Goal: Task Accomplishment & Management: Manage account settings

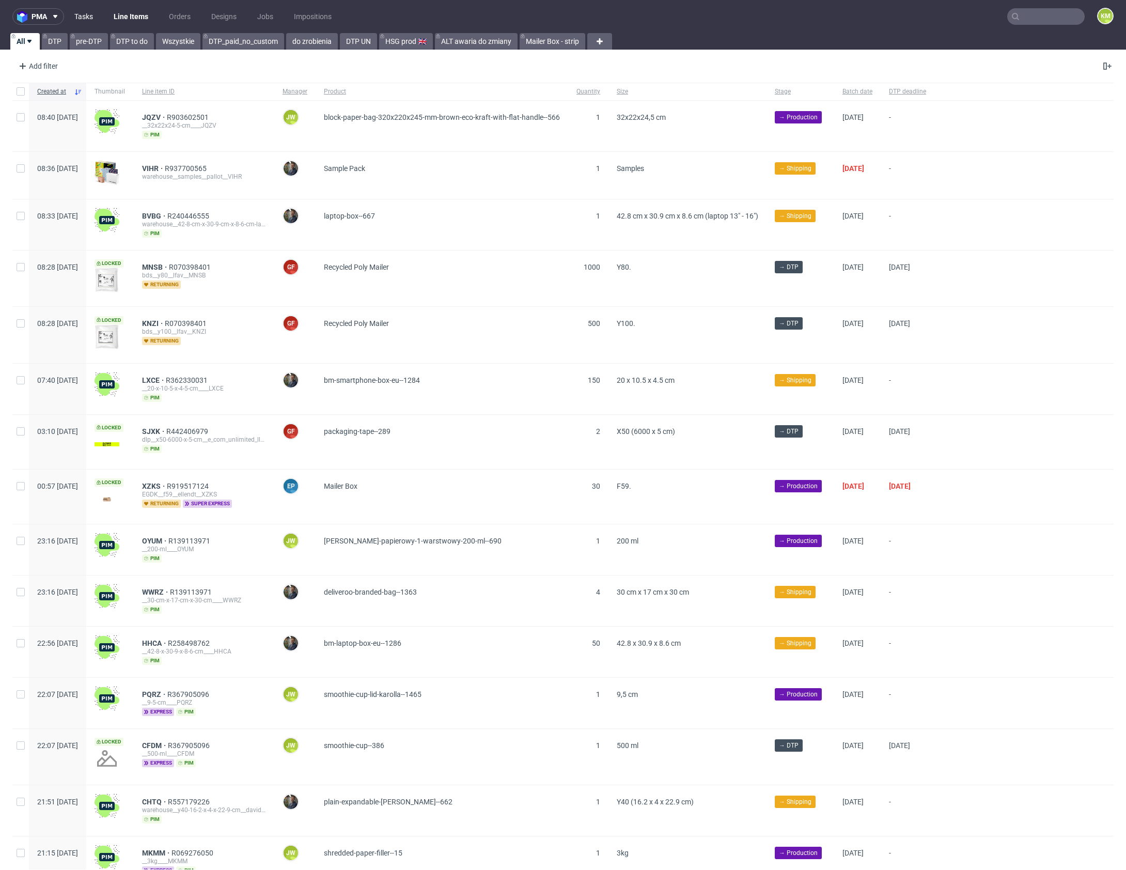
click at [90, 16] on link "Tasks" at bounding box center [83, 16] width 31 height 17
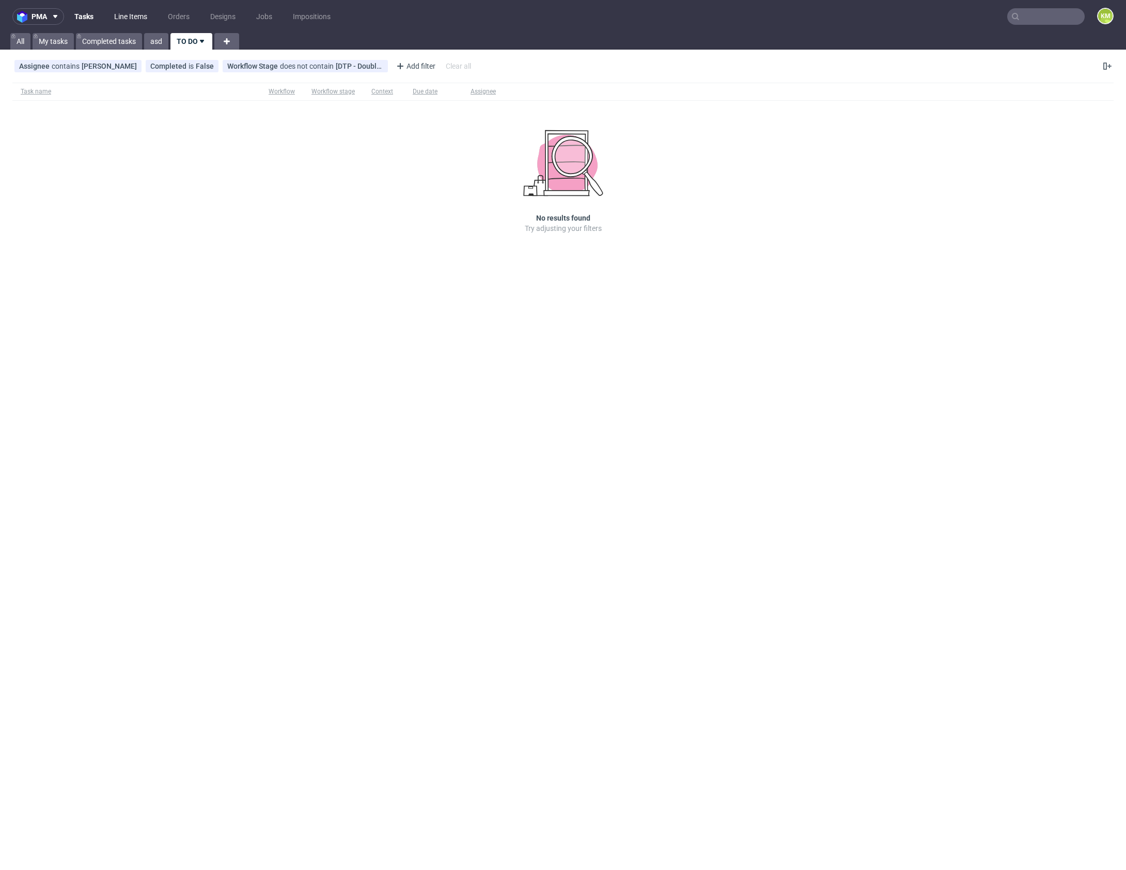
click at [116, 12] on link "Line Items" at bounding box center [130, 16] width 45 height 17
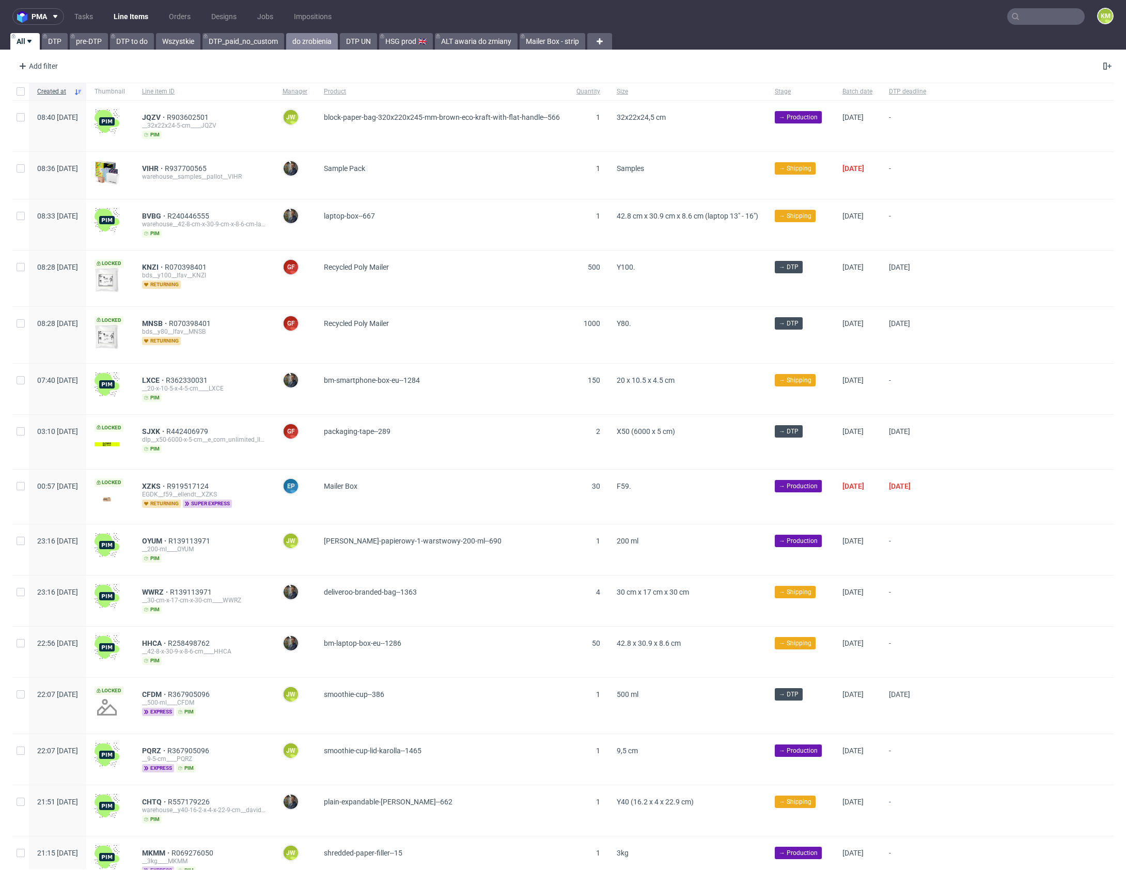
click at [315, 41] on link "do zrobienia" at bounding box center [312, 41] width 52 height 17
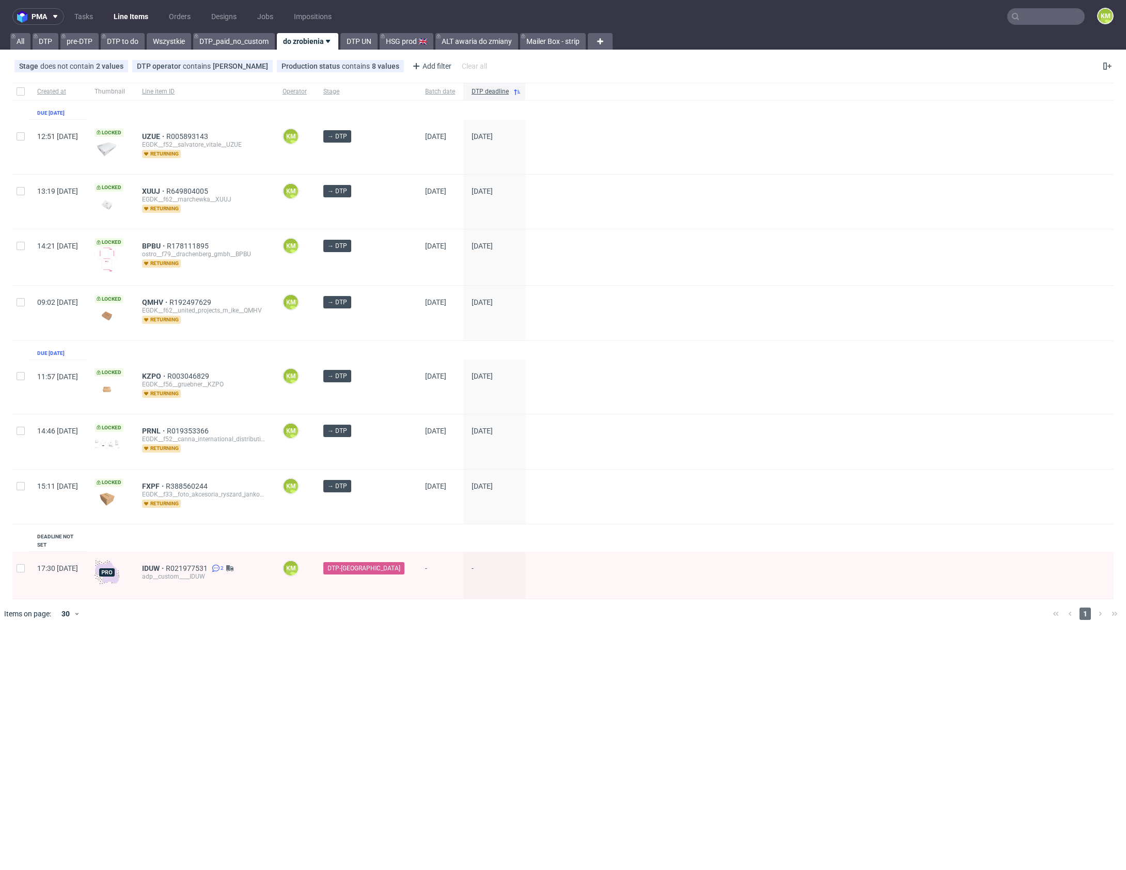
drag, startPoint x: 551, startPoint y: 650, endPoint x: 542, endPoint y: 608, distance: 42.3
click at [549, 644] on div "pma Tasks Line Items Orders Designs Jobs Impositions KM All DTP pre-DTP DTP to …" at bounding box center [563, 435] width 1126 height 870
click at [533, 746] on div "pma Tasks Line Items Orders Designs Jobs Impositions KM All DTP pre-DTP DTP to …" at bounding box center [563, 435] width 1126 height 870
click at [78, 24] on link "Tasks" at bounding box center [83, 16] width 31 height 17
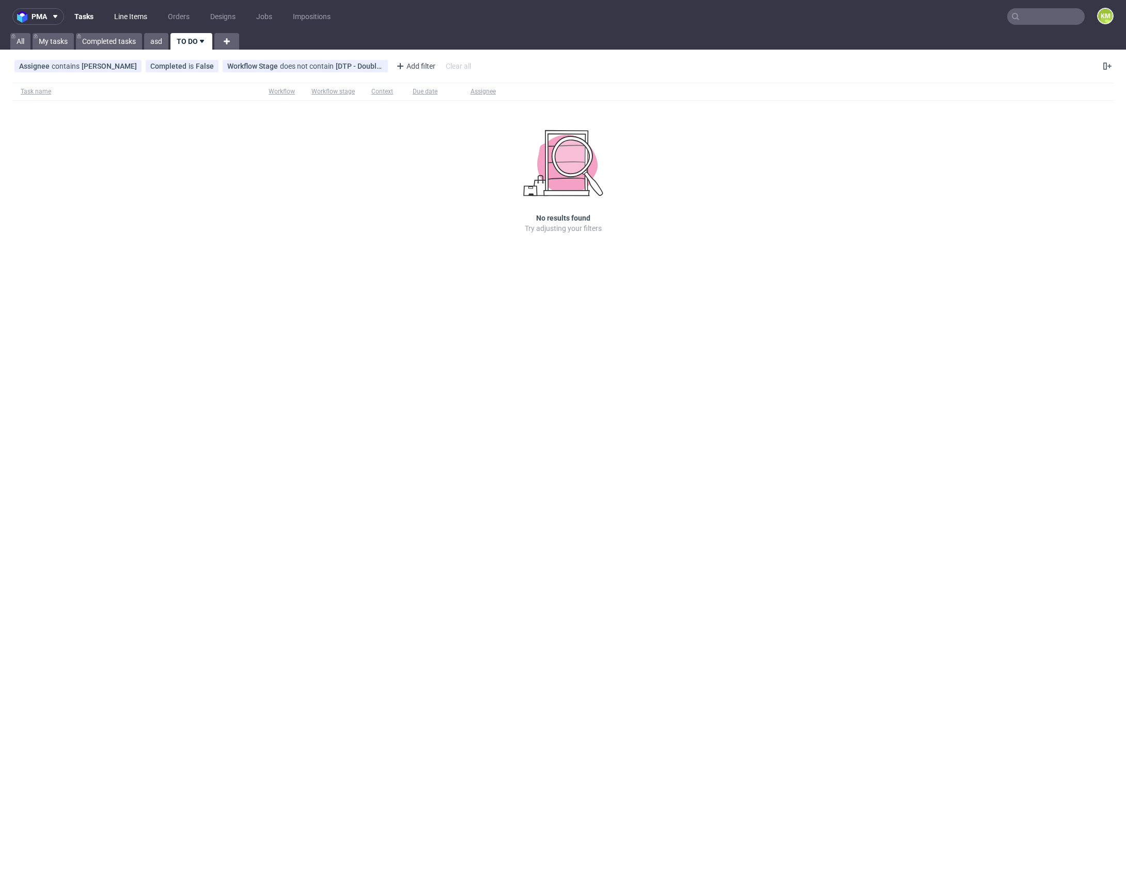
click at [128, 18] on link "Line Items" at bounding box center [130, 16] width 45 height 17
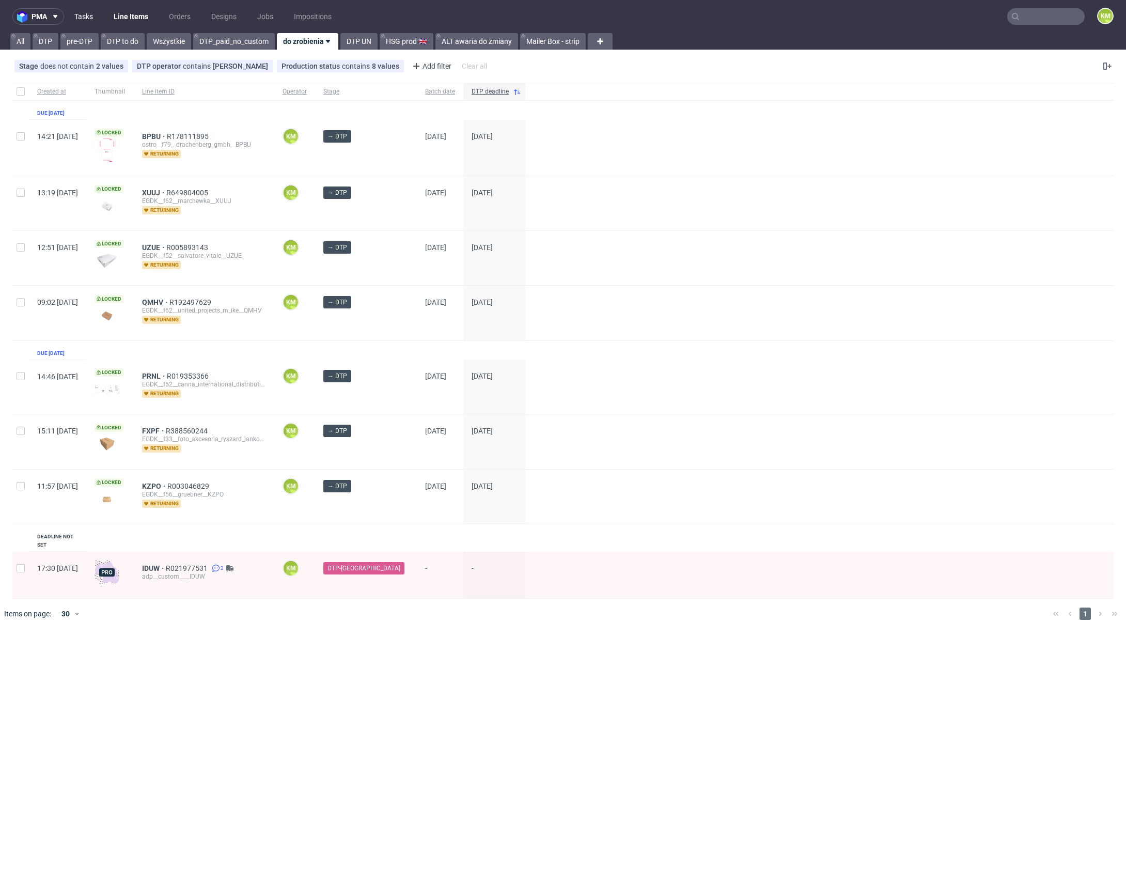
click at [83, 22] on link "Tasks" at bounding box center [83, 16] width 31 height 17
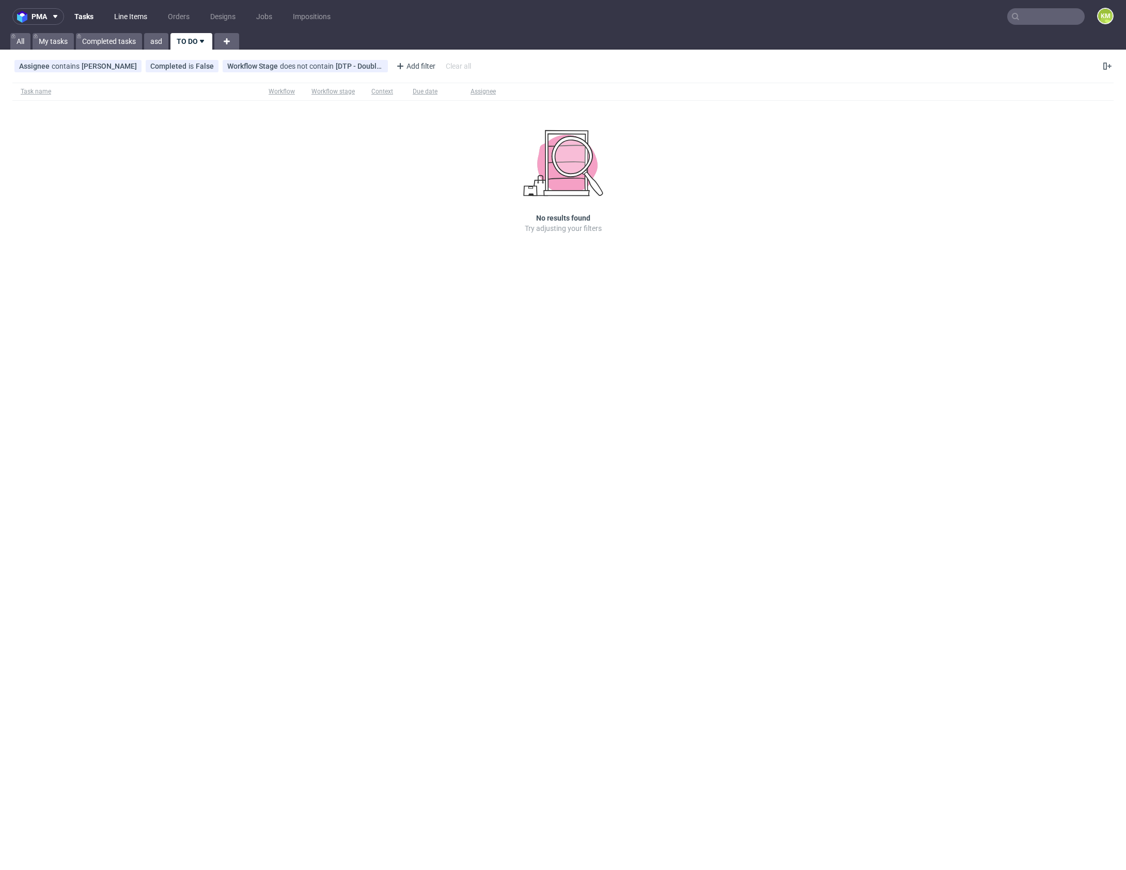
click at [129, 22] on link "Line Items" at bounding box center [130, 16] width 45 height 17
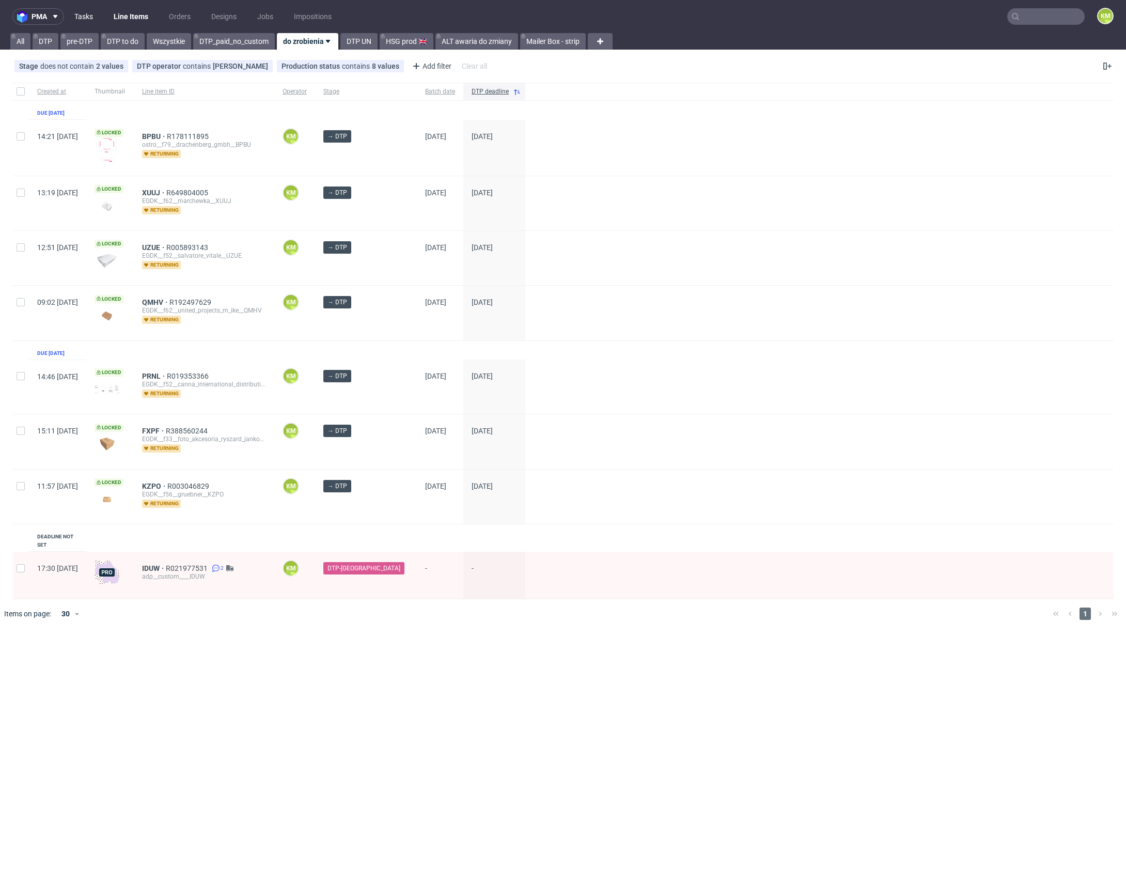
click at [83, 16] on link "Tasks" at bounding box center [83, 16] width 31 height 17
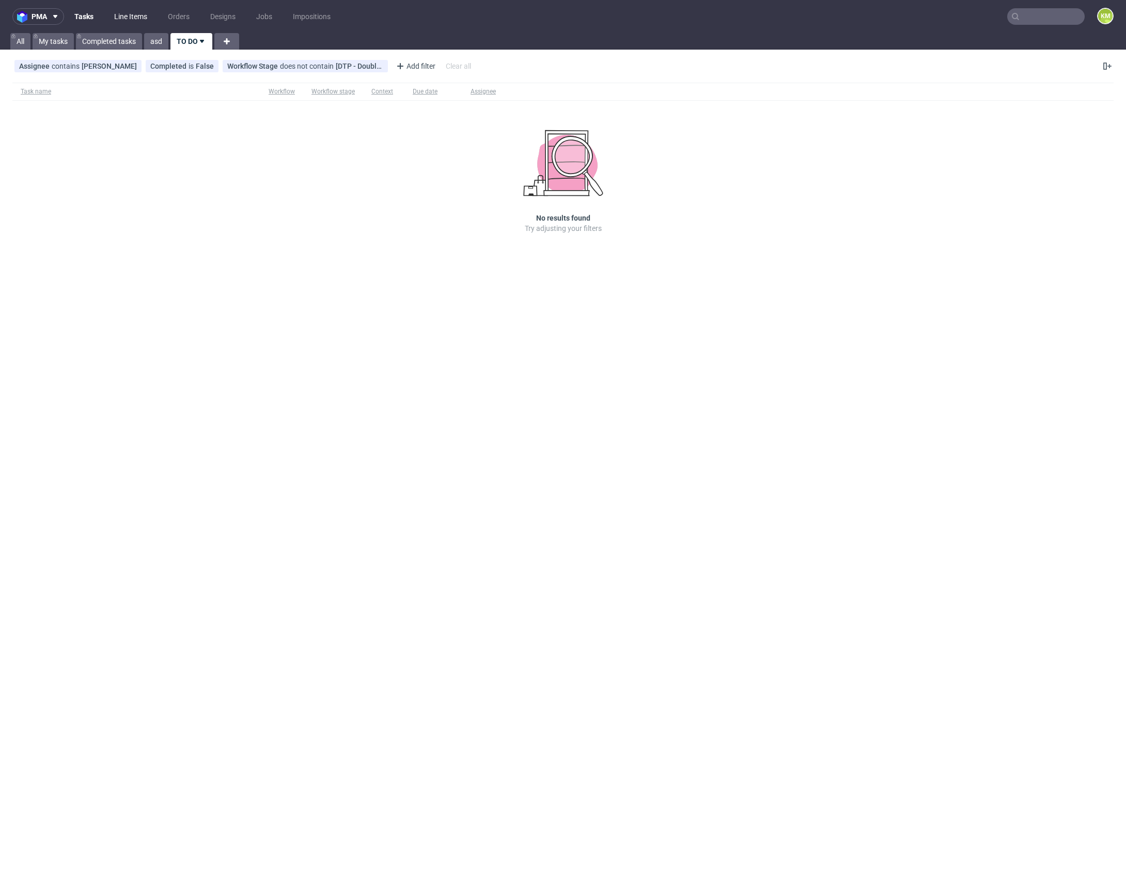
click at [126, 17] on link "Line Items" at bounding box center [130, 16] width 45 height 17
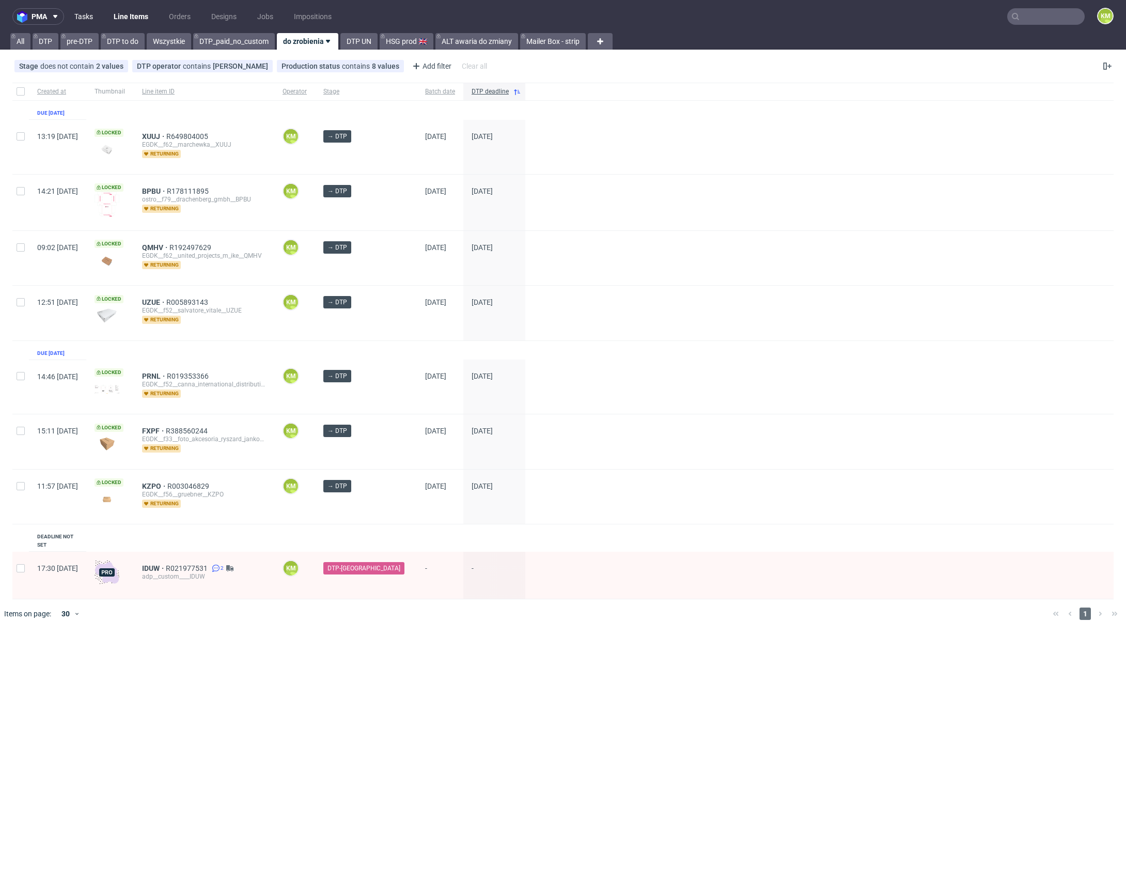
click at [89, 19] on link "Tasks" at bounding box center [83, 16] width 31 height 17
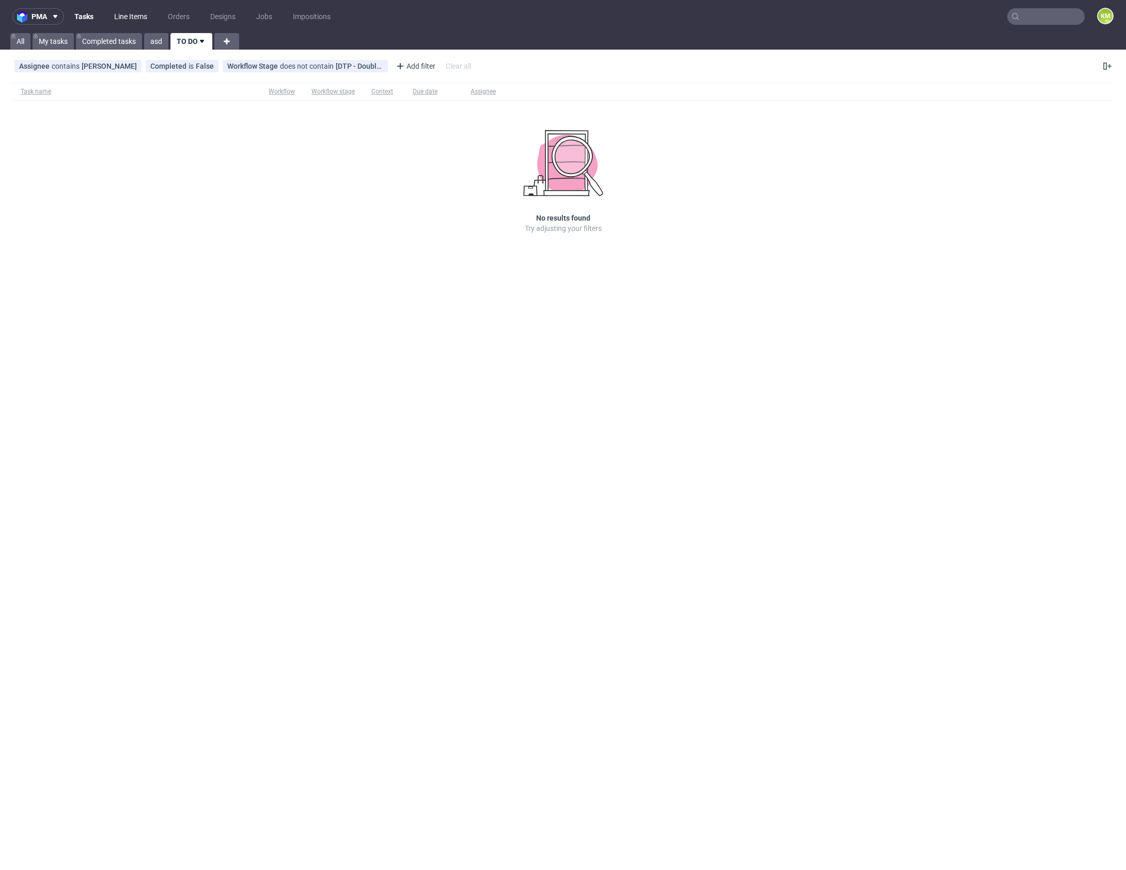
click at [120, 15] on link "Line Items" at bounding box center [130, 16] width 45 height 17
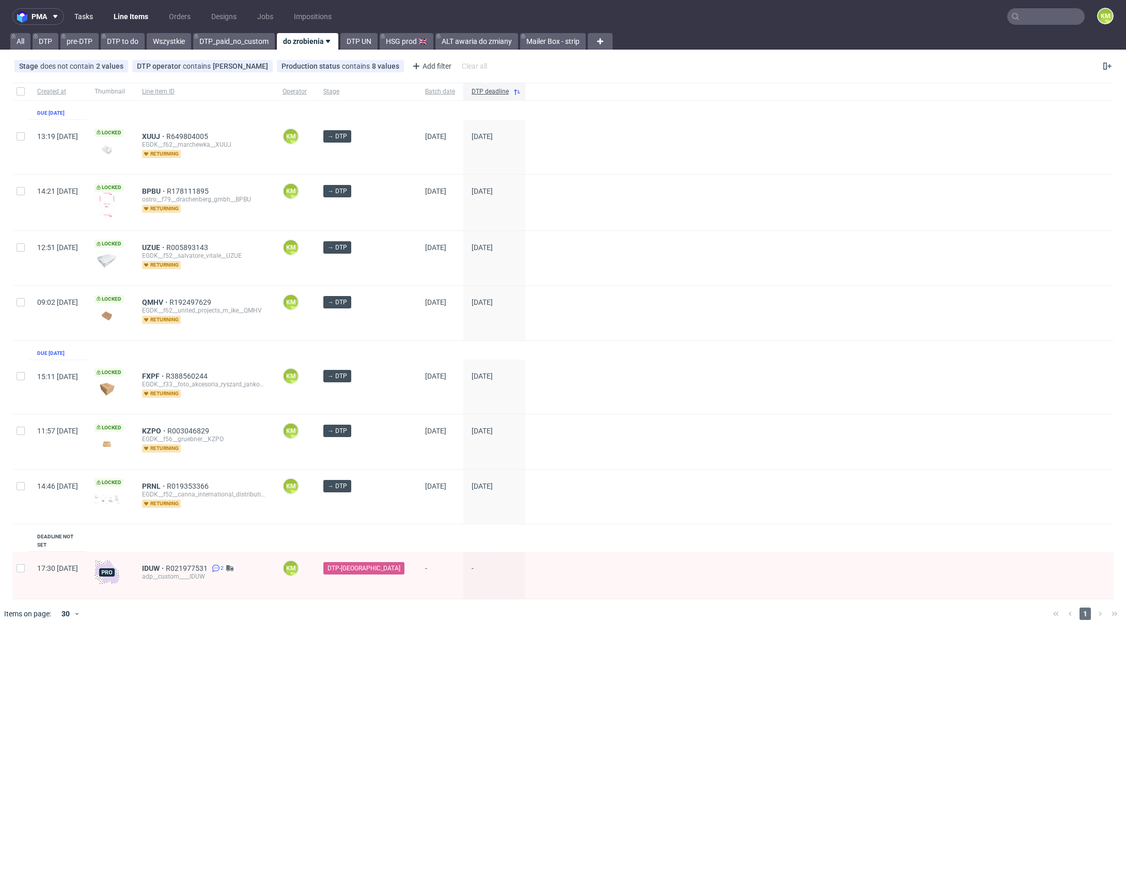
click at [85, 19] on link "Tasks" at bounding box center [83, 16] width 31 height 17
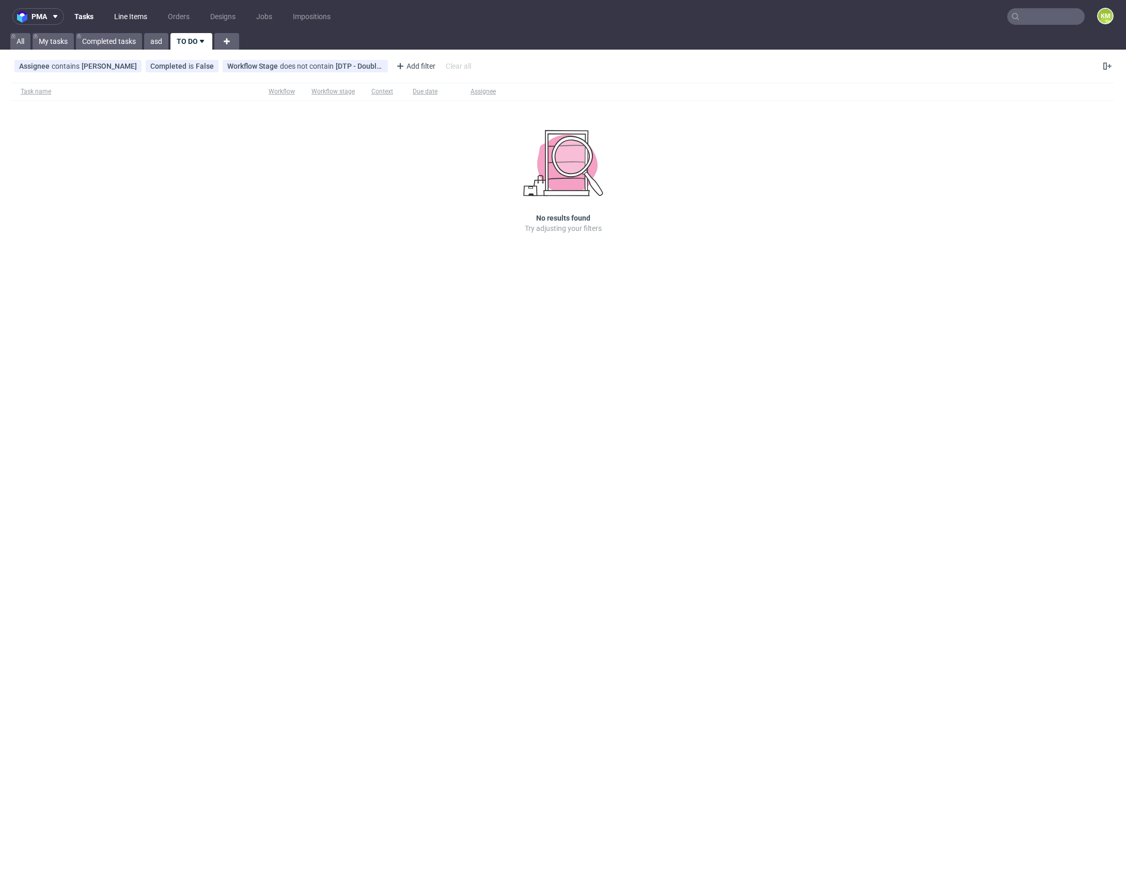
click at [120, 20] on link "Line Items" at bounding box center [130, 16] width 45 height 17
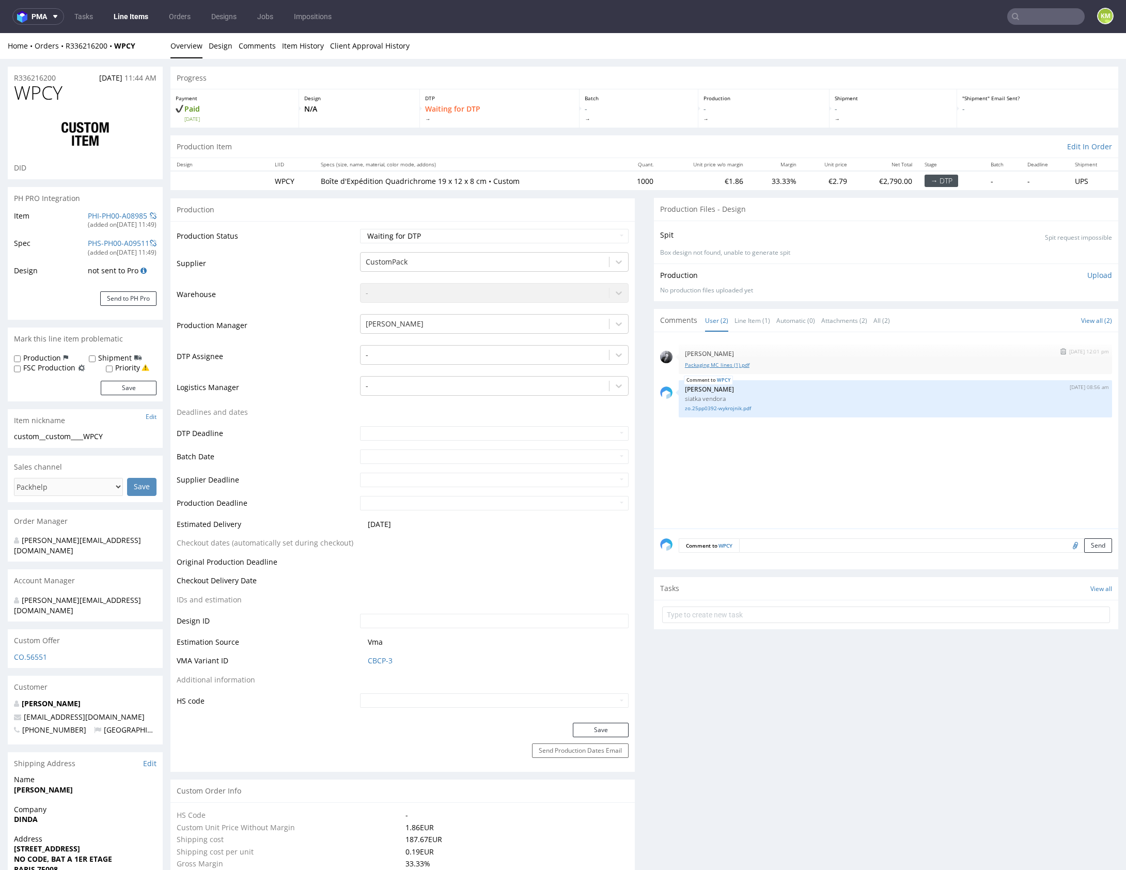
click at [729, 364] on link "Packaging MC_lines (1).pdf" at bounding box center [895, 365] width 421 height 8
click at [745, 322] on link "Line Item (1)" at bounding box center [753, 321] width 36 height 22
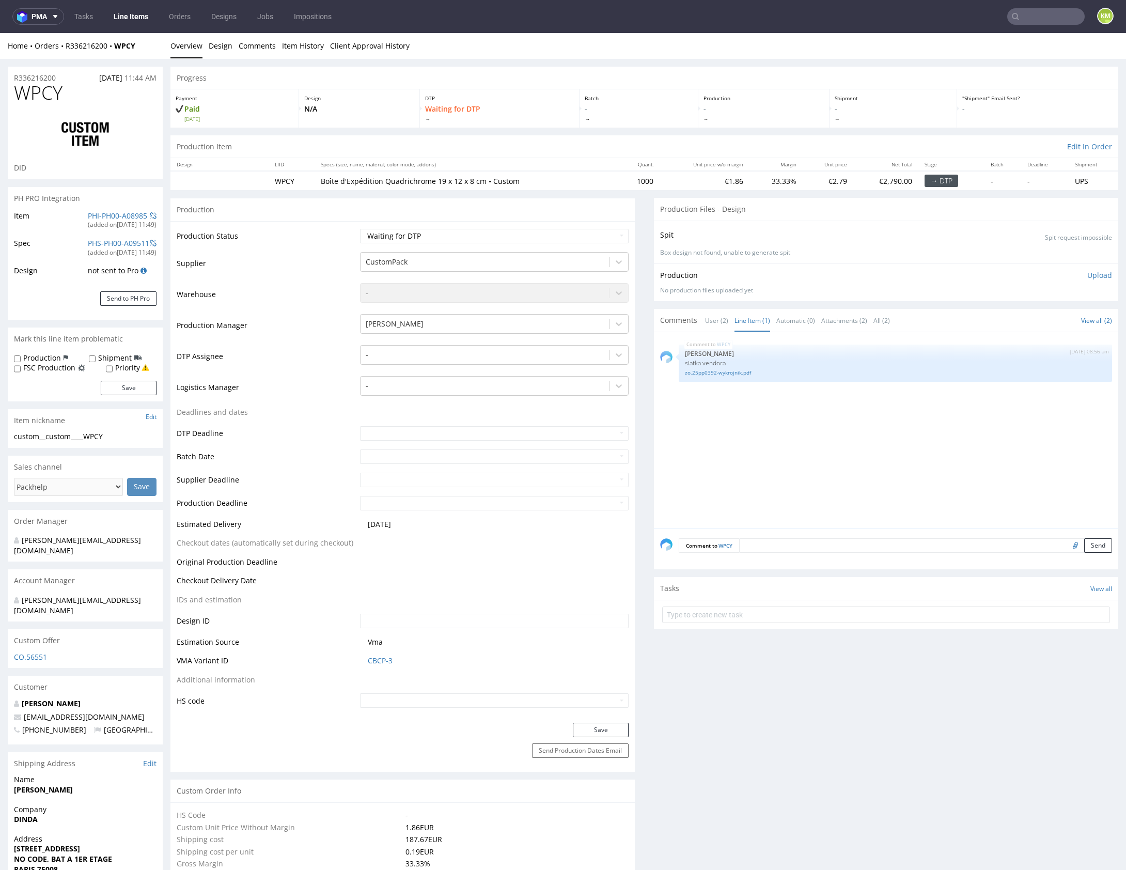
click at [756, 410] on div "WPCY 29th Aug 25 | 08:56 am Michał Palasek siatka vendora zo.25pp0392-wykrojnik…" at bounding box center [889, 433] width 458 height 190
click at [709, 323] on link "User (2)" at bounding box center [716, 321] width 23 height 22
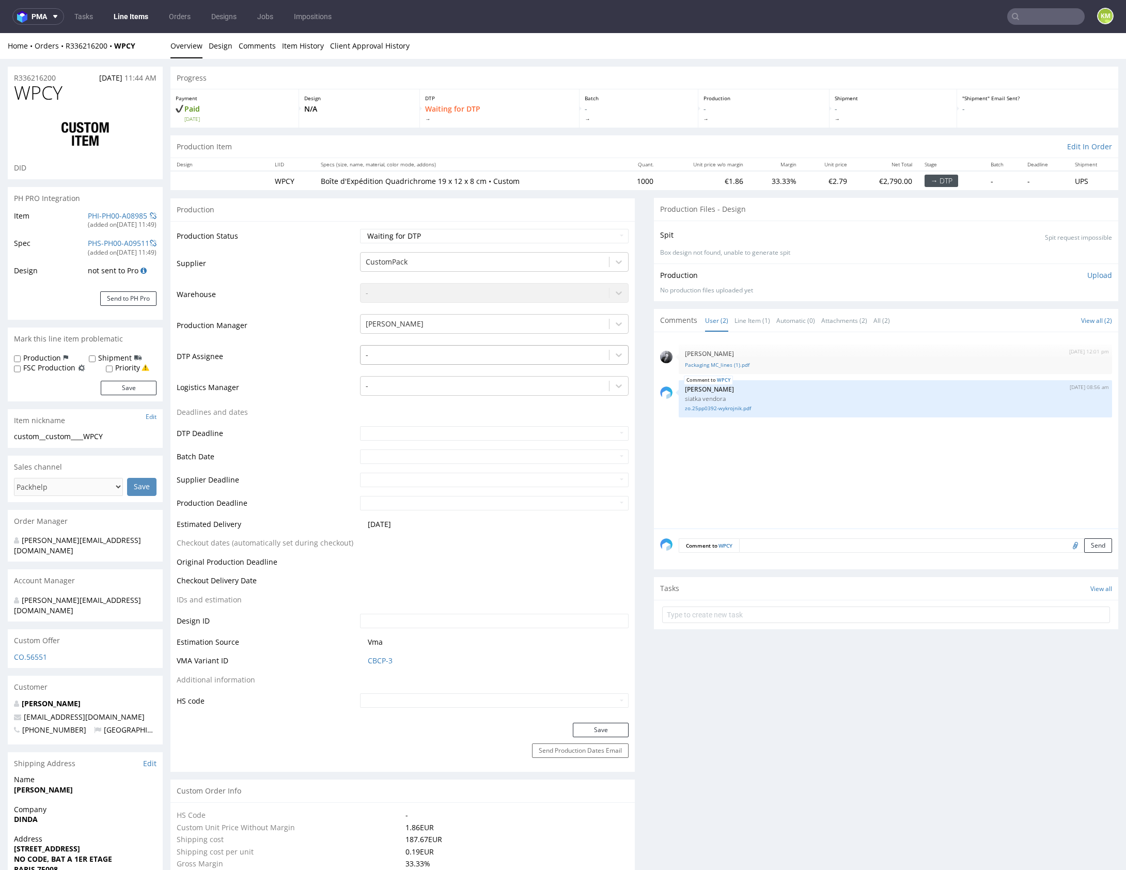
click at [449, 353] on div at bounding box center [485, 355] width 238 height 12
type input "mark"
click at [417, 378] on div "Karol Markowski" at bounding box center [494, 375] width 269 height 19
click at [605, 732] on button "Save" at bounding box center [601, 730] width 56 height 14
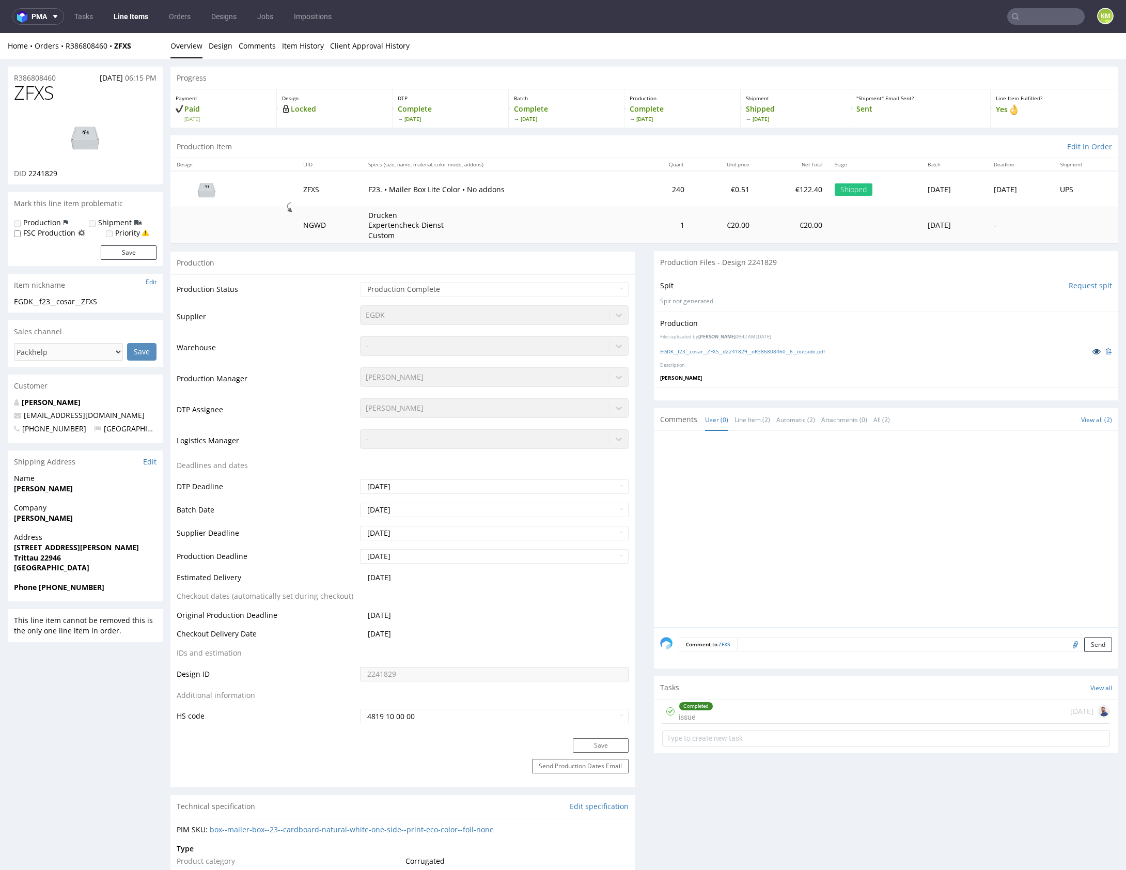
click at [1093, 352] on icon at bounding box center [1097, 351] width 8 height 7
click at [217, 46] on link "Design" at bounding box center [221, 45] width 24 height 25
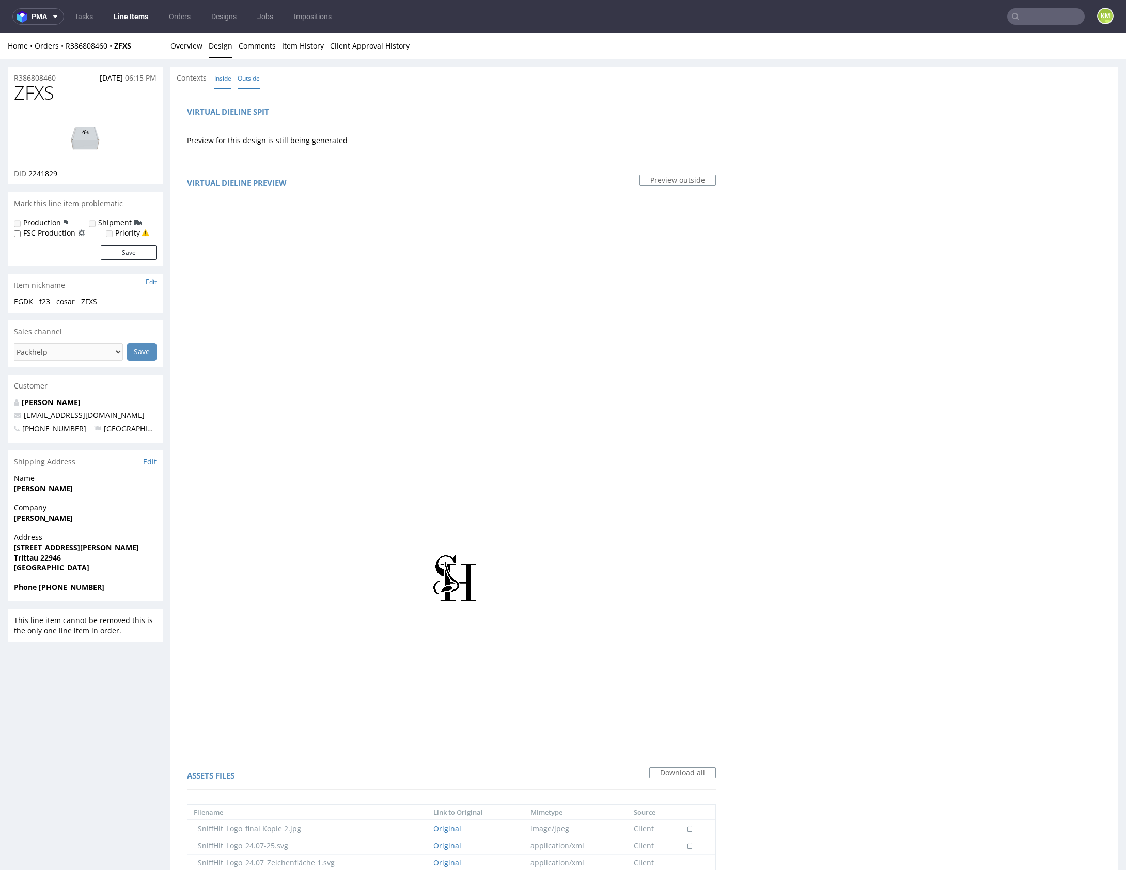
click at [225, 84] on link "Inside" at bounding box center [222, 78] width 17 height 22
click at [243, 78] on link "Outside" at bounding box center [249, 78] width 22 height 22
click at [183, 48] on link "Overview" at bounding box center [187, 45] width 32 height 25
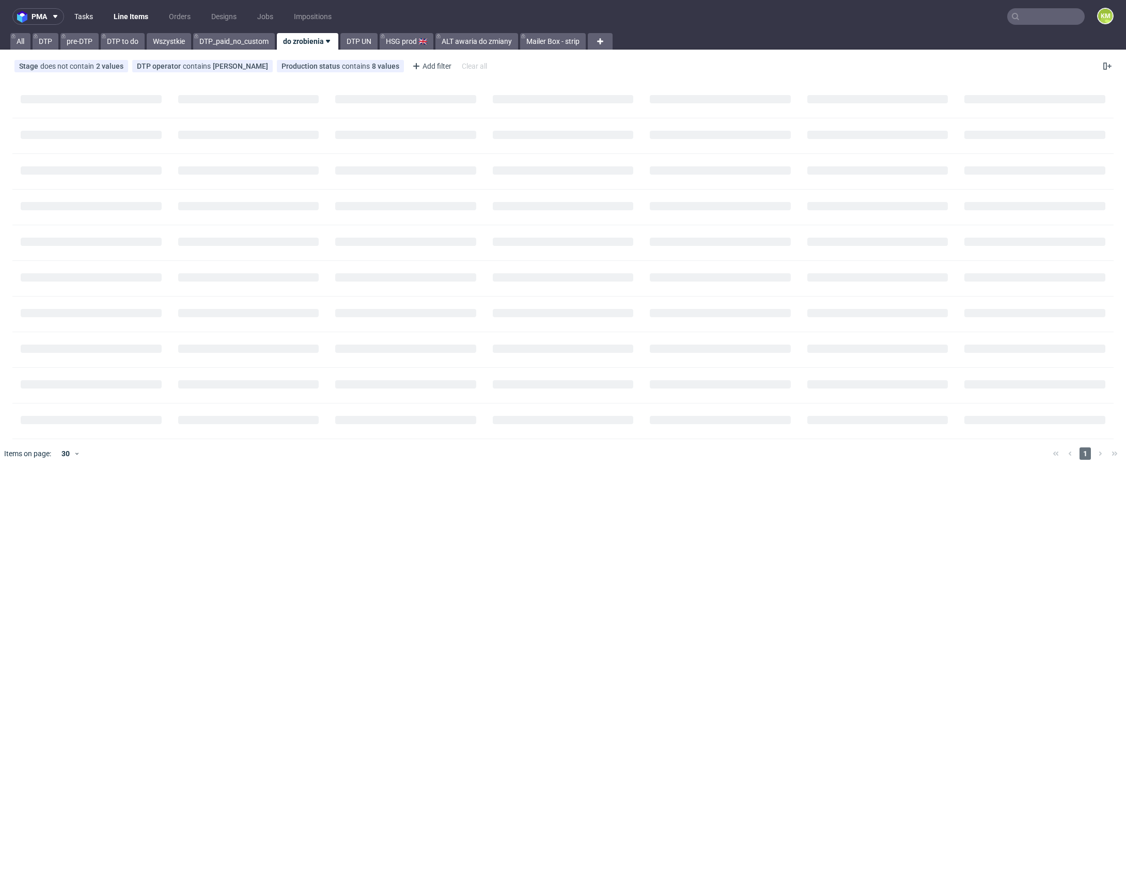
click at [88, 13] on link "Tasks" at bounding box center [83, 16] width 31 height 17
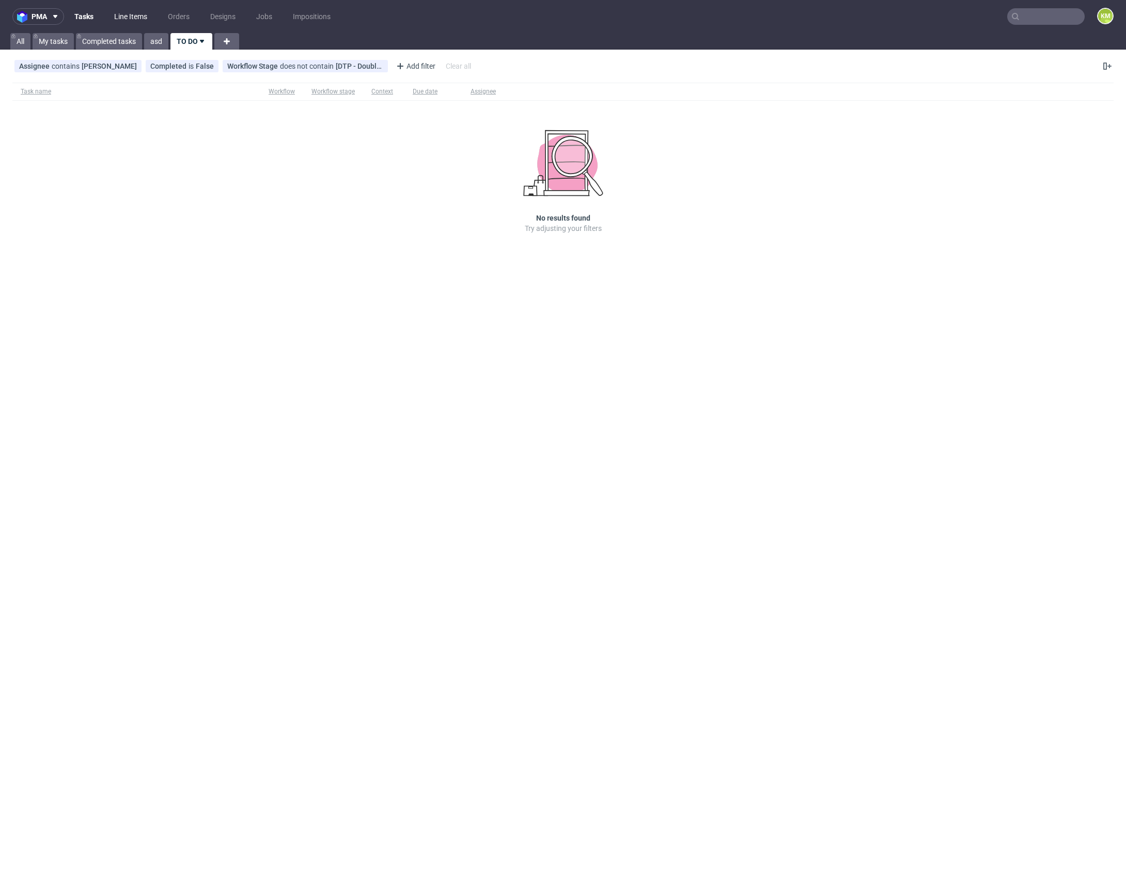
click at [129, 13] on link "Line Items" at bounding box center [130, 16] width 45 height 17
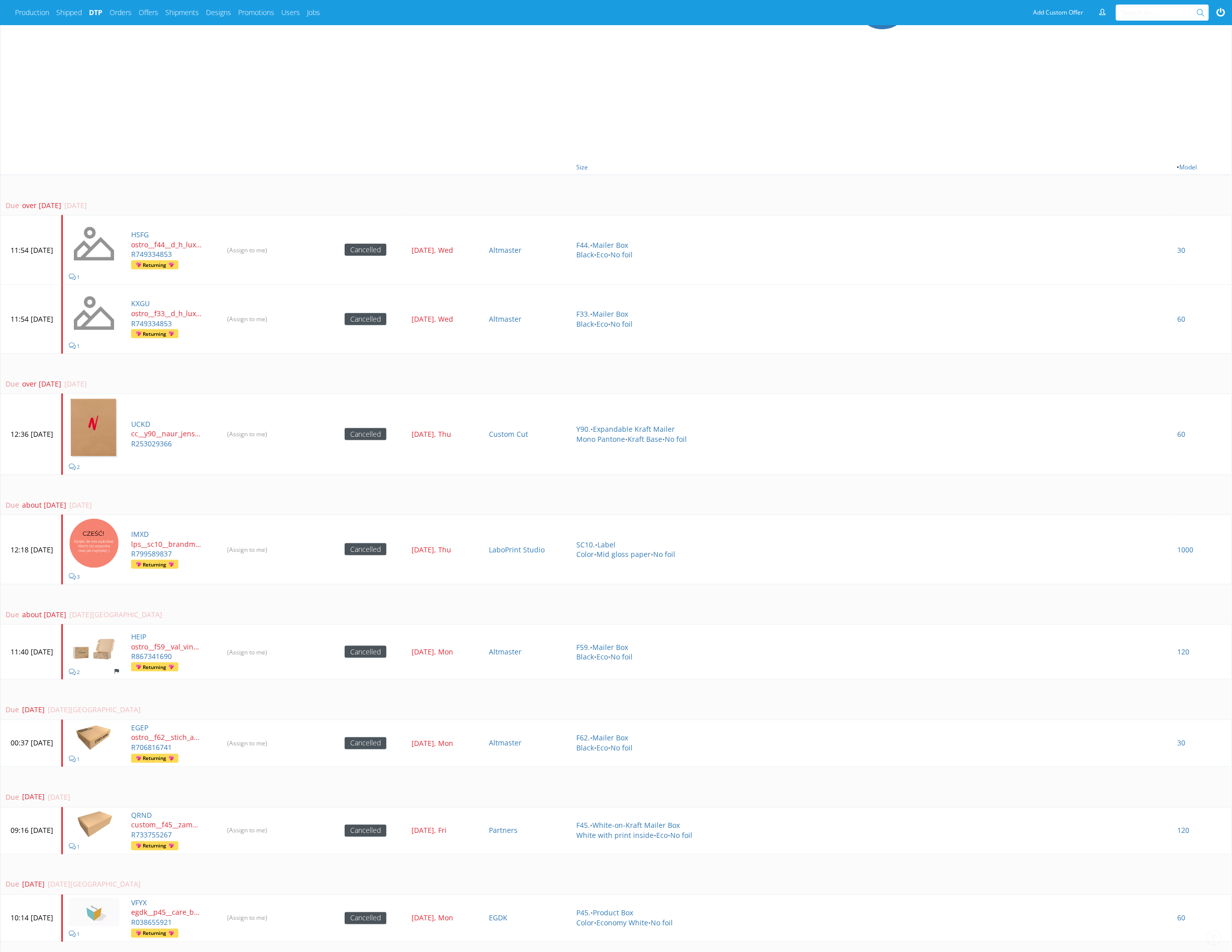
scroll to position [691, 0]
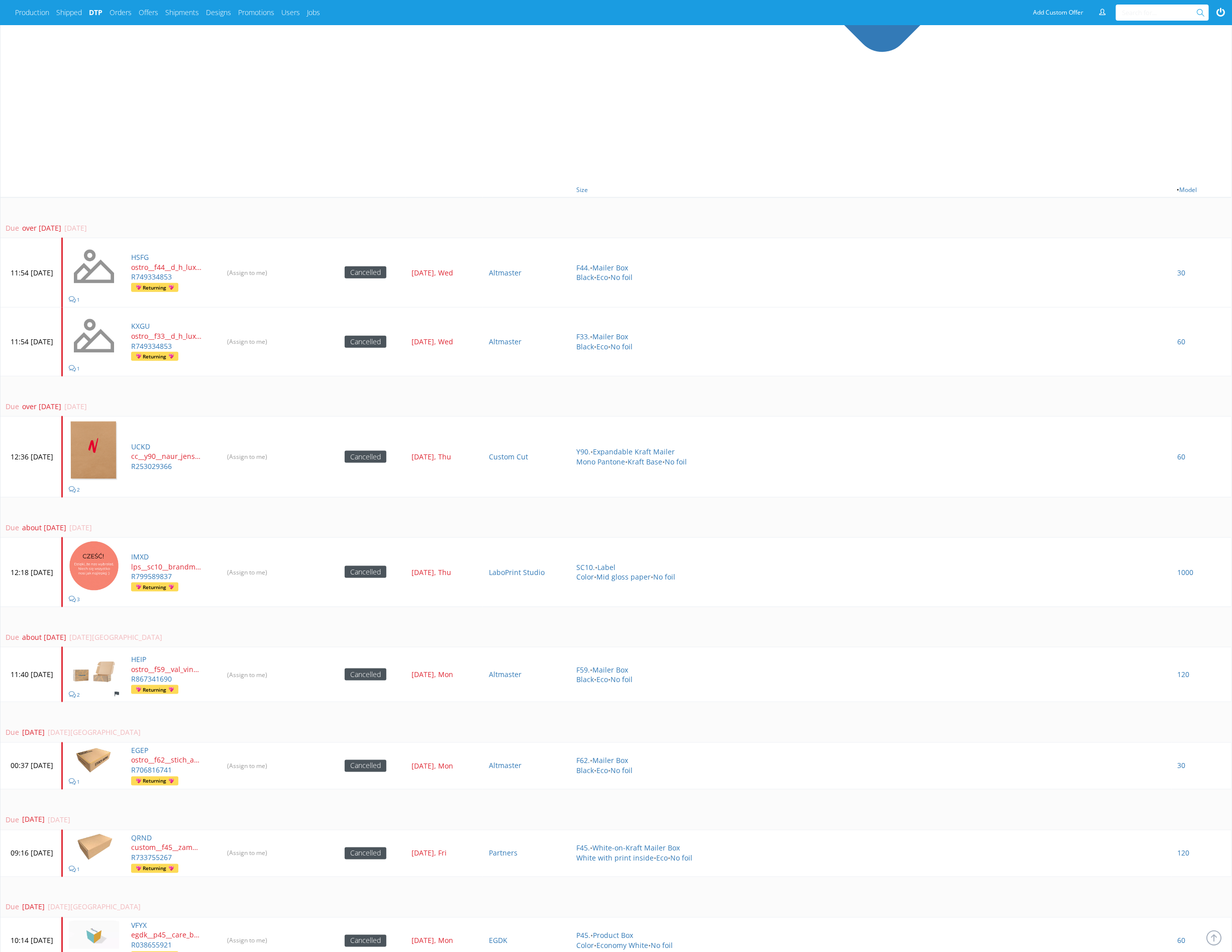
scroll to position [649, 0]
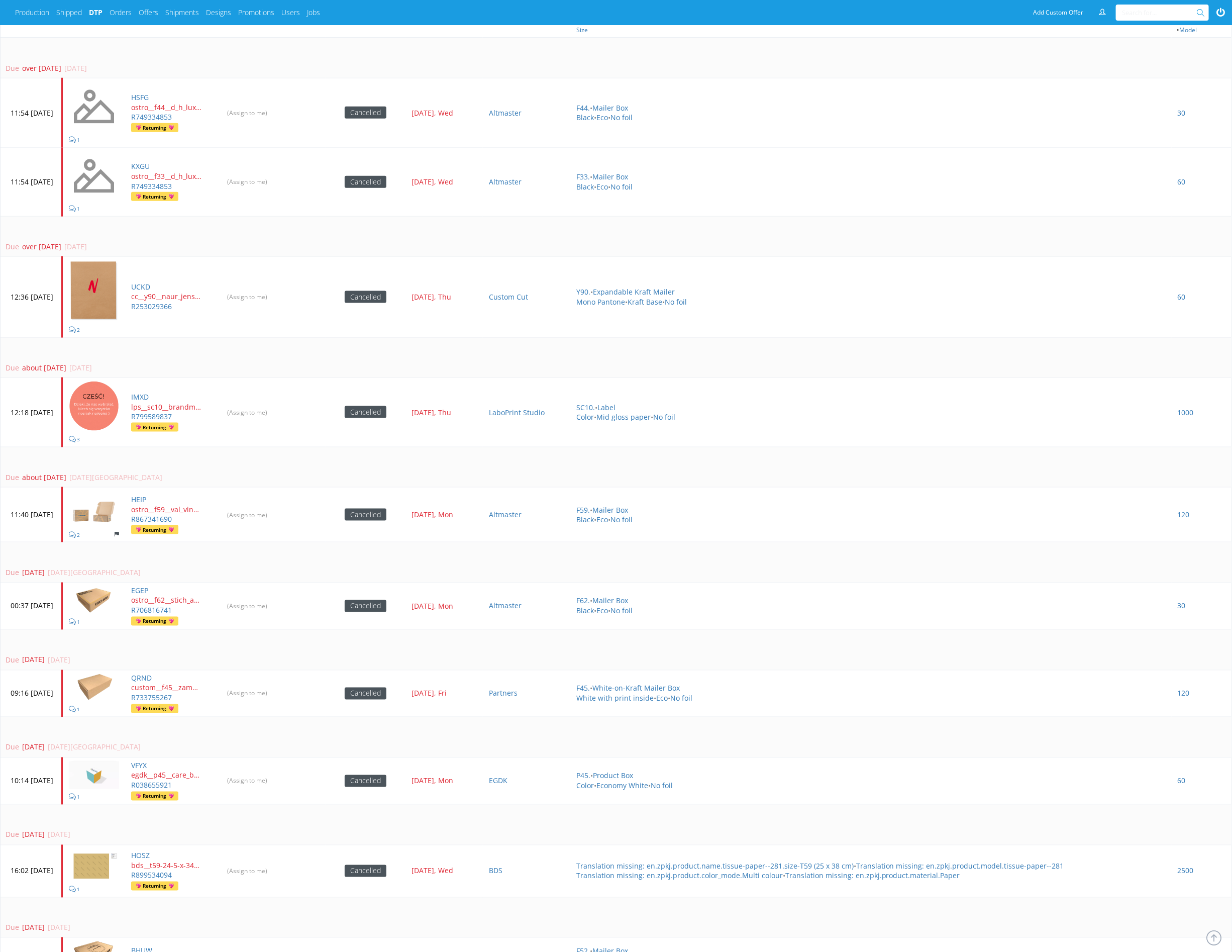
click at [471, 339] on td "Due about [DATE] [DATE]" at bounding box center [616, 358] width 1231 height 41
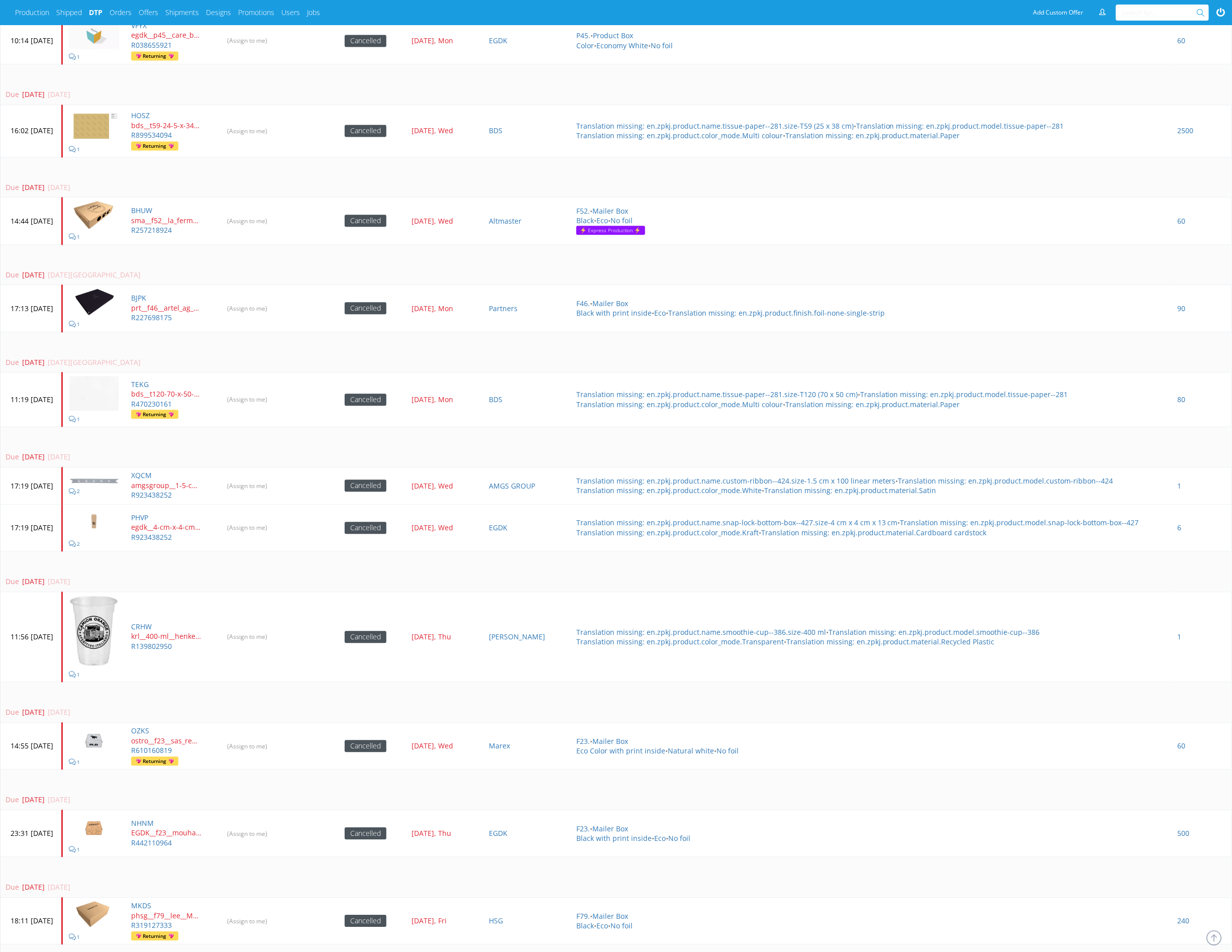
scroll to position [1392, 0]
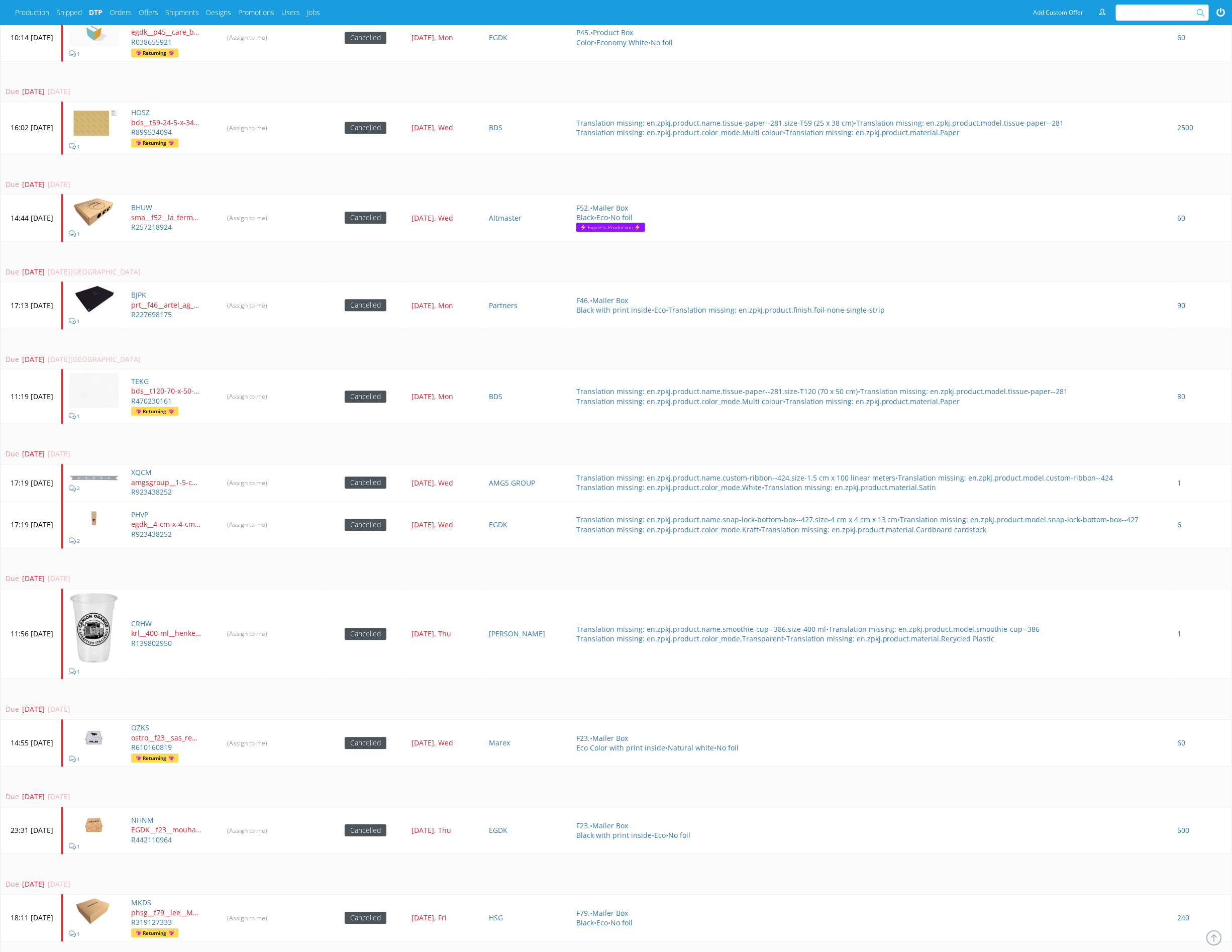
click at [471, 339] on td "Due 9 months ago 25 Nov 2024, Mon" at bounding box center [616, 349] width 1231 height 41
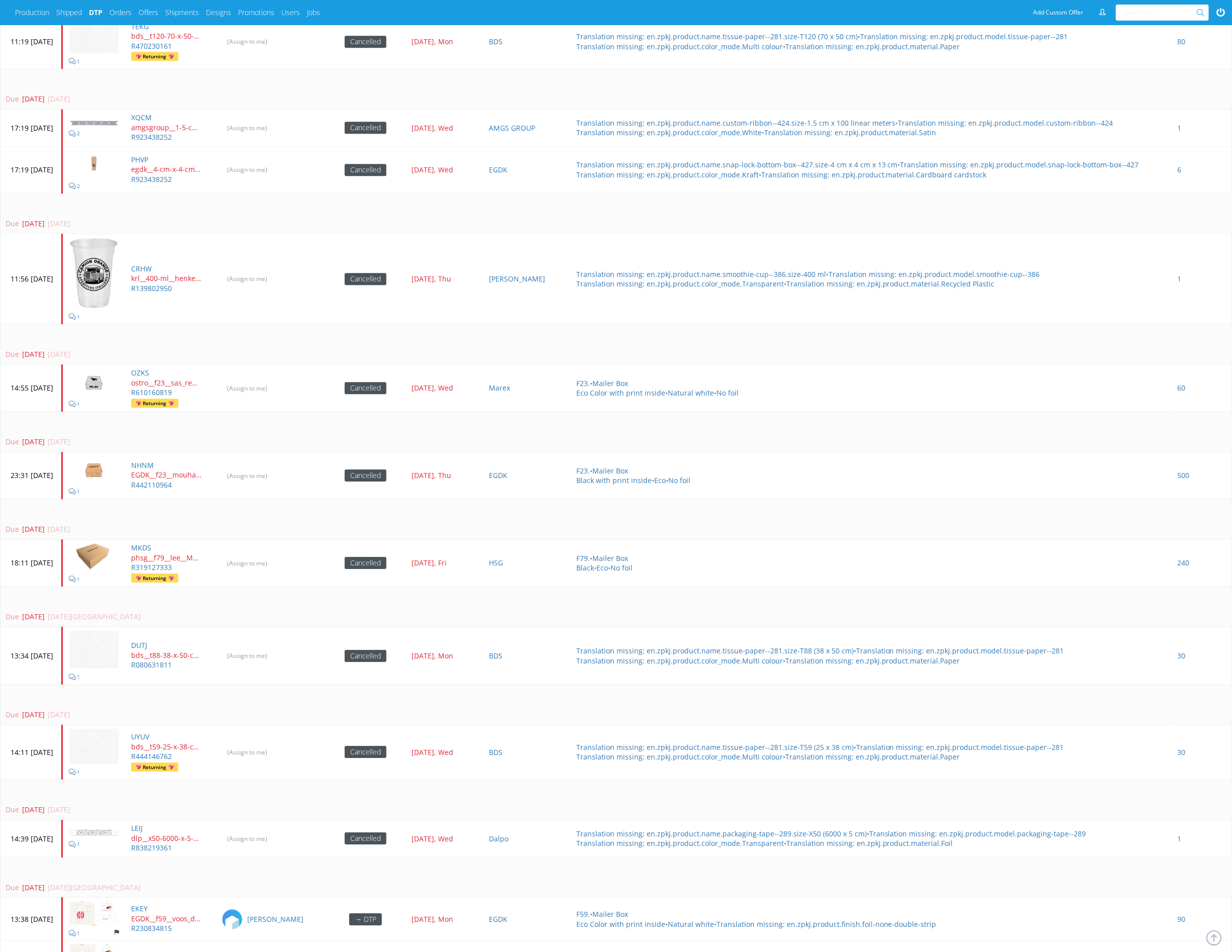
scroll to position [1839, 0]
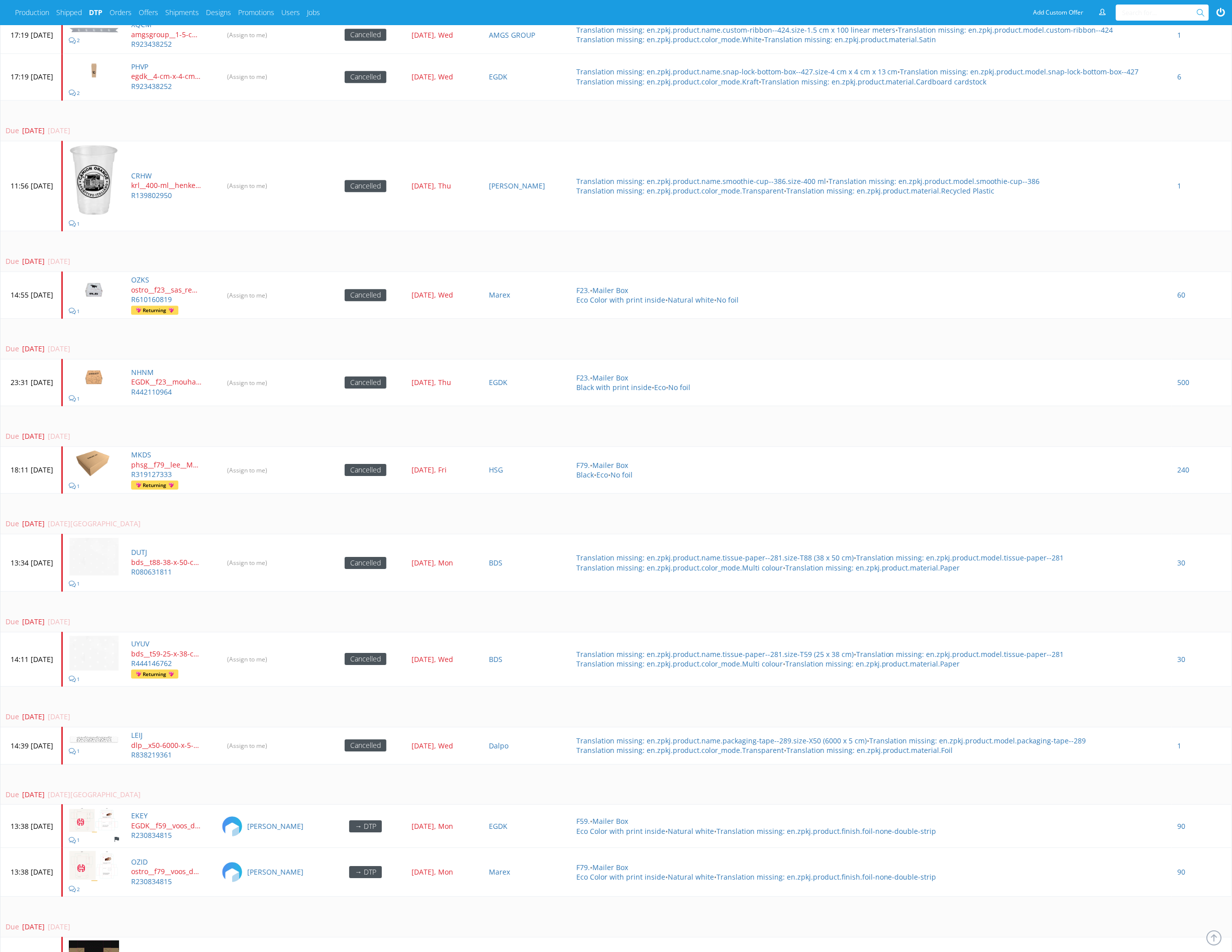
click at [471, 343] on div "Due 5 months ago 27 Mar 2025, Thu" at bounding box center [615, 348] width 1217 height 10
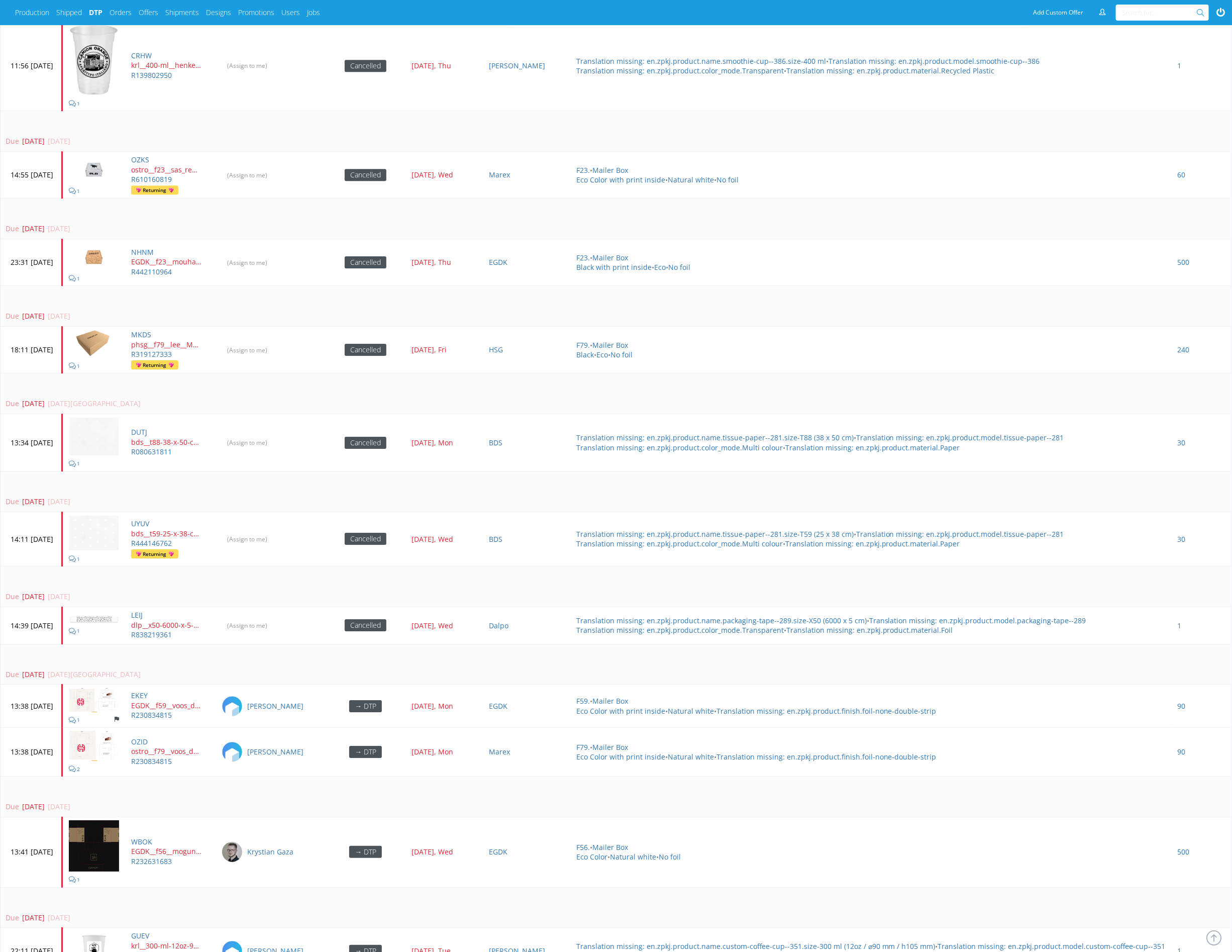
scroll to position [1960, 0]
click at [456, 373] on td "Due 5 months ago 14 Apr 2025, Mon" at bounding box center [616, 392] width 1231 height 41
click at [421, 293] on td "Due 5 months ago 04 Apr 2025, Fri" at bounding box center [616, 304] width 1231 height 41
click at [469, 208] on td "Due 5 months ago 27 Mar 2025, Thu" at bounding box center [616, 218] width 1231 height 41
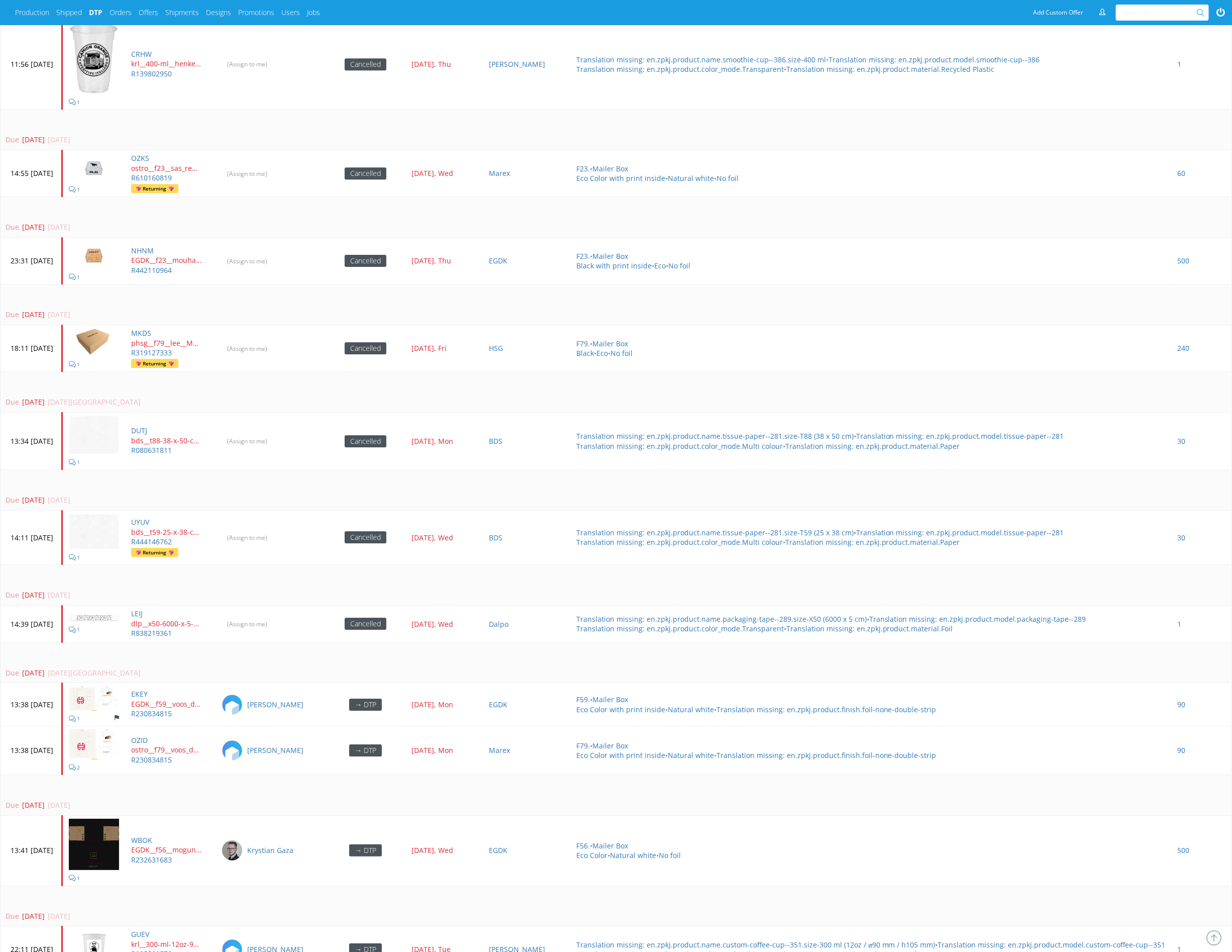
click at [469, 208] on td "Due 5 months ago 27 Mar 2025, Thu" at bounding box center [616, 218] width 1231 height 41
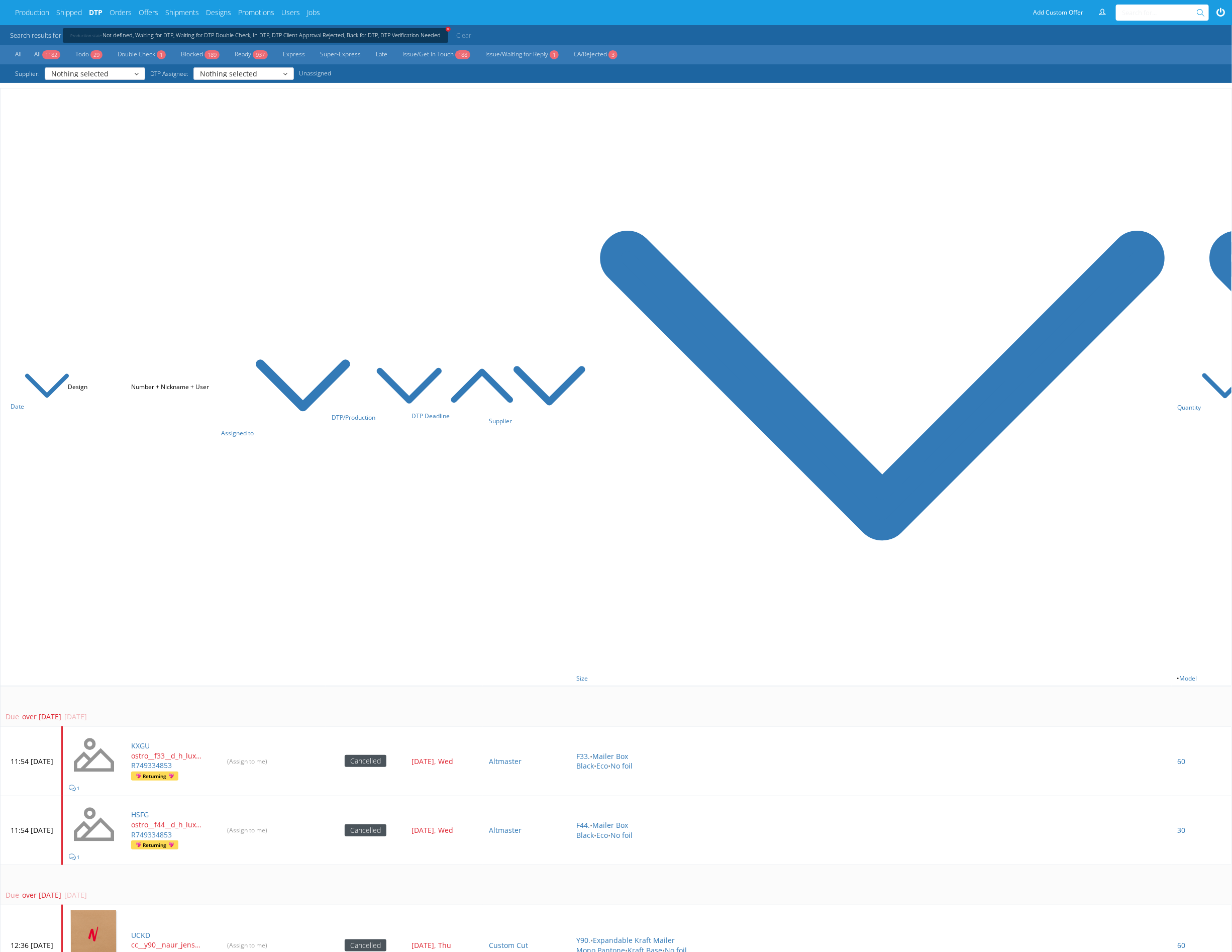
scroll to position [452, 0]
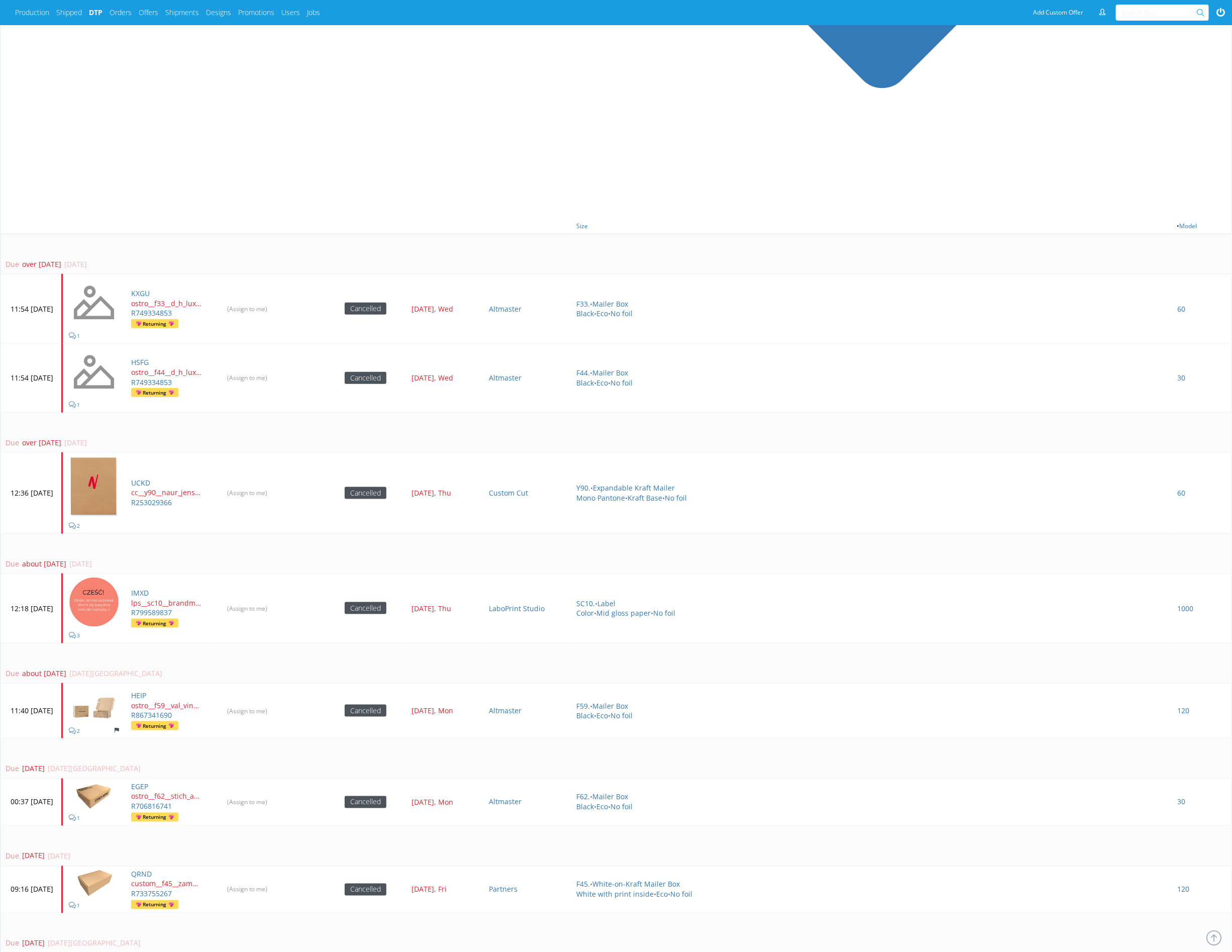
click at [530, 235] on td "Due over [DATE] [DATE]" at bounding box center [616, 254] width 1231 height 41
click at [530, 235] on td "Due over 1 year ago 17 Jan 2024, Wed" at bounding box center [616, 254] width 1231 height 41
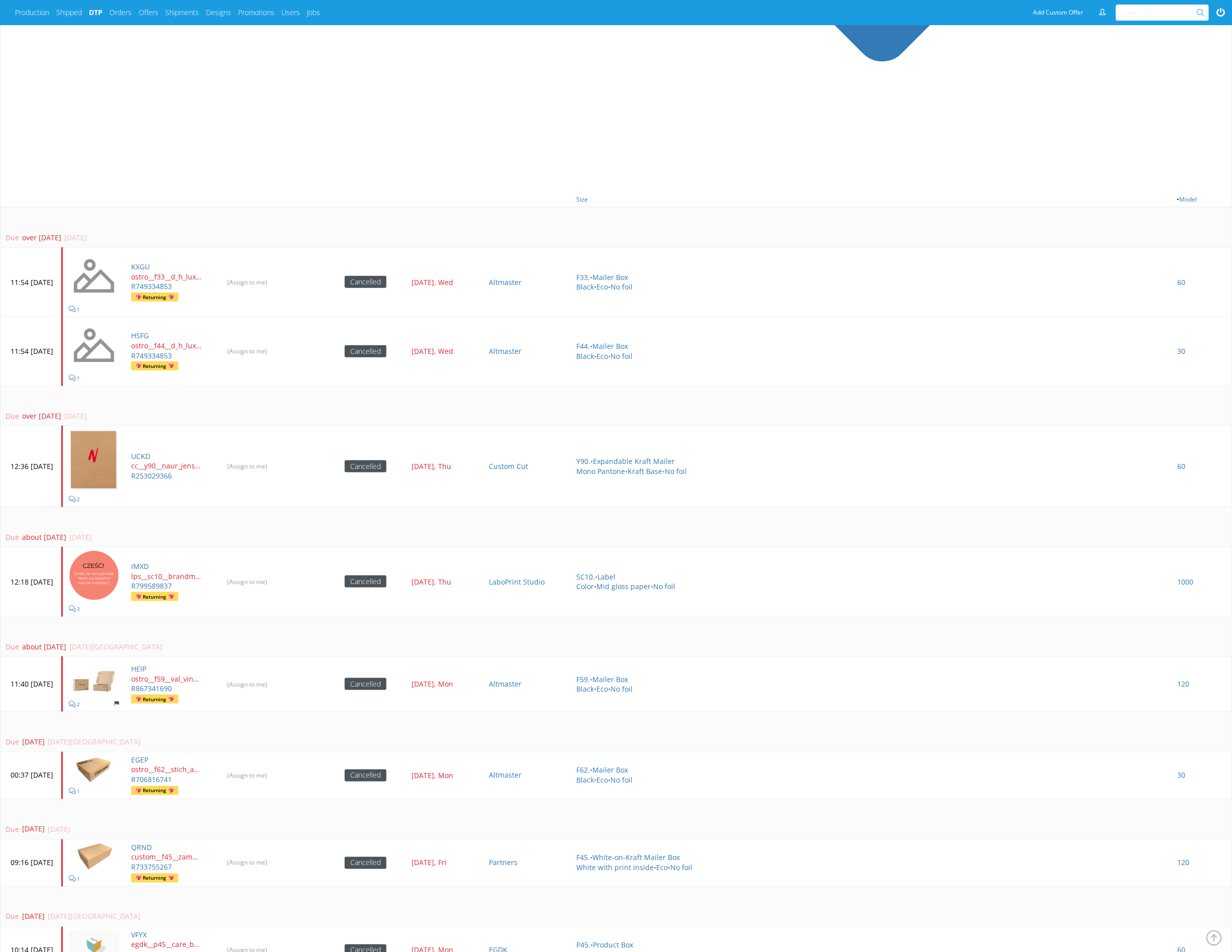
scroll to position [595, 0]
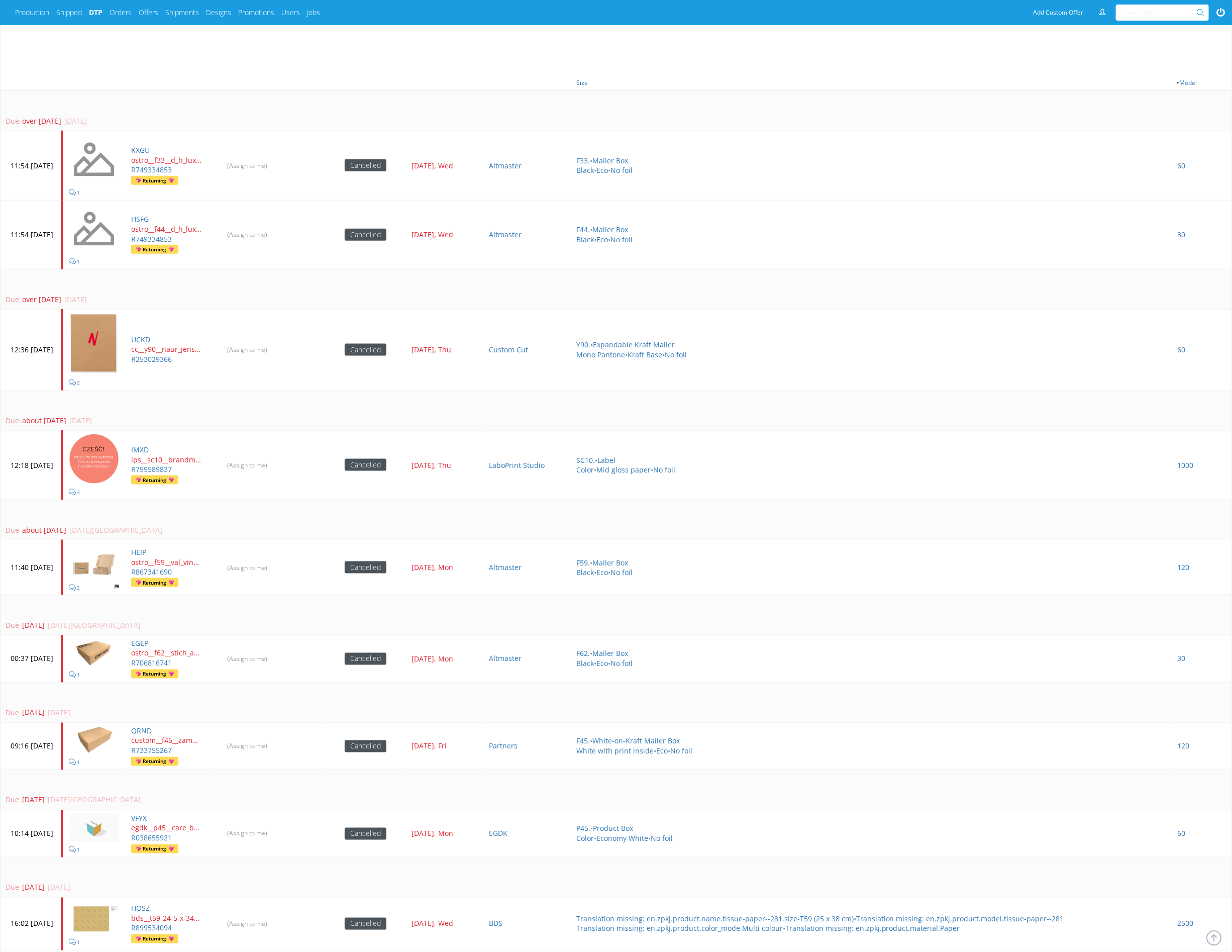
click at [516, 277] on td "Due over 1 year ago 18 Jan 2024, Thu" at bounding box center [616, 289] width 1231 height 41
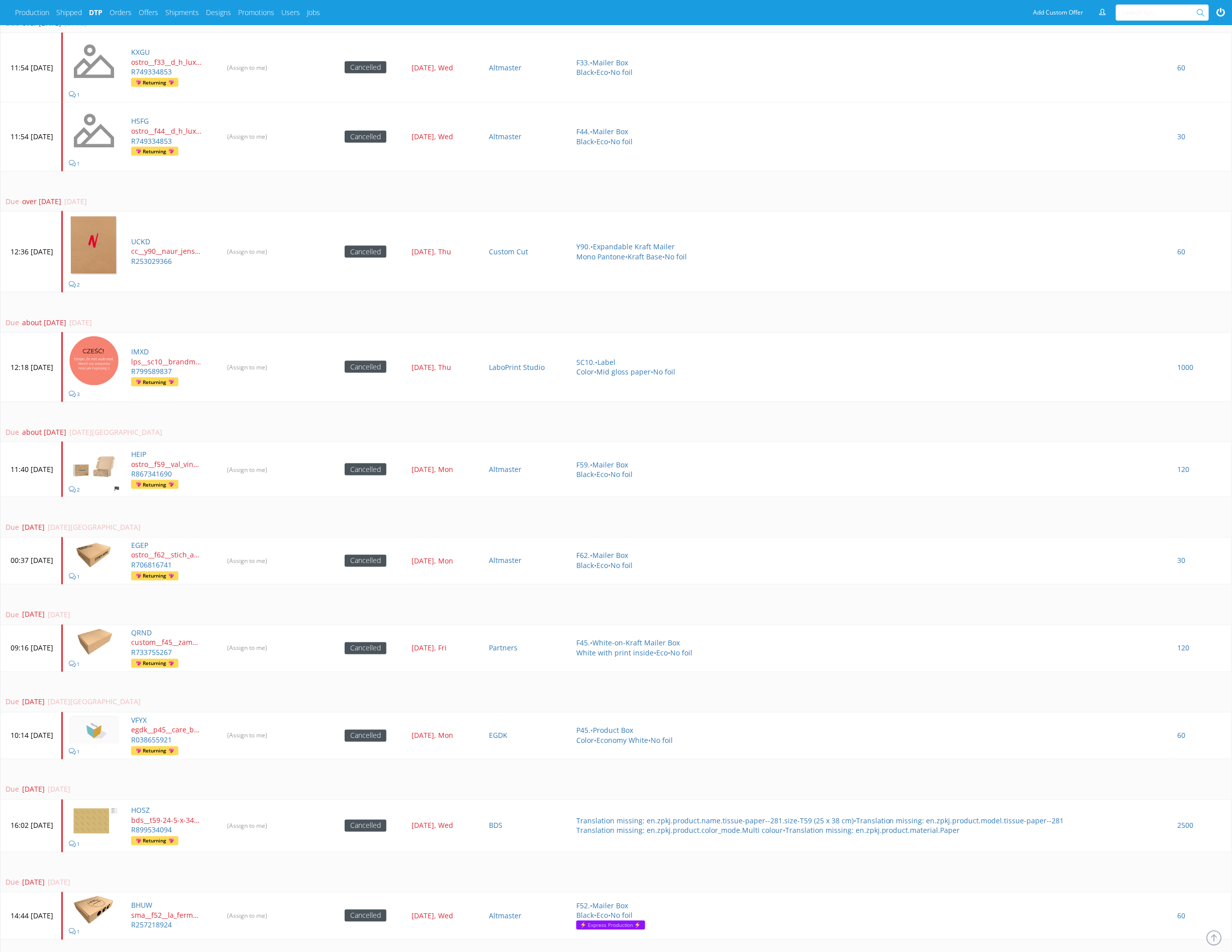
scroll to position [698, 0]
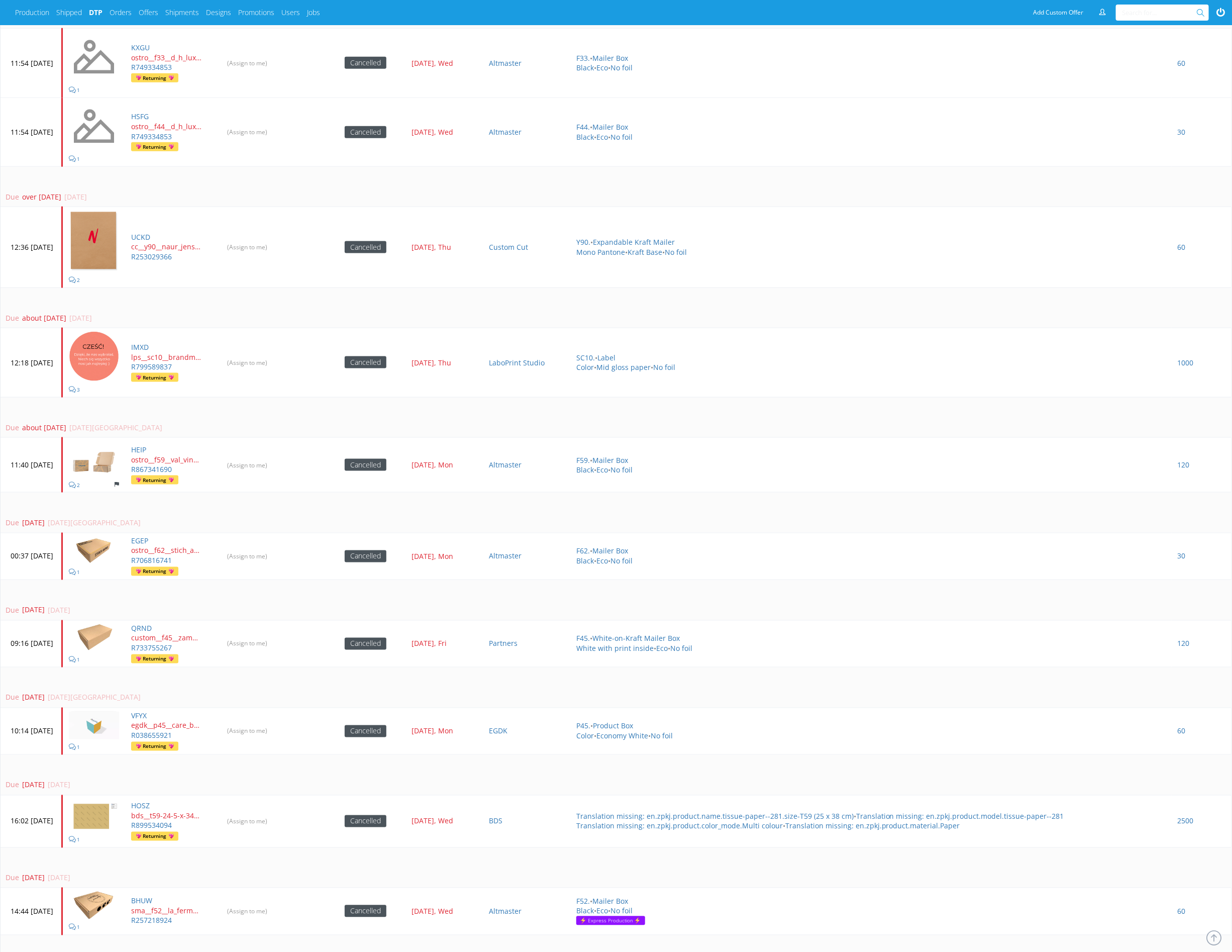
click at [507, 288] on td "Due about 1 year ago 13 Jun 2024, Thu" at bounding box center [616, 308] width 1231 height 41
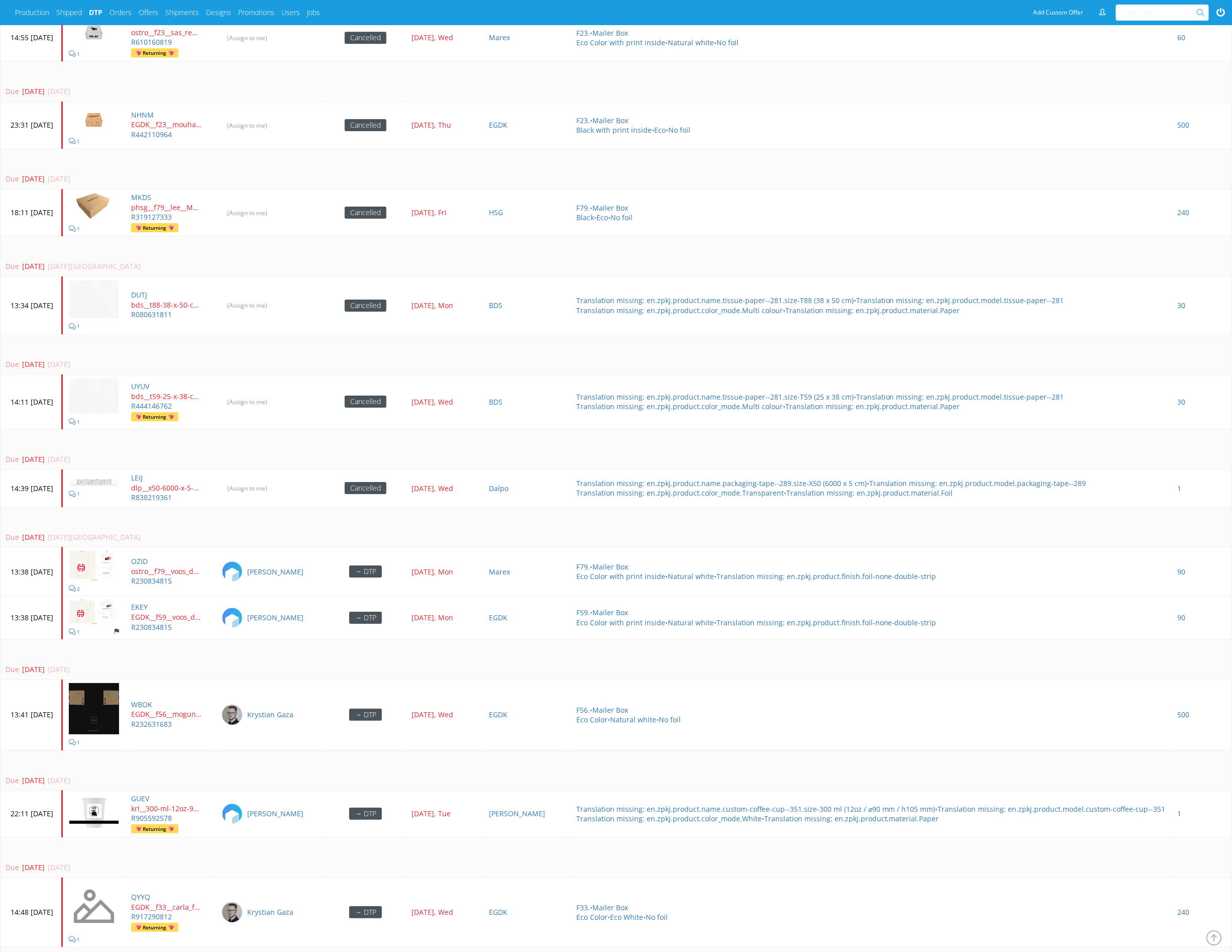
scroll to position [2592, 0]
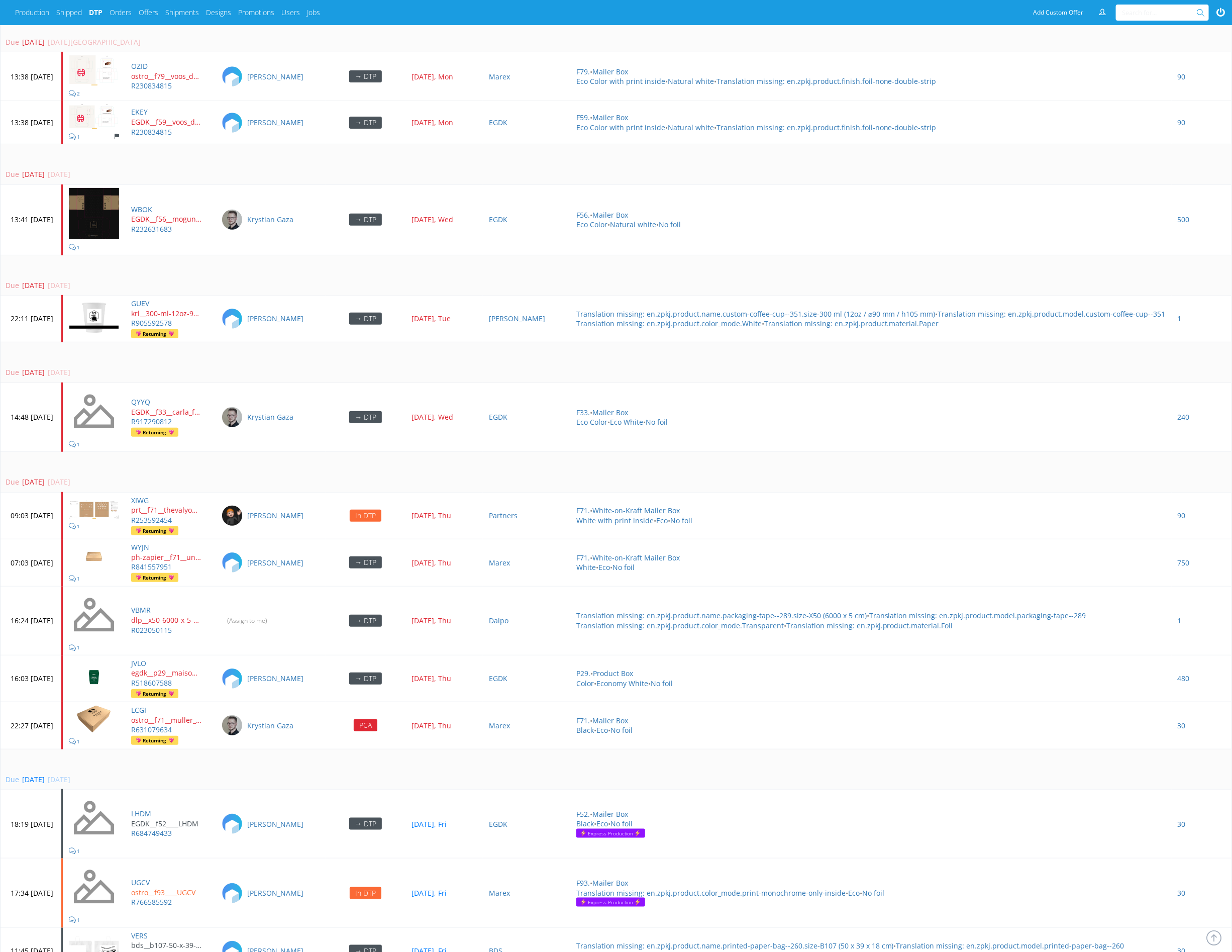
click at [502, 280] on div "Due 3 days ago 26 Aug 2025, Tue" at bounding box center [615, 285] width 1217 height 10
click at [509, 342] on td "Due 2 days ago 27 Aug 2025, Wed" at bounding box center [616, 363] width 1231 height 41
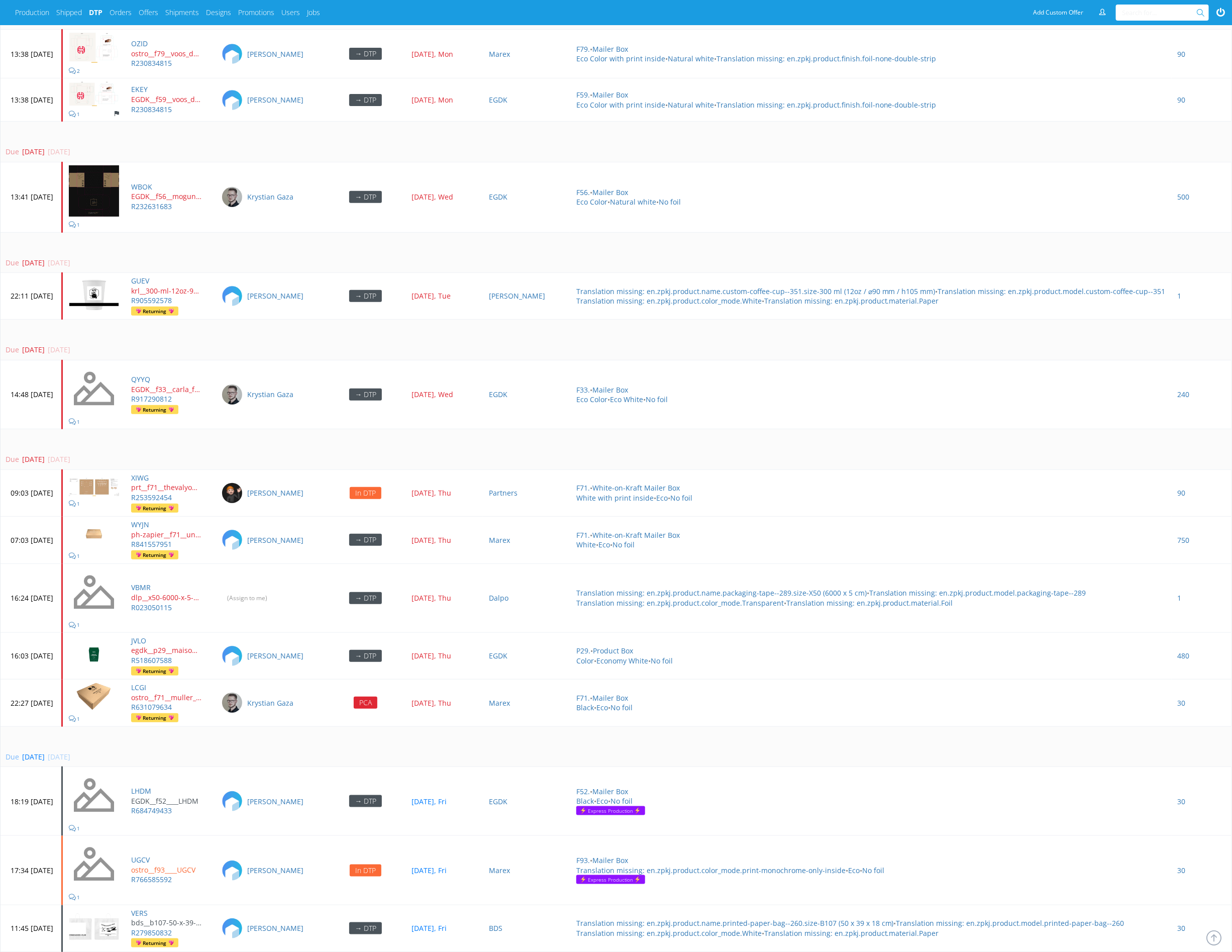
scroll to position [2754, 0]
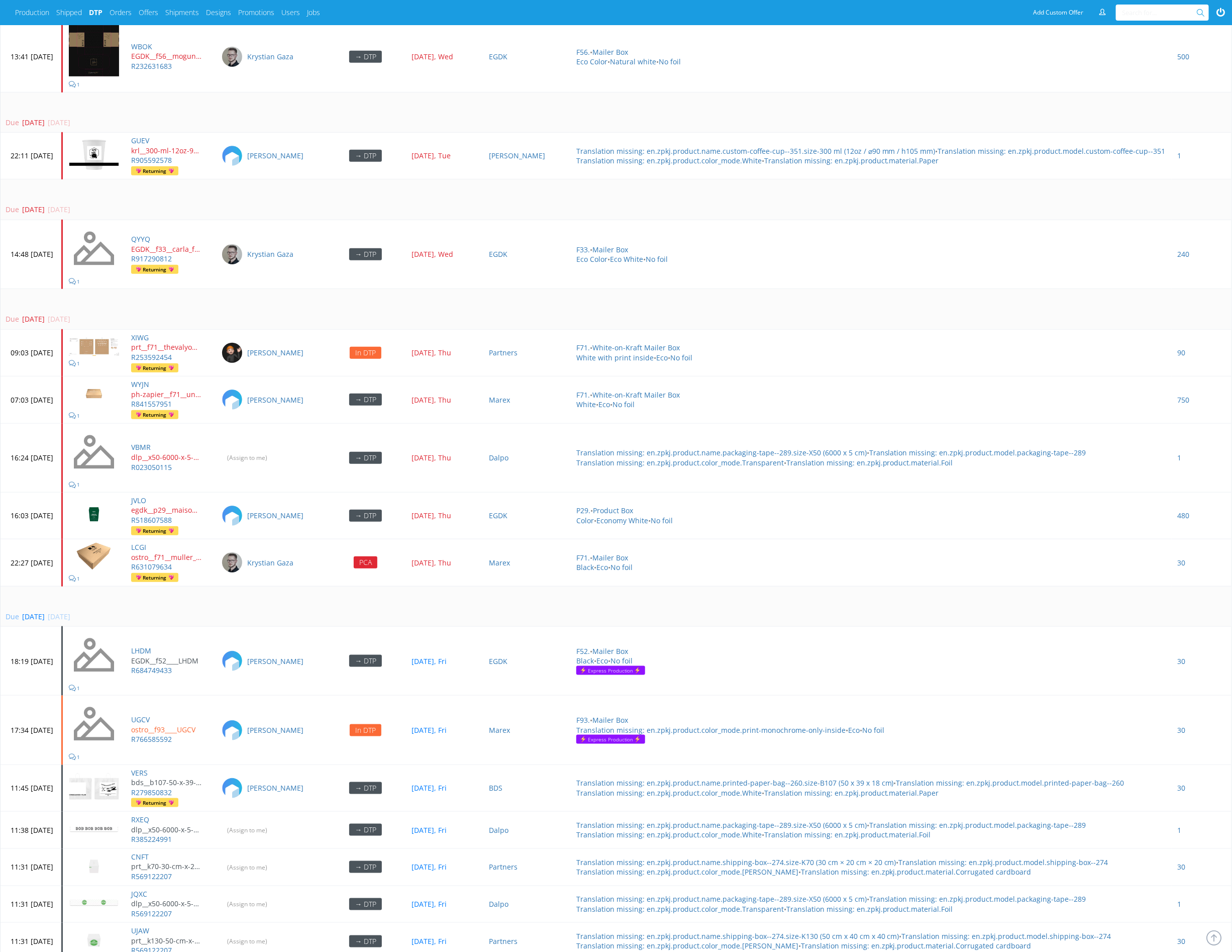
click at [517, 293] on td "Due 1 day ago 28 Aug 2025, Thu" at bounding box center [616, 309] width 1231 height 41
click at [488, 298] on td "Due 1 day ago 28 Aug 2025, Thu" at bounding box center [616, 309] width 1231 height 41
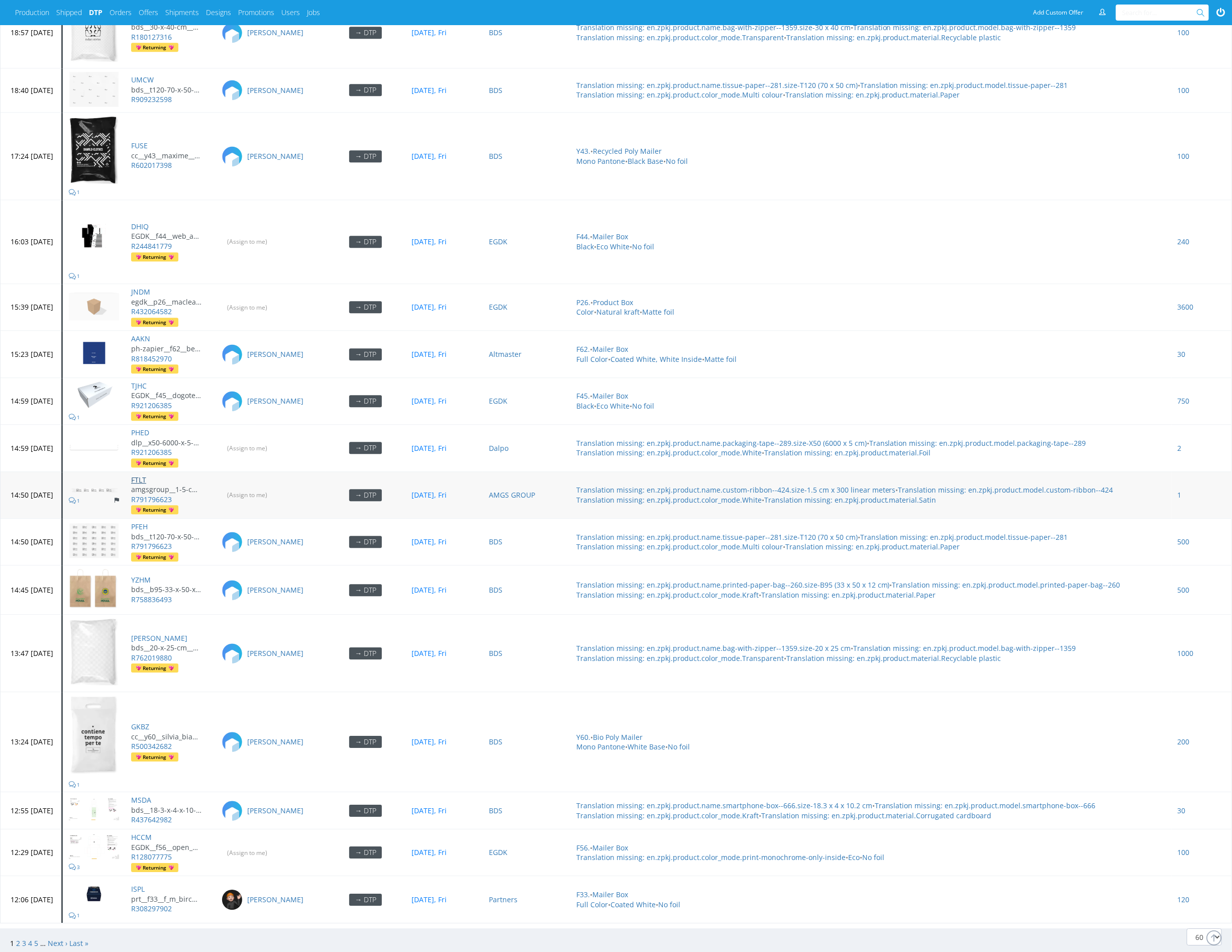
scroll to position [4023, 0]
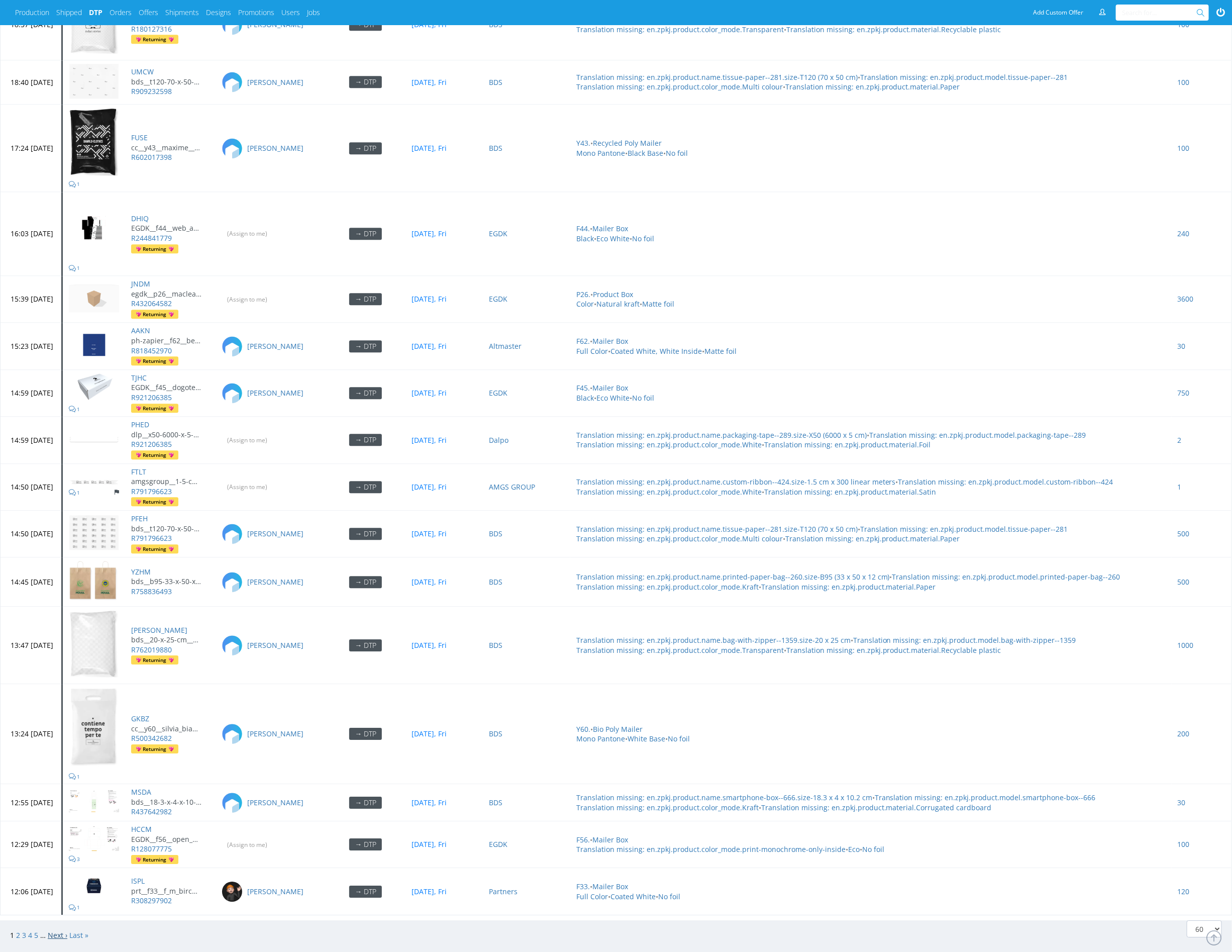
click at [57, 930] on link "Next ›" at bounding box center [57, 934] width 19 height 10
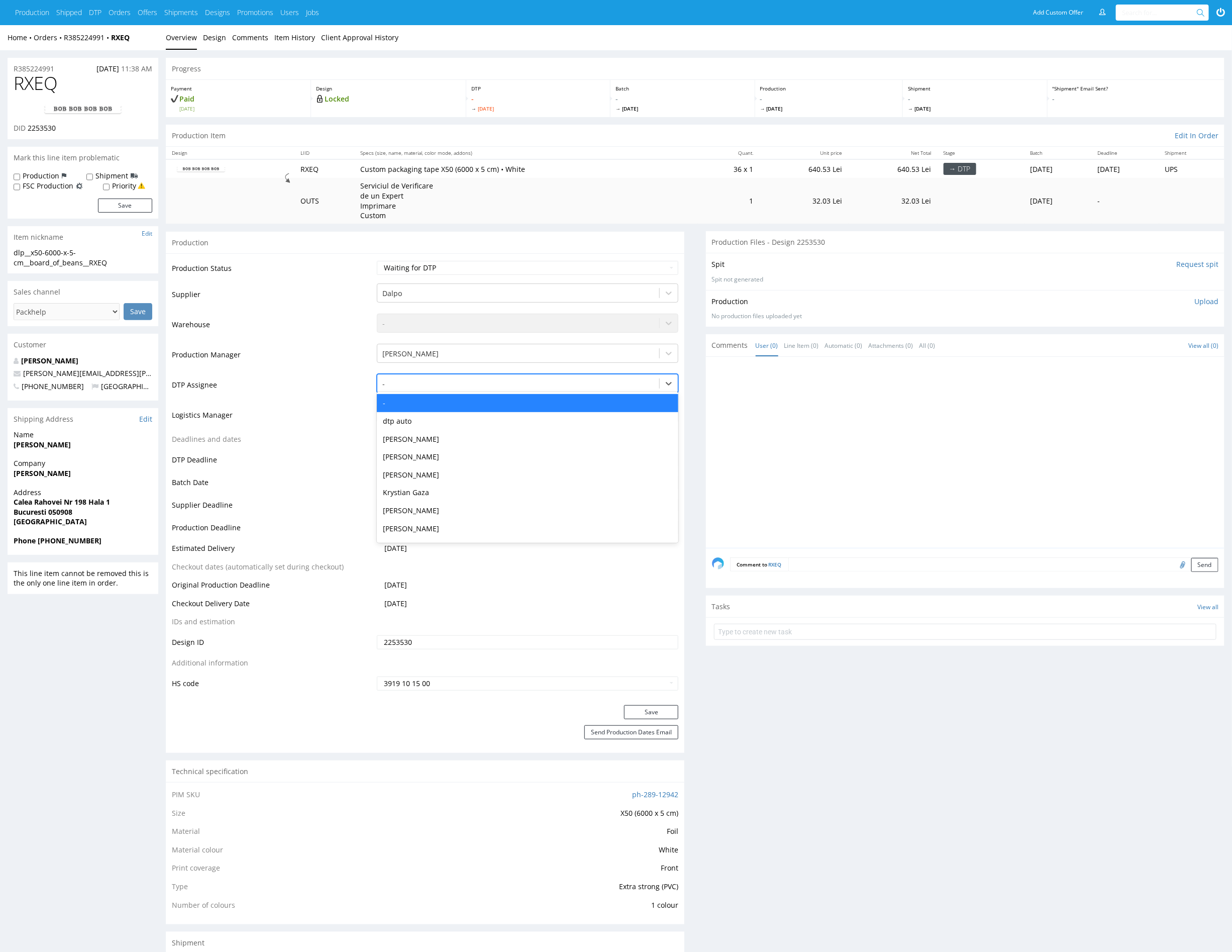
click at [452, 384] on div at bounding box center [518, 384] width 272 height 12
type input "mark"
click at [464, 400] on div "[PERSON_NAME]" at bounding box center [528, 403] width 301 height 18
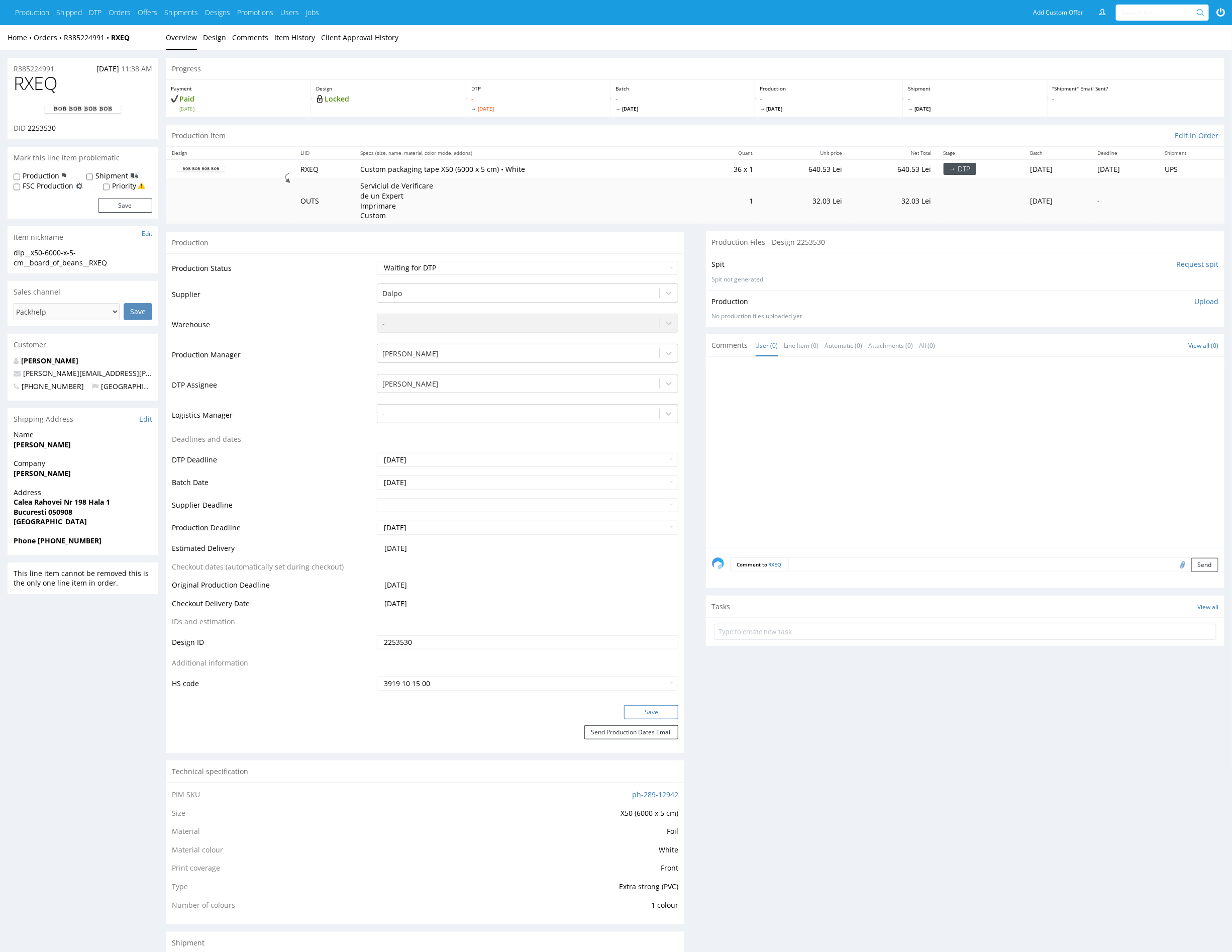
click at [662, 710] on button "Save" at bounding box center [651, 712] width 54 height 14
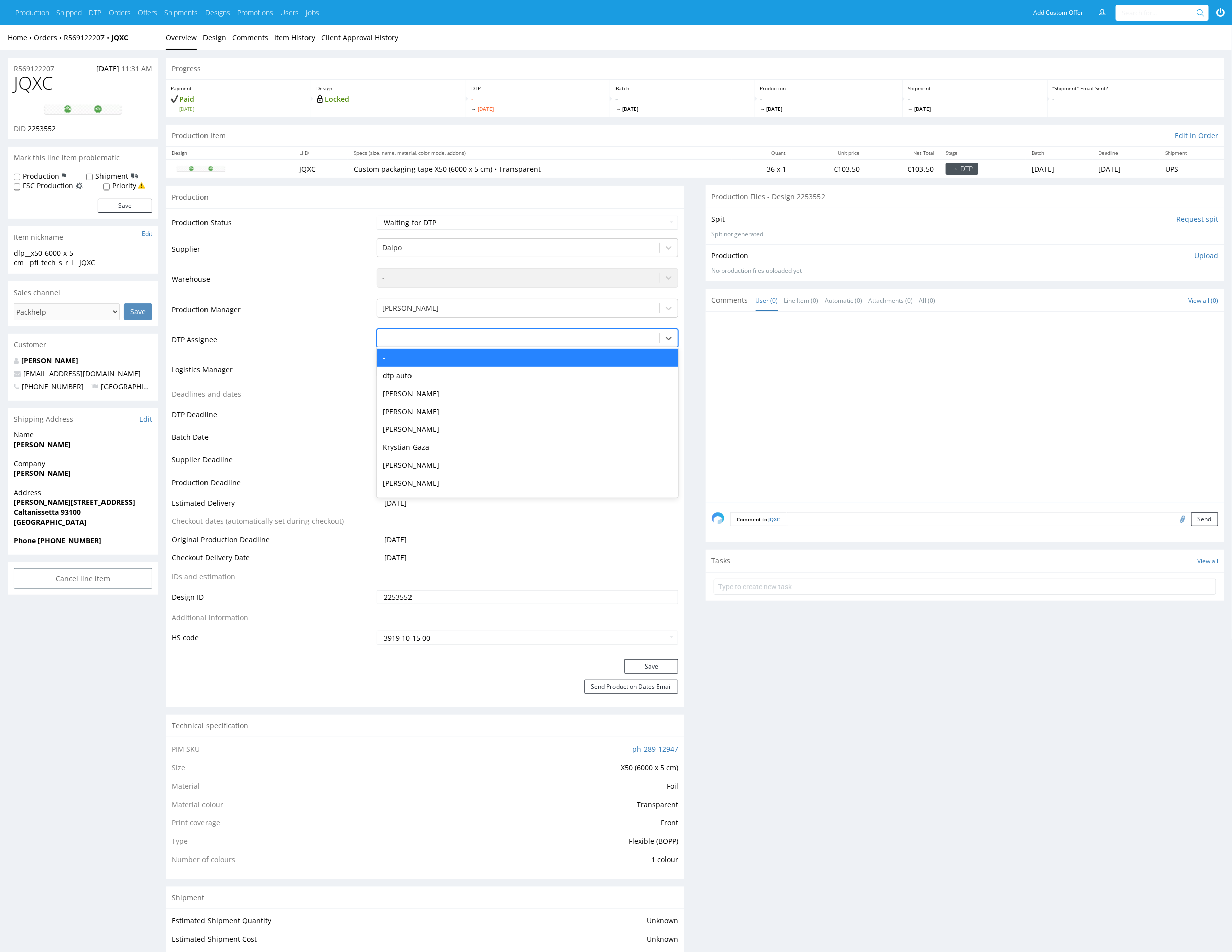
click at [441, 339] on div at bounding box center [518, 338] width 272 height 12
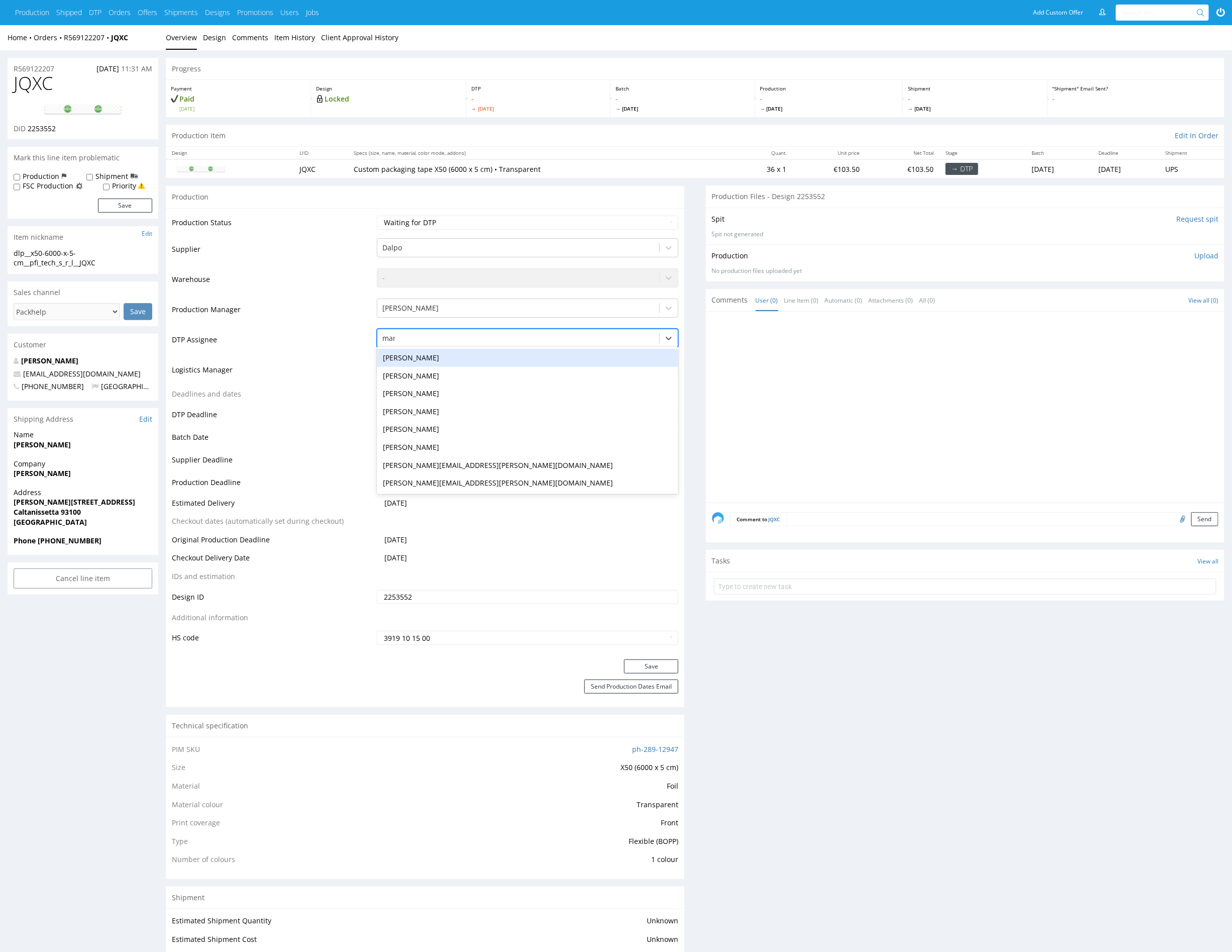
type input "mark"
click at [438, 356] on div "Karol Markowski" at bounding box center [528, 358] width 301 height 18
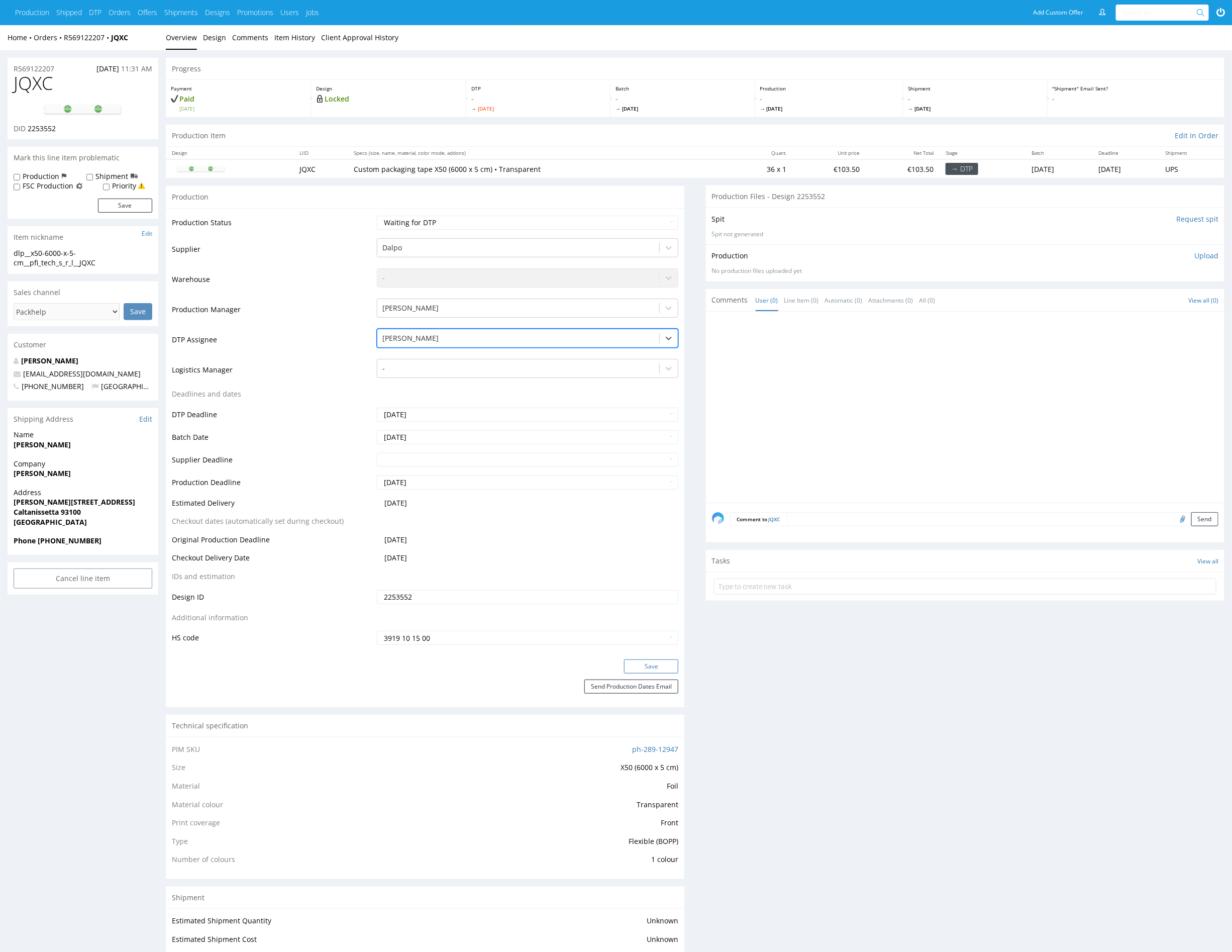
click at [631, 661] on button "Save" at bounding box center [651, 666] width 54 height 14
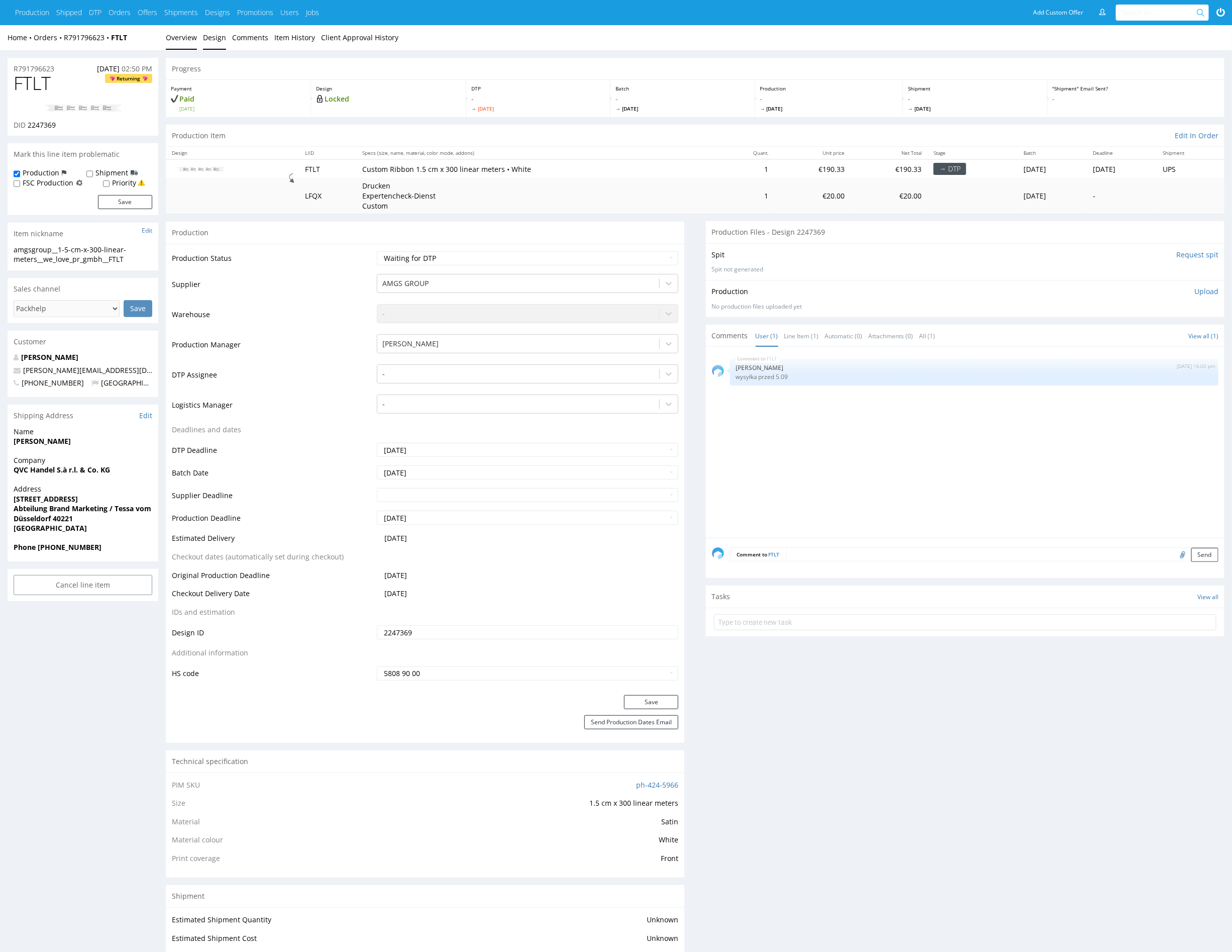
click at [221, 40] on link "Design" at bounding box center [215, 37] width 23 height 24
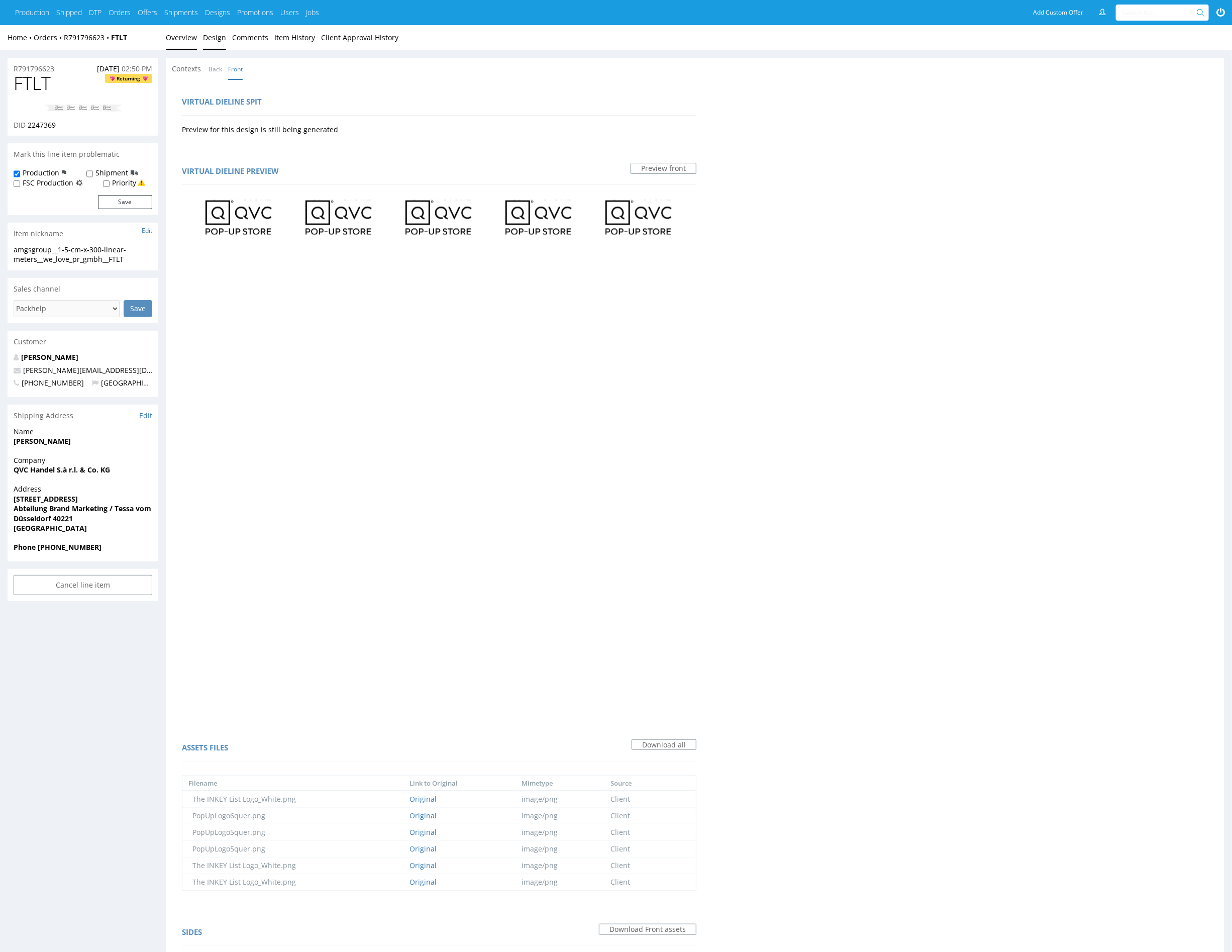
click at [188, 42] on link "Overview" at bounding box center [182, 37] width 31 height 24
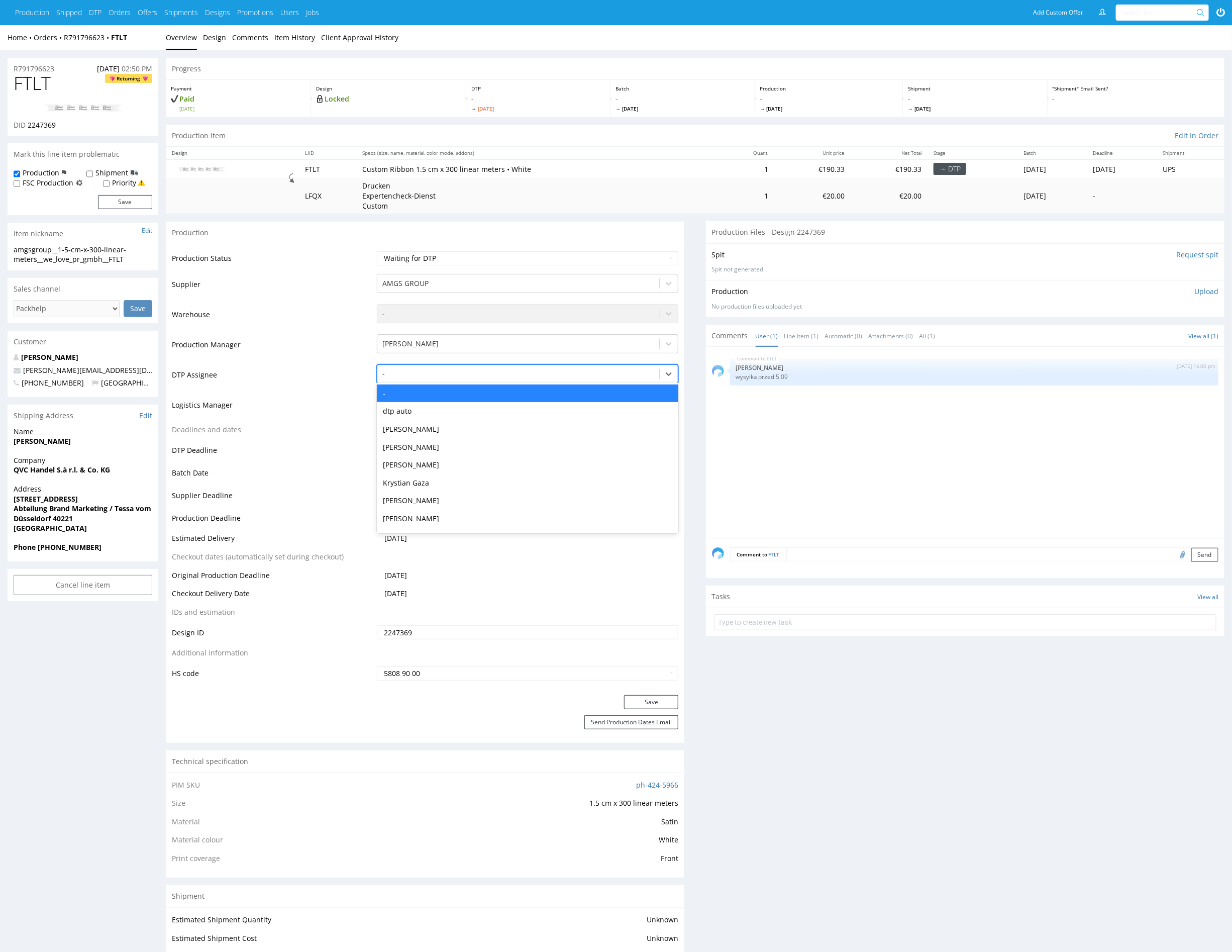
click at [527, 371] on div at bounding box center [518, 373] width 272 height 12
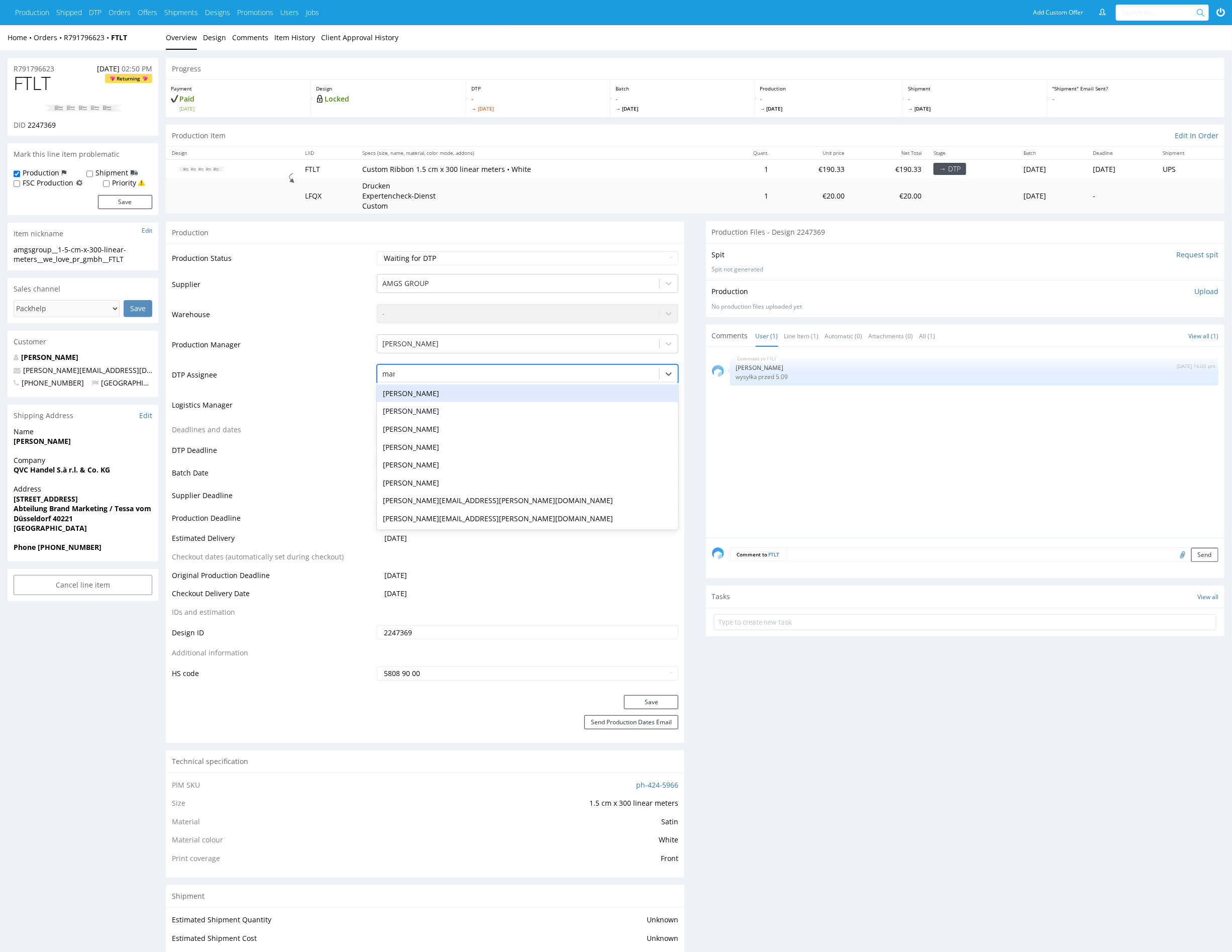
type input "mark"
click at [521, 393] on div "[PERSON_NAME]" at bounding box center [528, 393] width 301 height 18
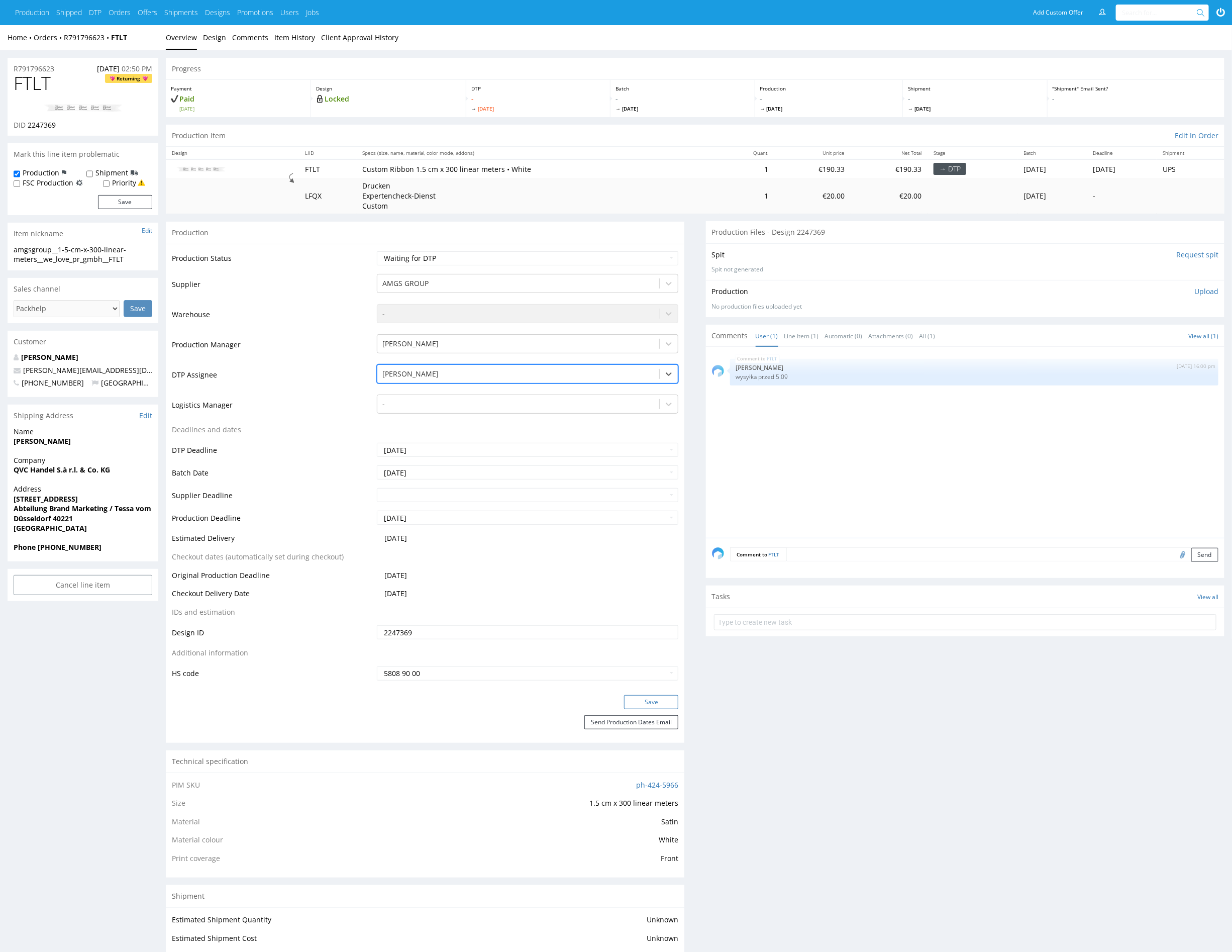
click at [660, 702] on button "Save" at bounding box center [651, 702] width 54 height 14
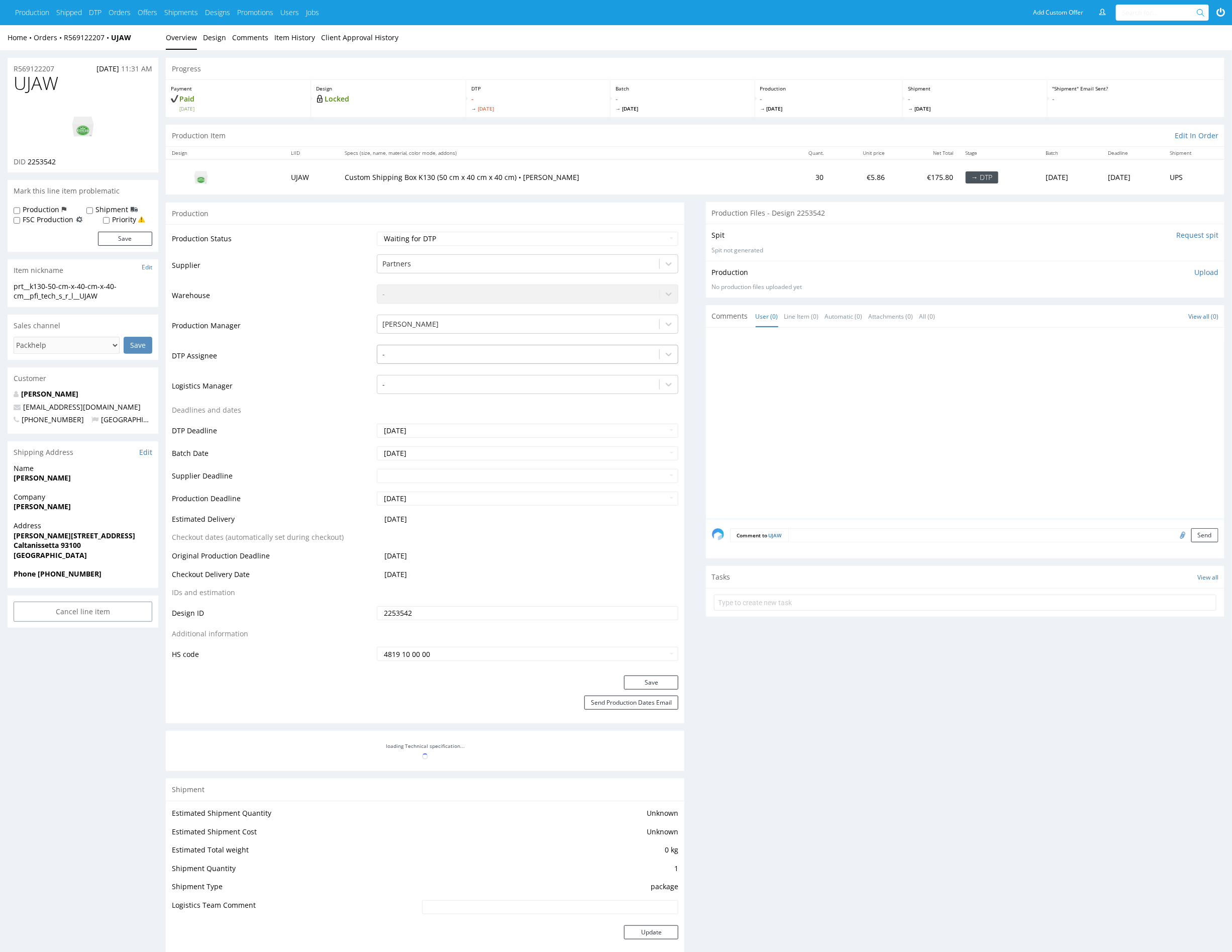
click at [474, 354] on div at bounding box center [518, 354] width 272 height 12
type input "mark"
click at [498, 366] on div "[PERSON_NAME]" at bounding box center [528, 373] width 301 height 18
click at [655, 683] on button "Save" at bounding box center [651, 682] width 54 height 14
click at [498, 356] on div at bounding box center [518, 354] width 272 height 12
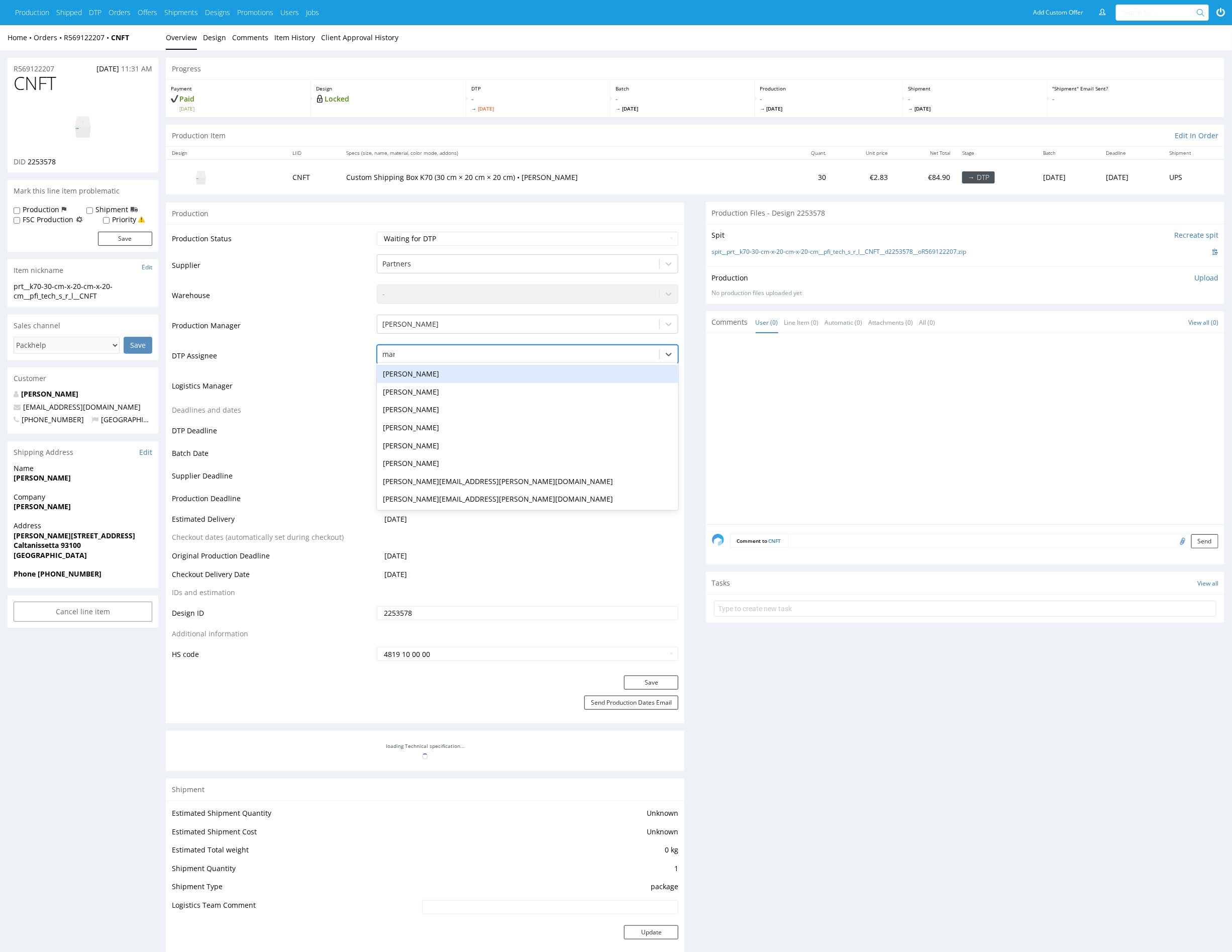
type input "mark"
click at [492, 373] on div "[PERSON_NAME]" at bounding box center [528, 373] width 301 height 18
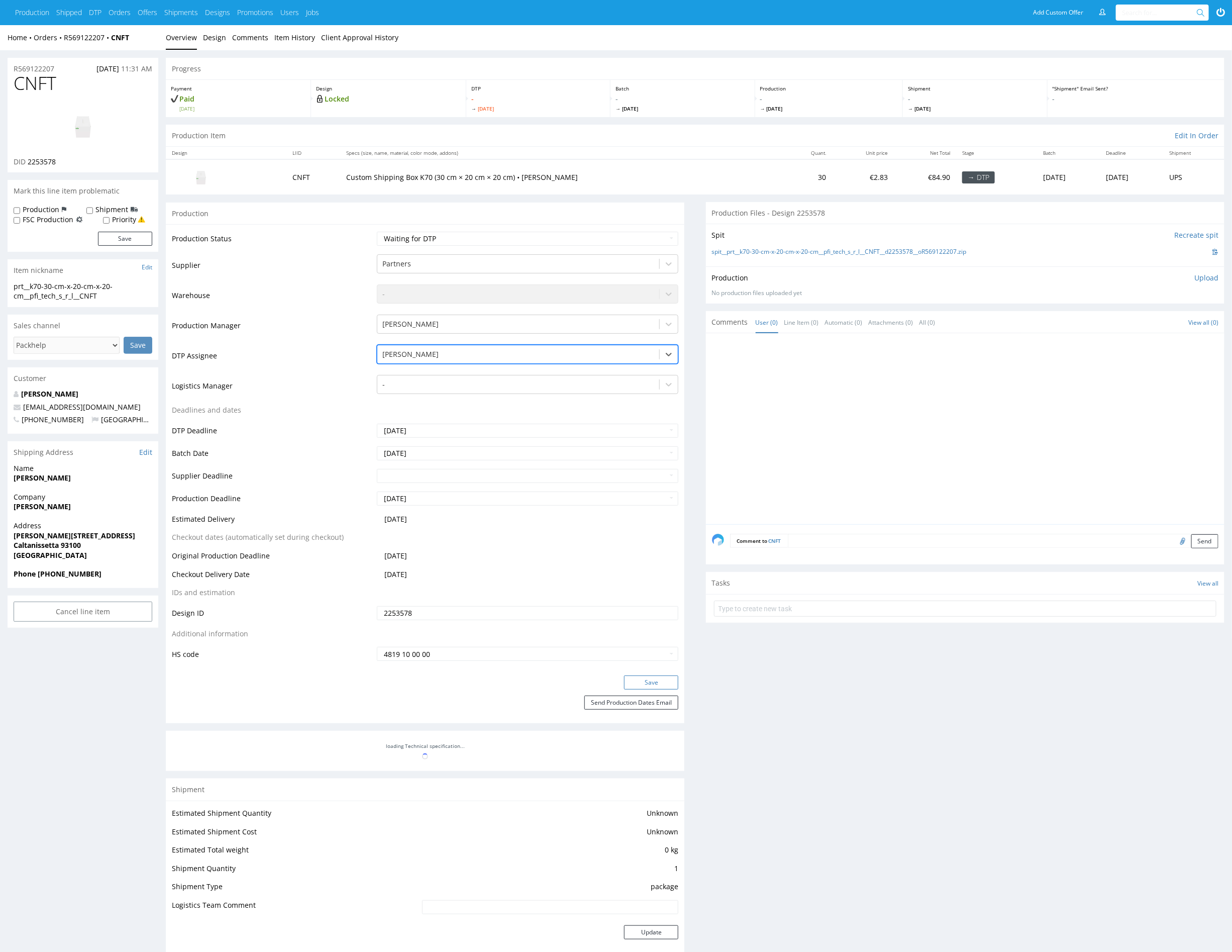
click at [660, 684] on button "Save" at bounding box center [651, 682] width 54 height 14
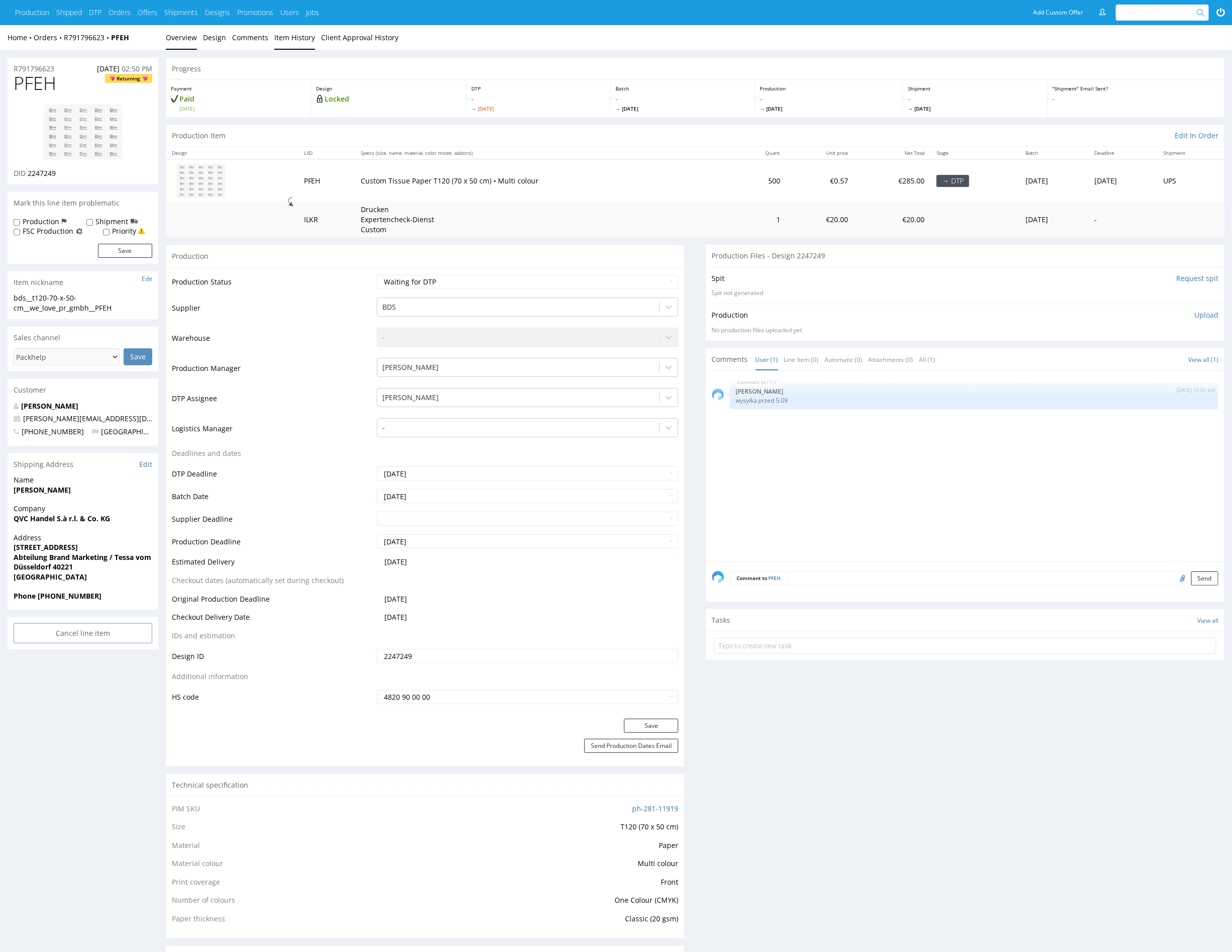
click at [286, 40] on link "Item History" at bounding box center [295, 37] width 41 height 24
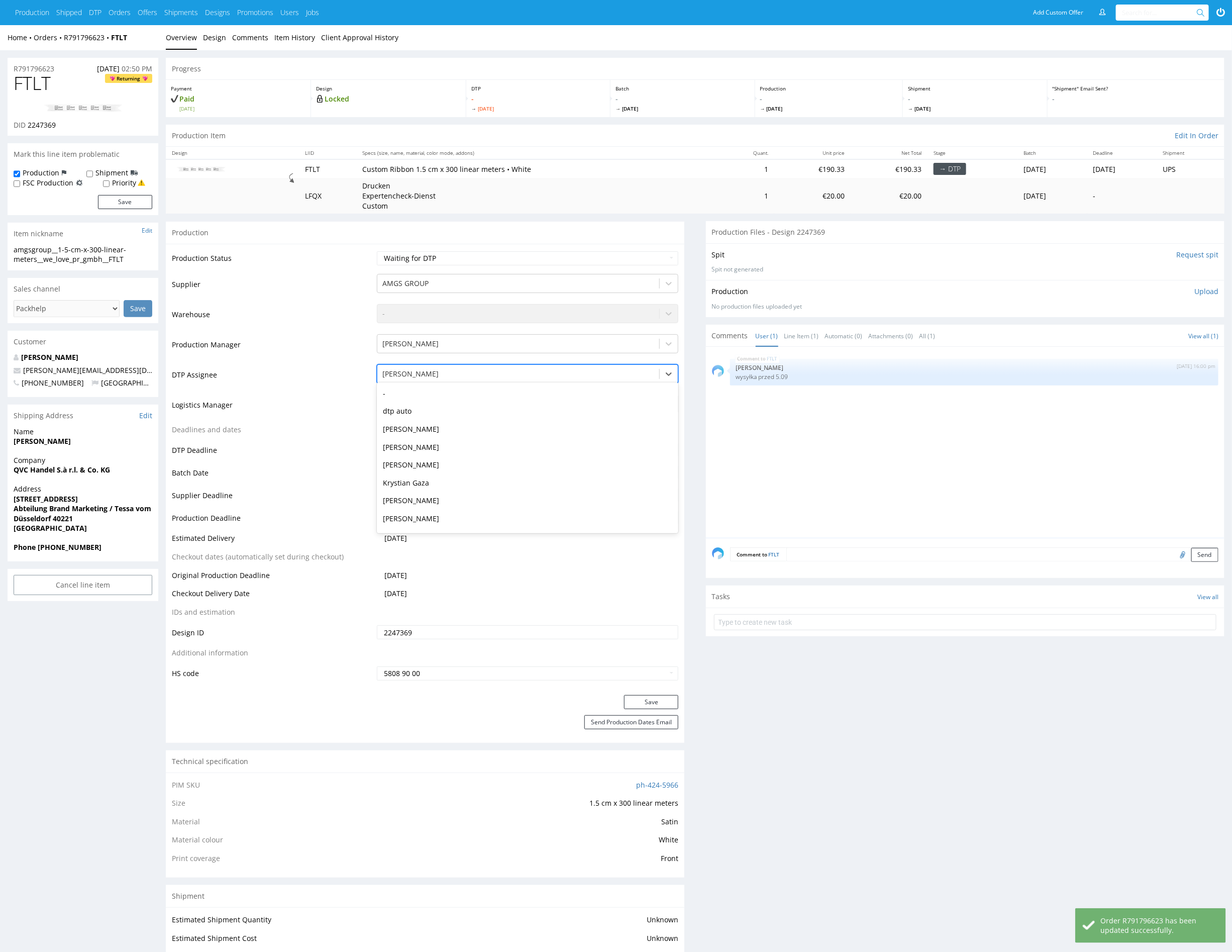
click at [433, 368] on div at bounding box center [518, 373] width 272 height 12
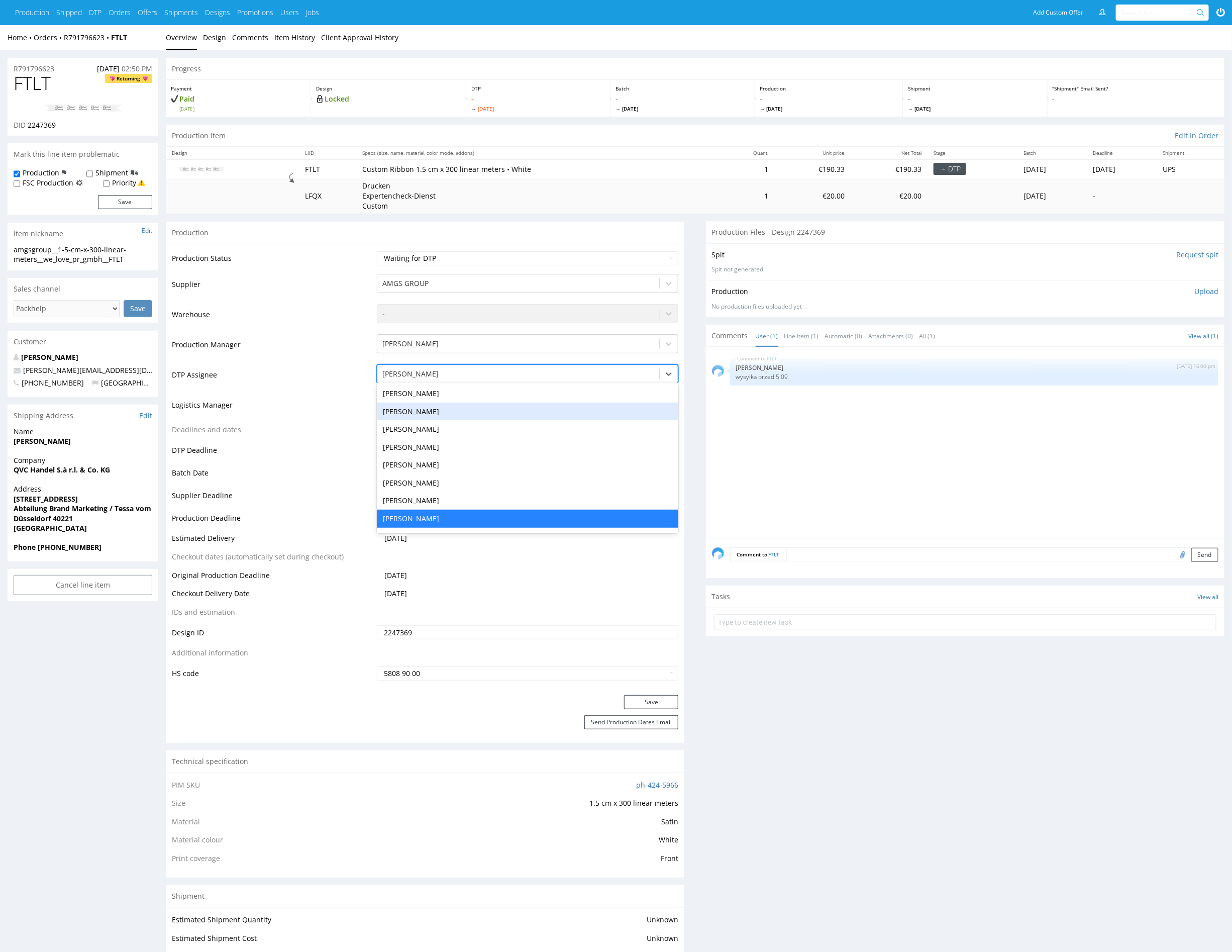
type input "j"
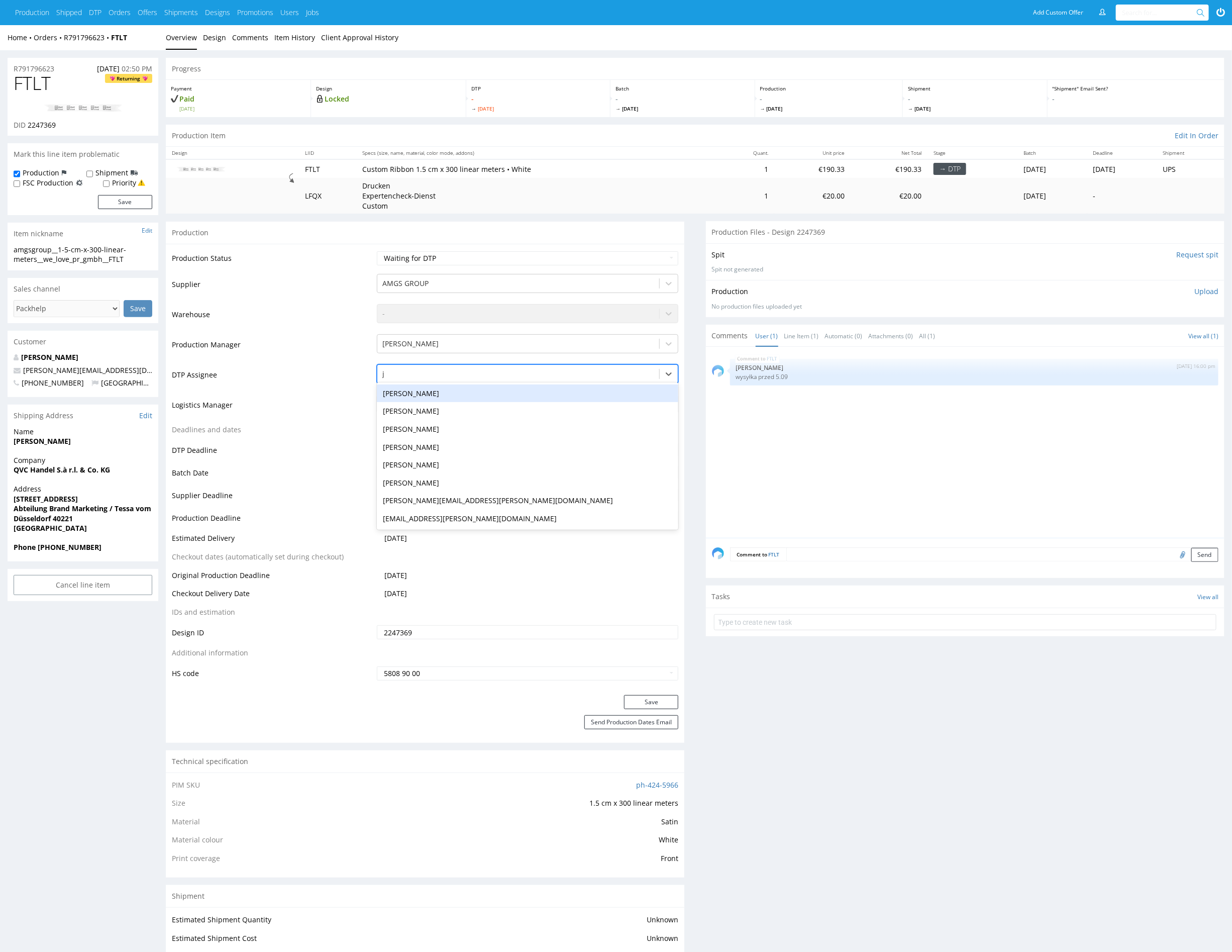
scroll to position [0, 0]
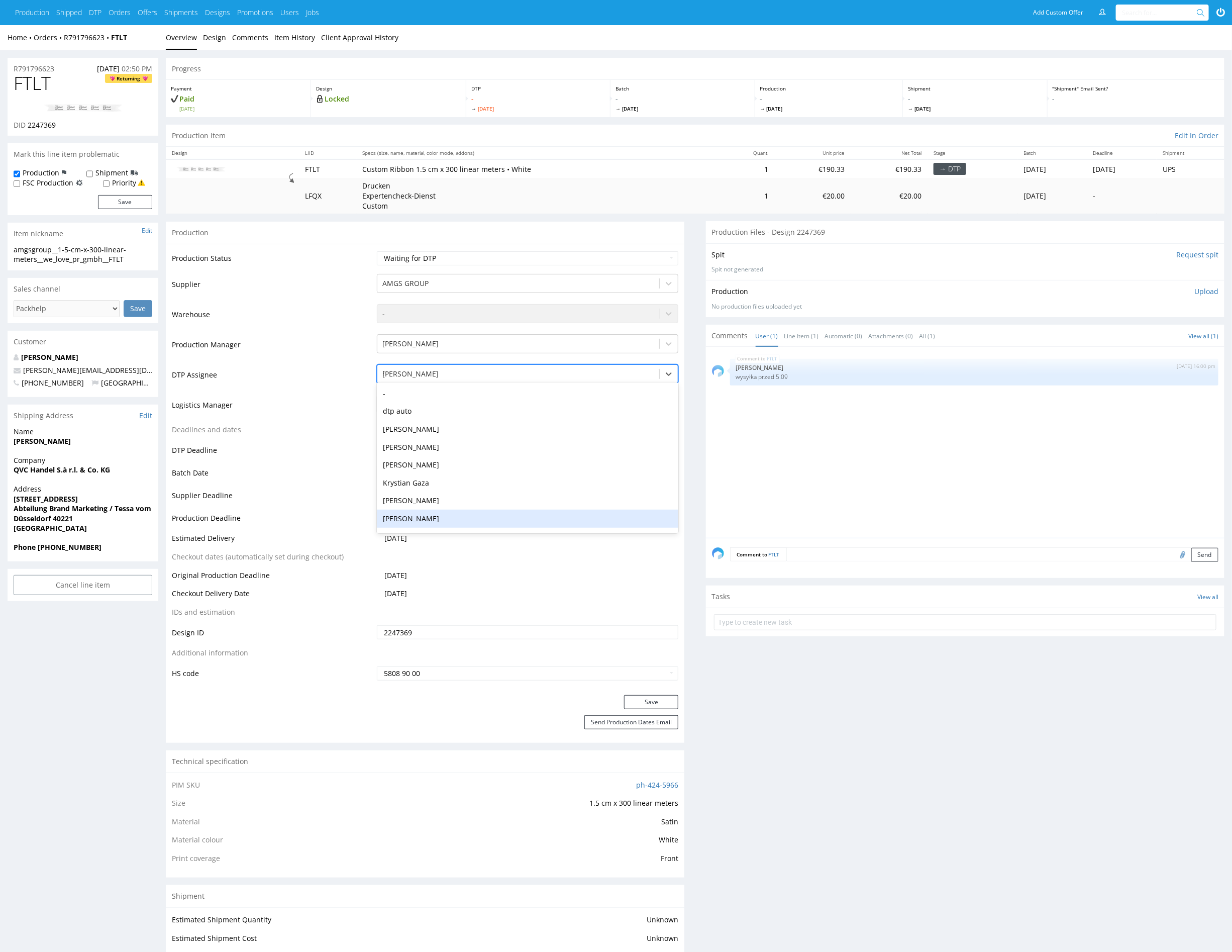
type input "hap"
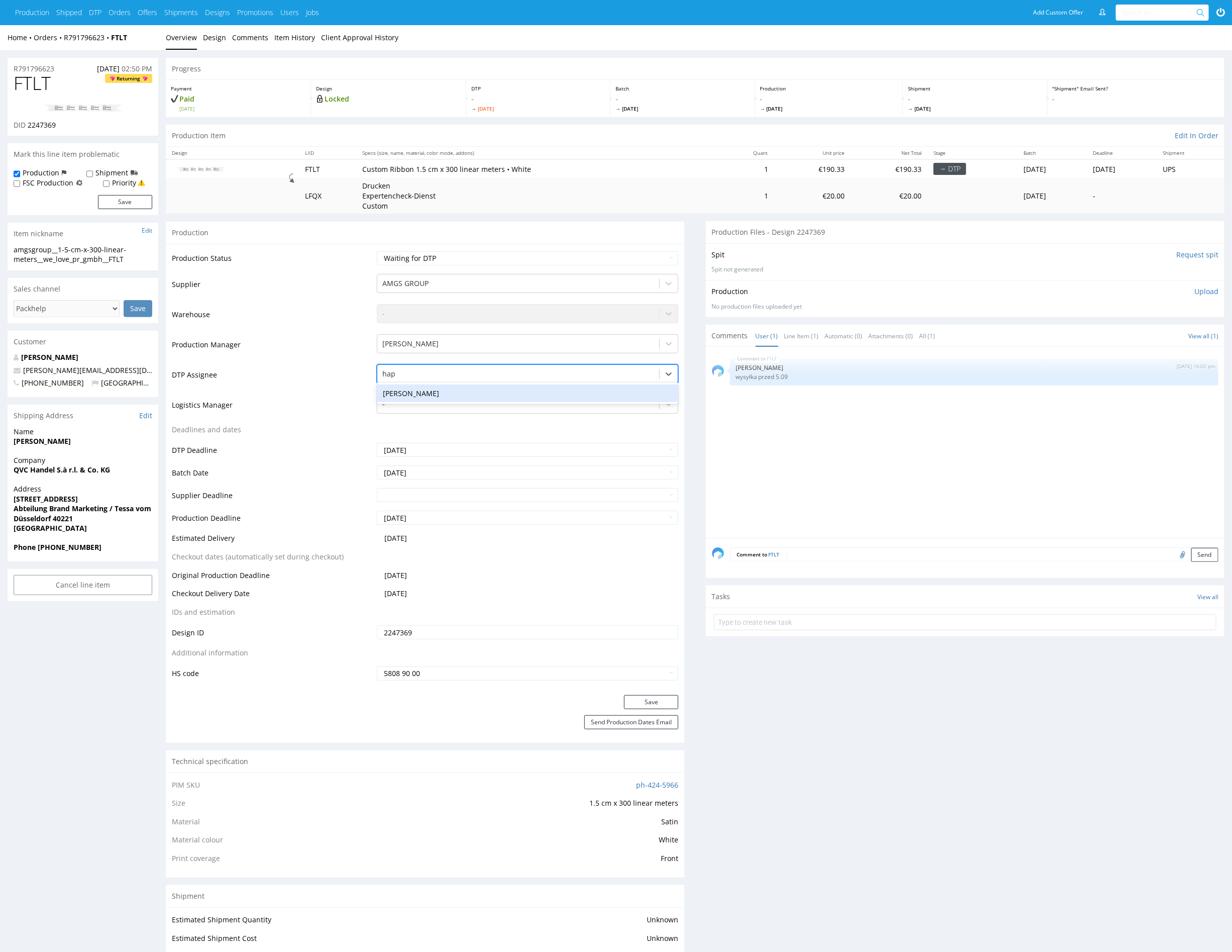
click at [486, 399] on div "[PERSON_NAME]" at bounding box center [528, 393] width 301 height 18
click at [652, 701] on button "Save" at bounding box center [651, 702] width 54 height 14
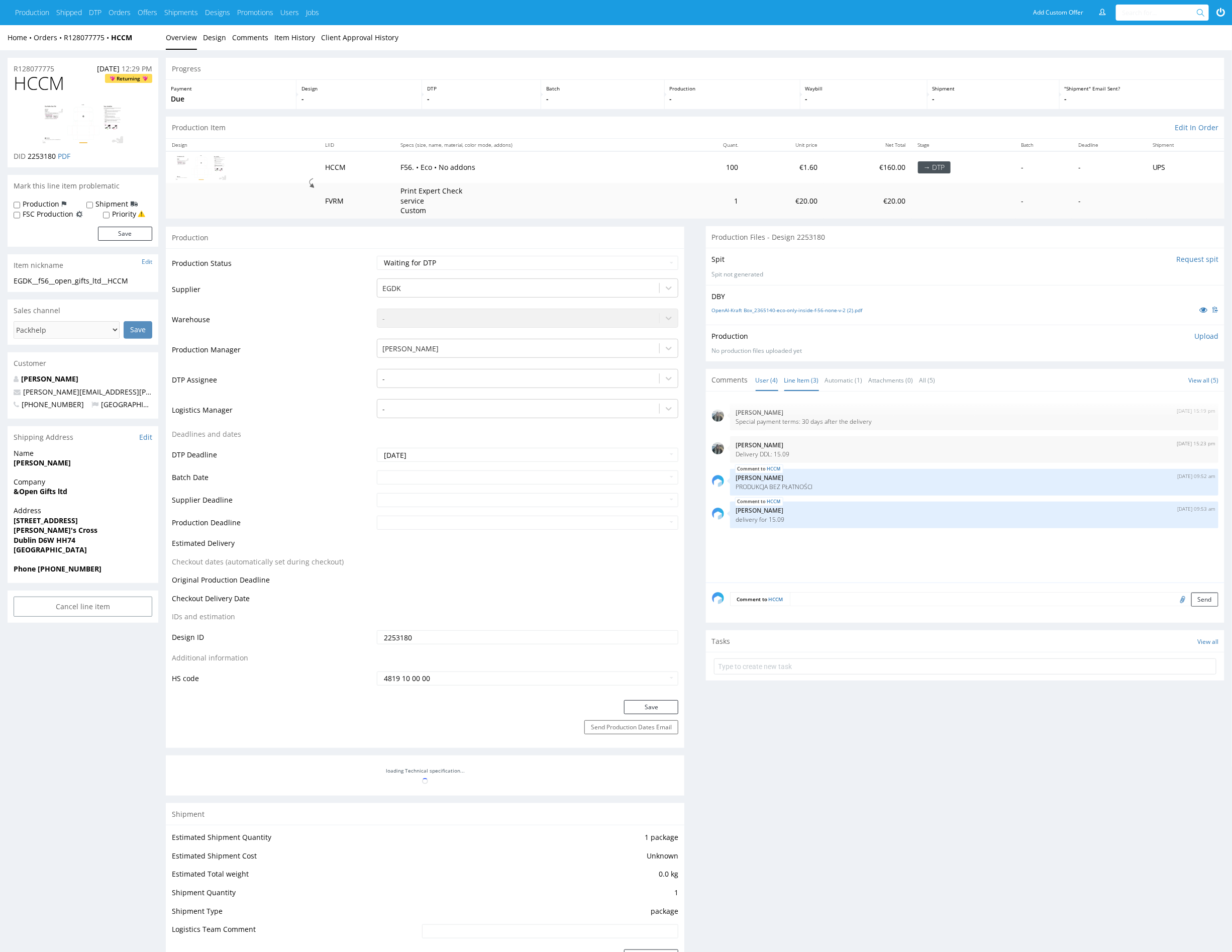
click at [808, 378] on link "Line Item (3)" at bounding box center [802, 380] width 35 height 21
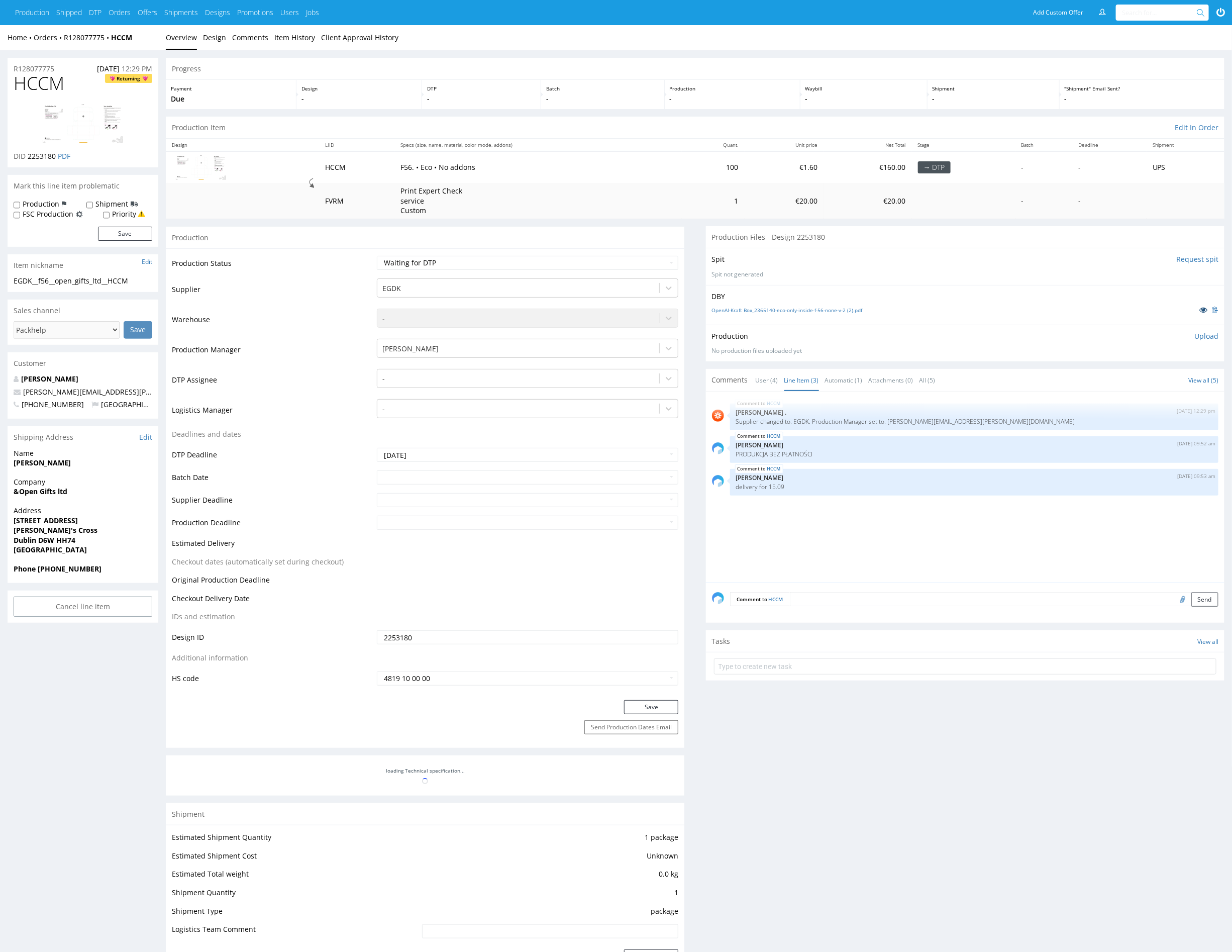
click at [1202, 310] on icon at bounding box center [1203, 309] width 8 height 7
click at [876, 566] on div "HCCM 26th Aug 25 | 12:29 pm Rob . Supplier changed to: EGDK. Production Manager…" at bounding box center [968, 490] width 512 height 185
click at [437, 382] on div at bounding box center [518, 378] width 272 height 12
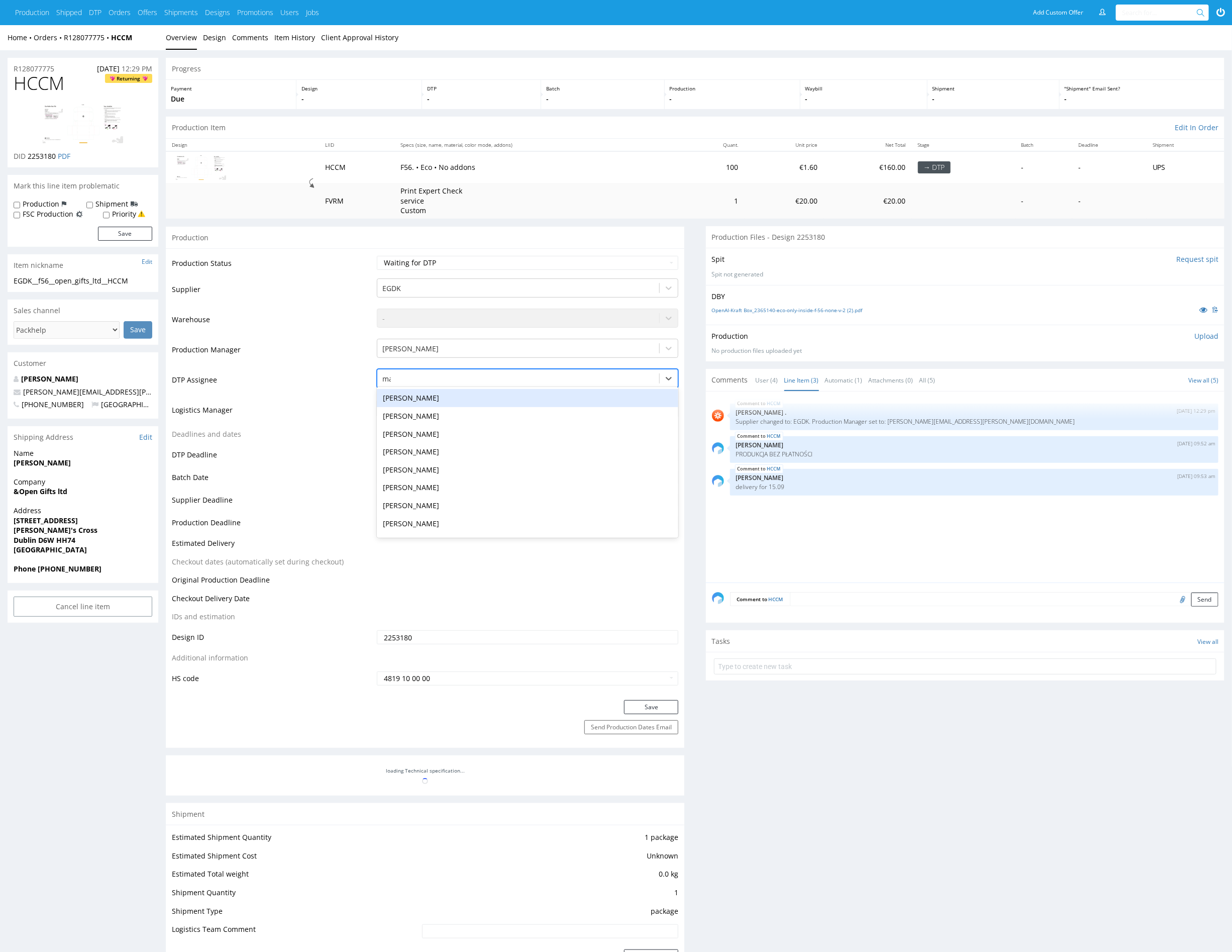
type input "mark"
click at [428, 395] on div "[PERSON_NAME]" at bounding box center [528, 398] width 301 height 18
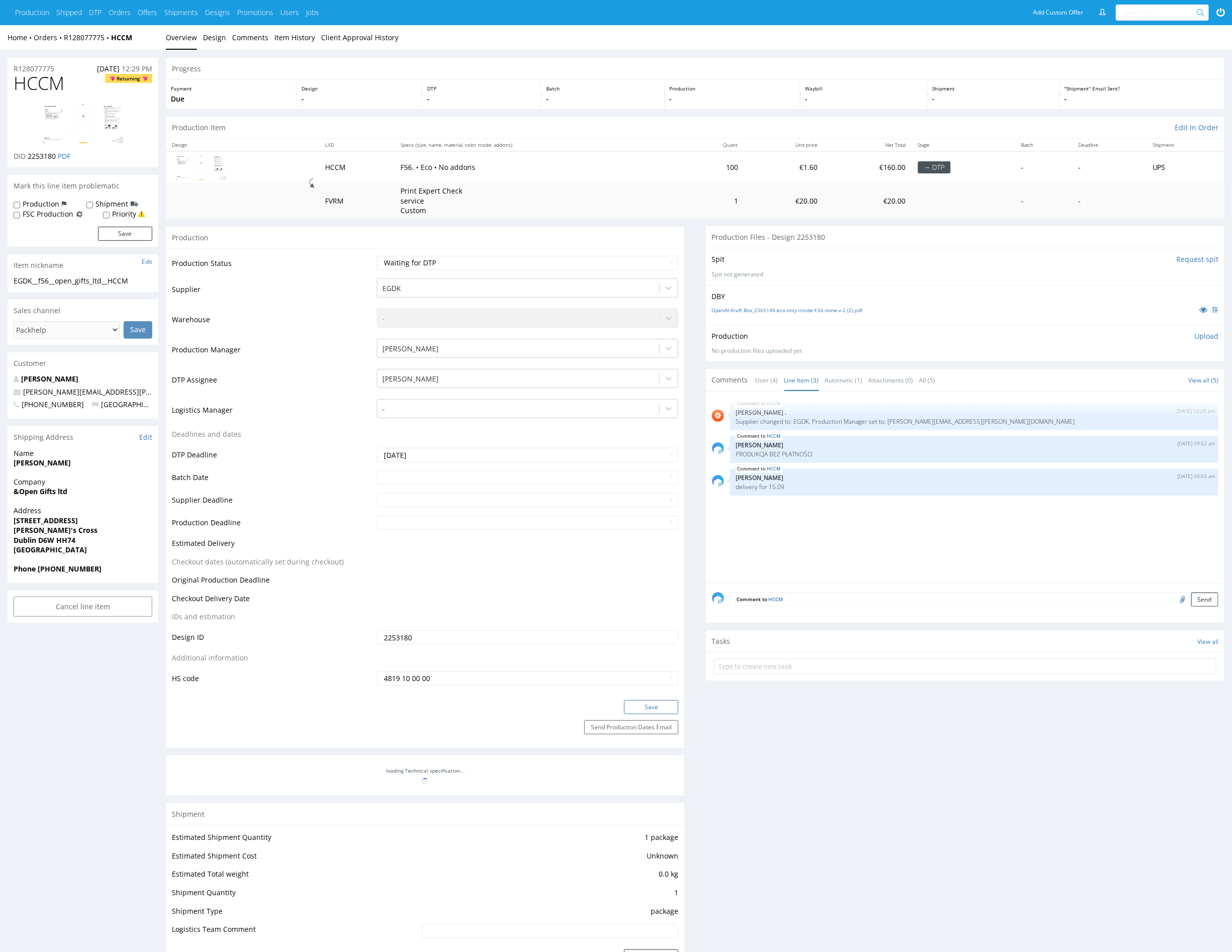
click at [662, 703] on button "Save" at bounding box center [651, 707] width 54 height 14
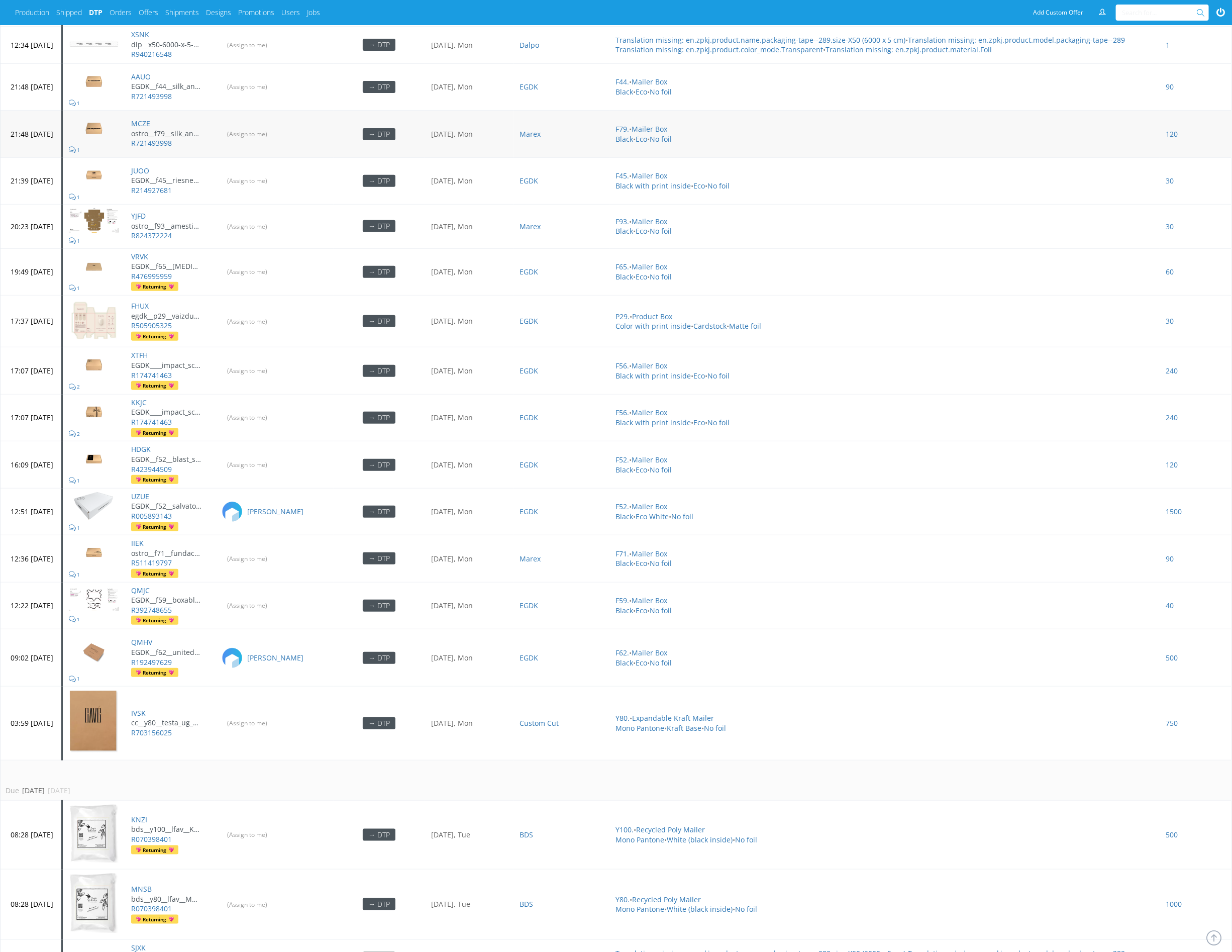
scroll to position [2914, 0]
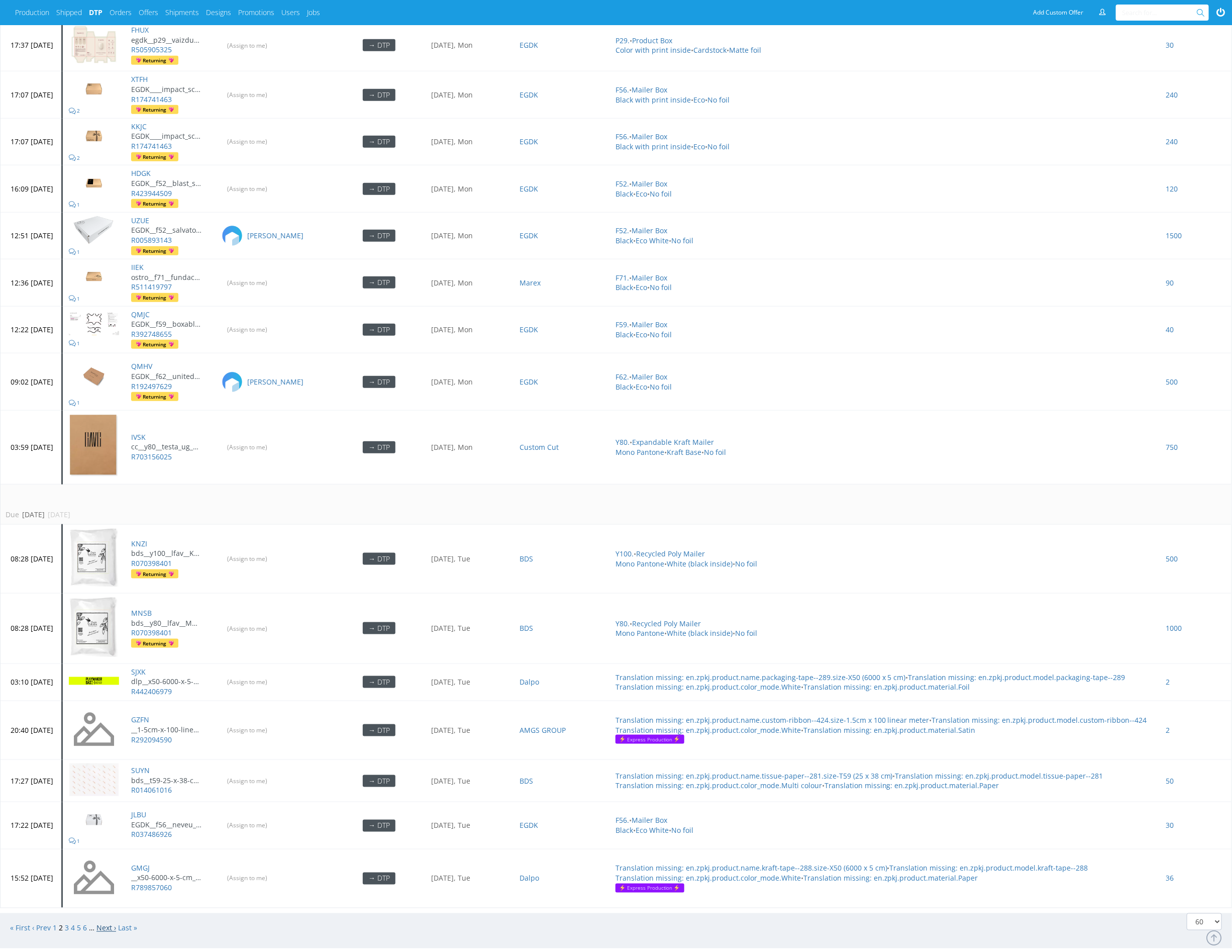
click at [111, 923] on link "Next ›" at bounding box center [106, 928] width 19 height 10
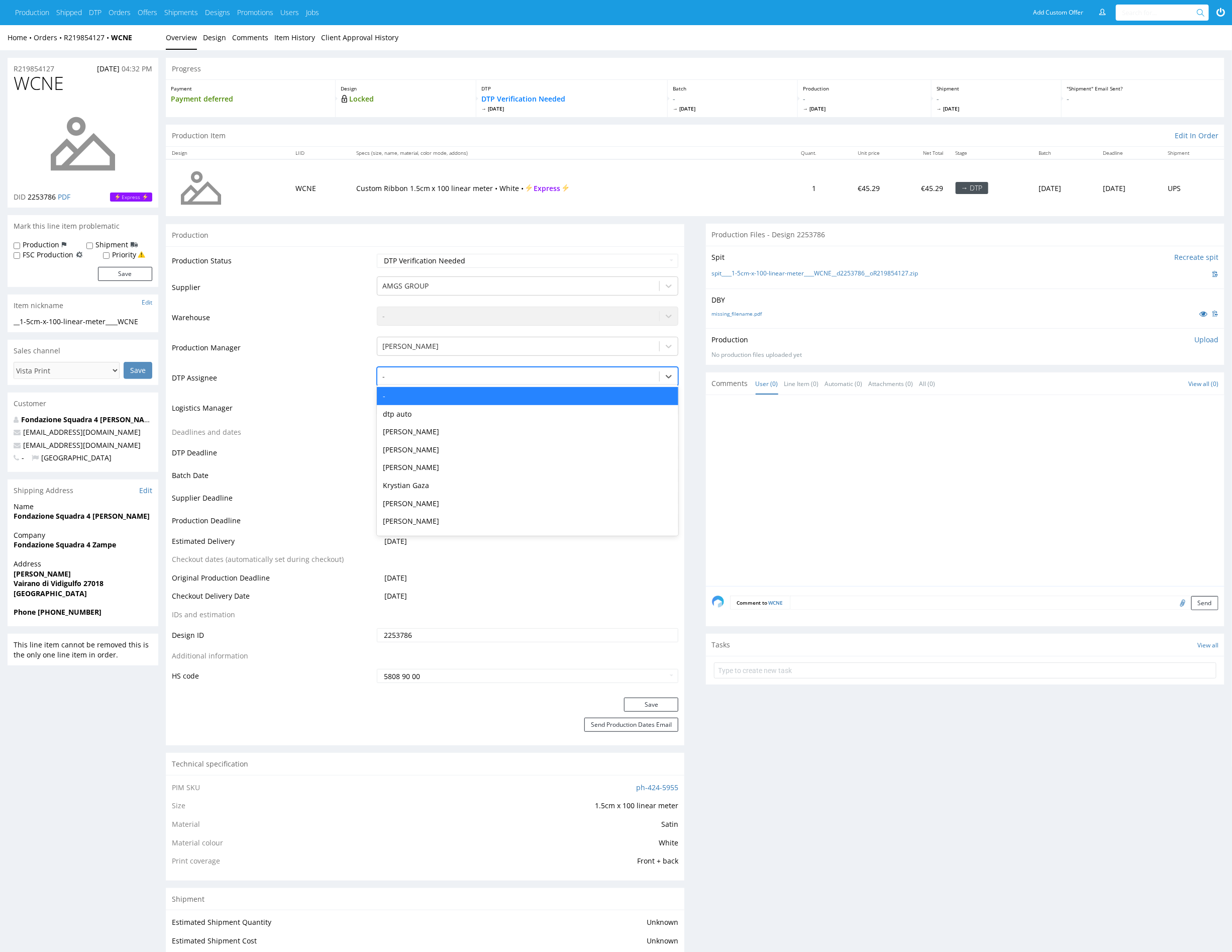
click at [473, 377] on div at bounding box center [518, 376] width 272 height 12
type input "mark"
drag, startPoint x: 466, startPoint y: 400, endPoint x: 560, endPoint y: 488, distance: 128.8
click at [466, 400] on div "[PERSON_NAME]" at bounding box center [528, 396] width 301 height 18
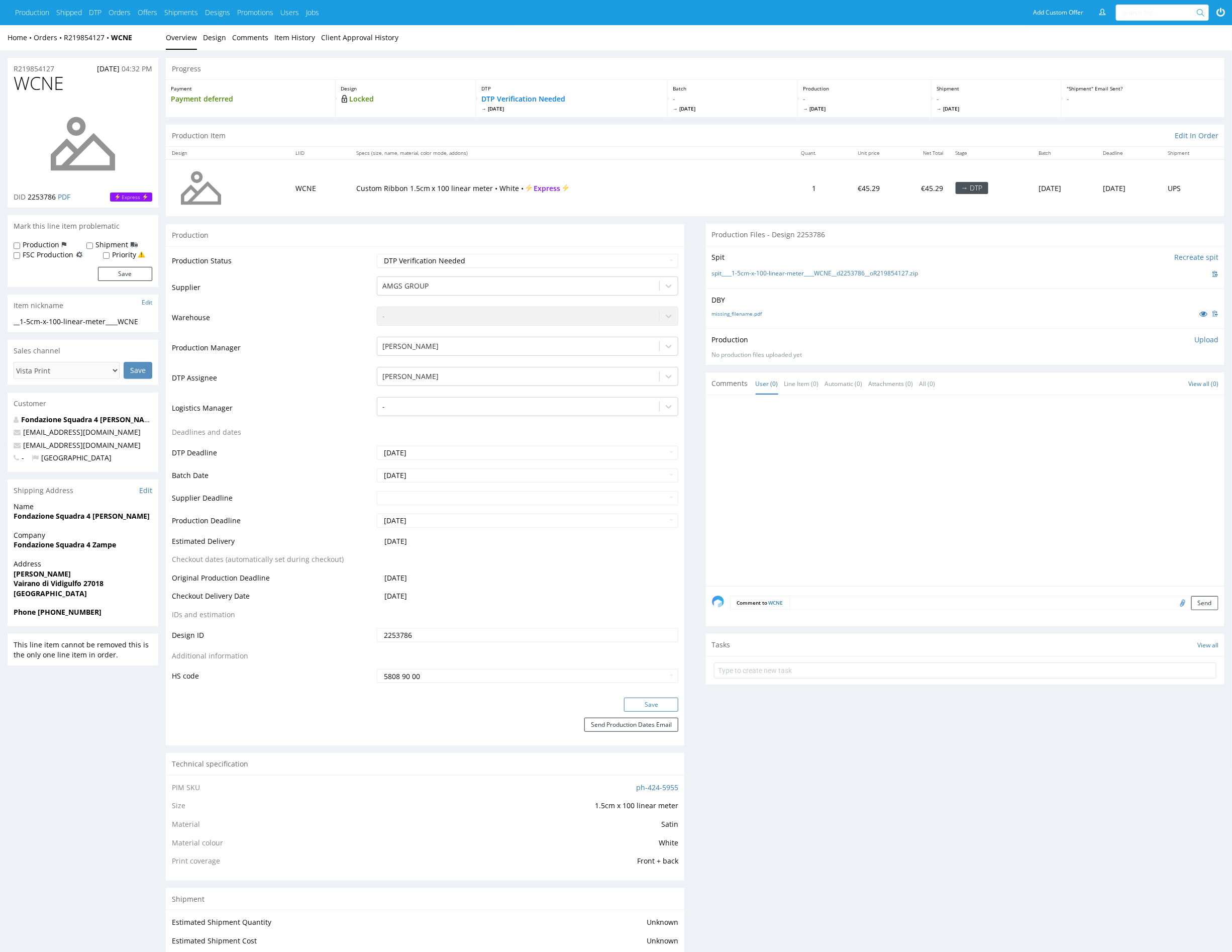
click at [647, 708] on button "Save" at bounding box center [651, 704] width 54 height 14
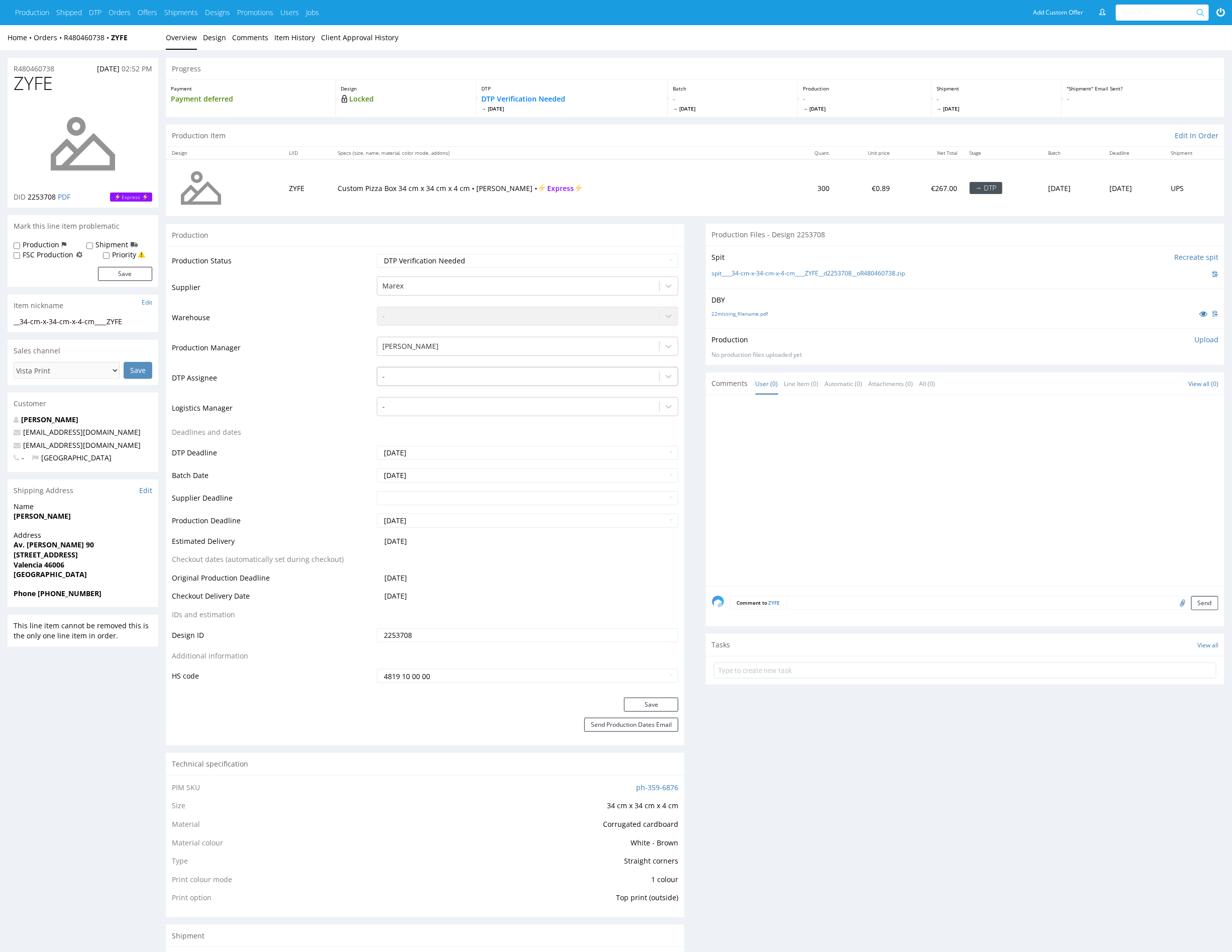
click at [529, 373] on div at bounding box center [518, 376] width 272 height 12
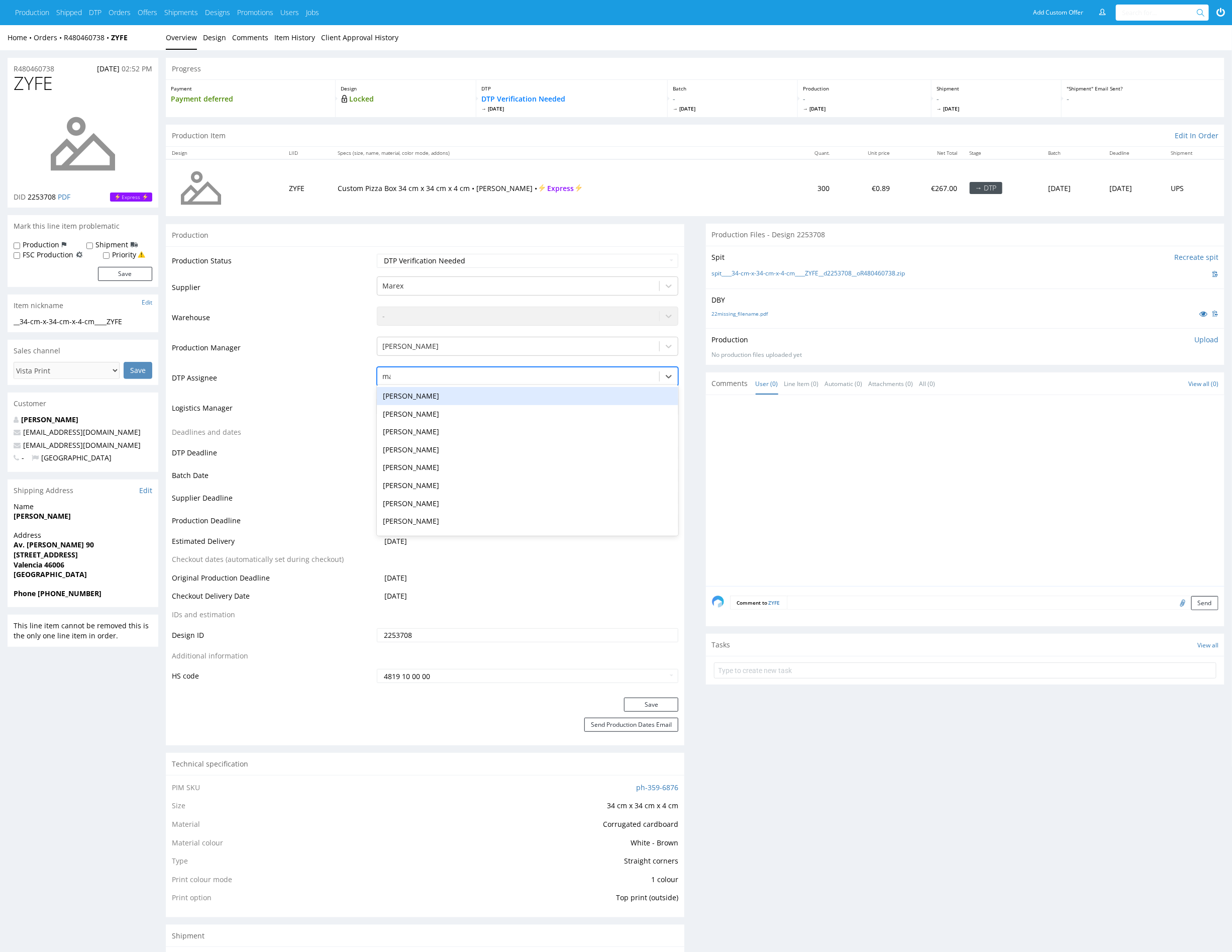
type input "mark"
click at [519, 393] on div "[PERSON_NAME]" at bounding box center [528, 396] width 301 height 18
click at [653, 701] on button "Save" at bounding box center [651, 704] width 54 height 14
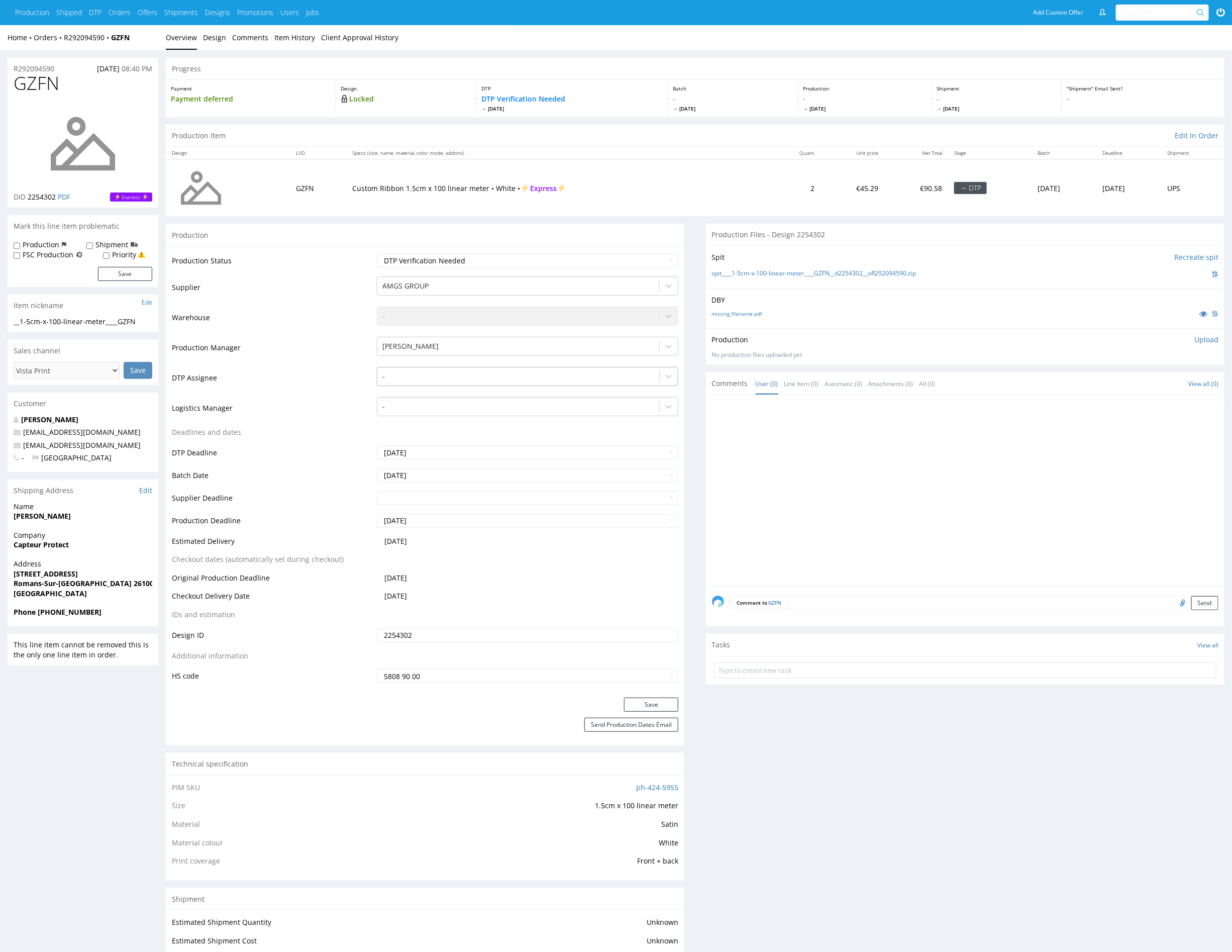
click at [485, 381] on div "-" at bounding box center [518, 376] width 282 height 17
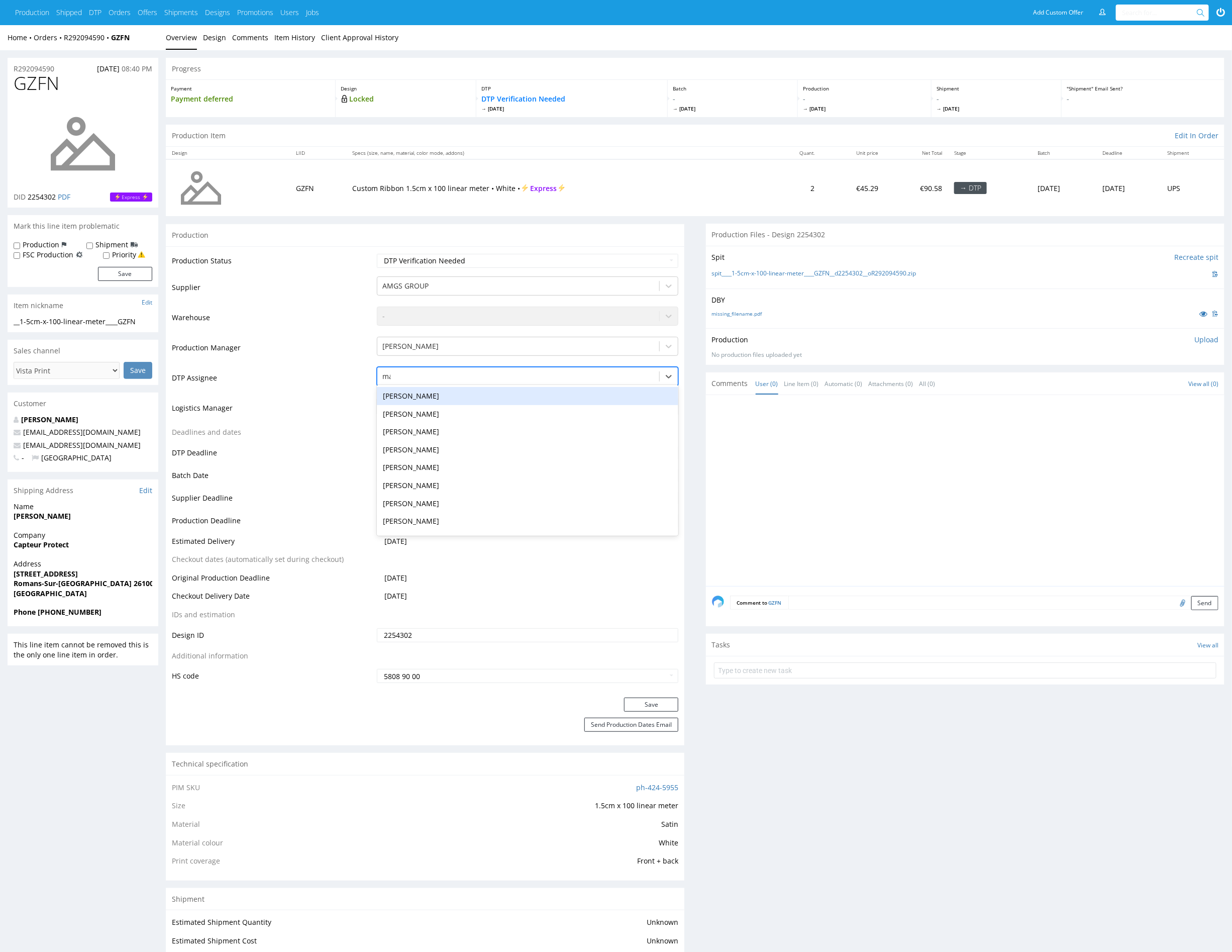
type input "mark"
click at [487, 389] on div "[PERSON_NAME]" at bounding box center [528, 396] width 301 height 18
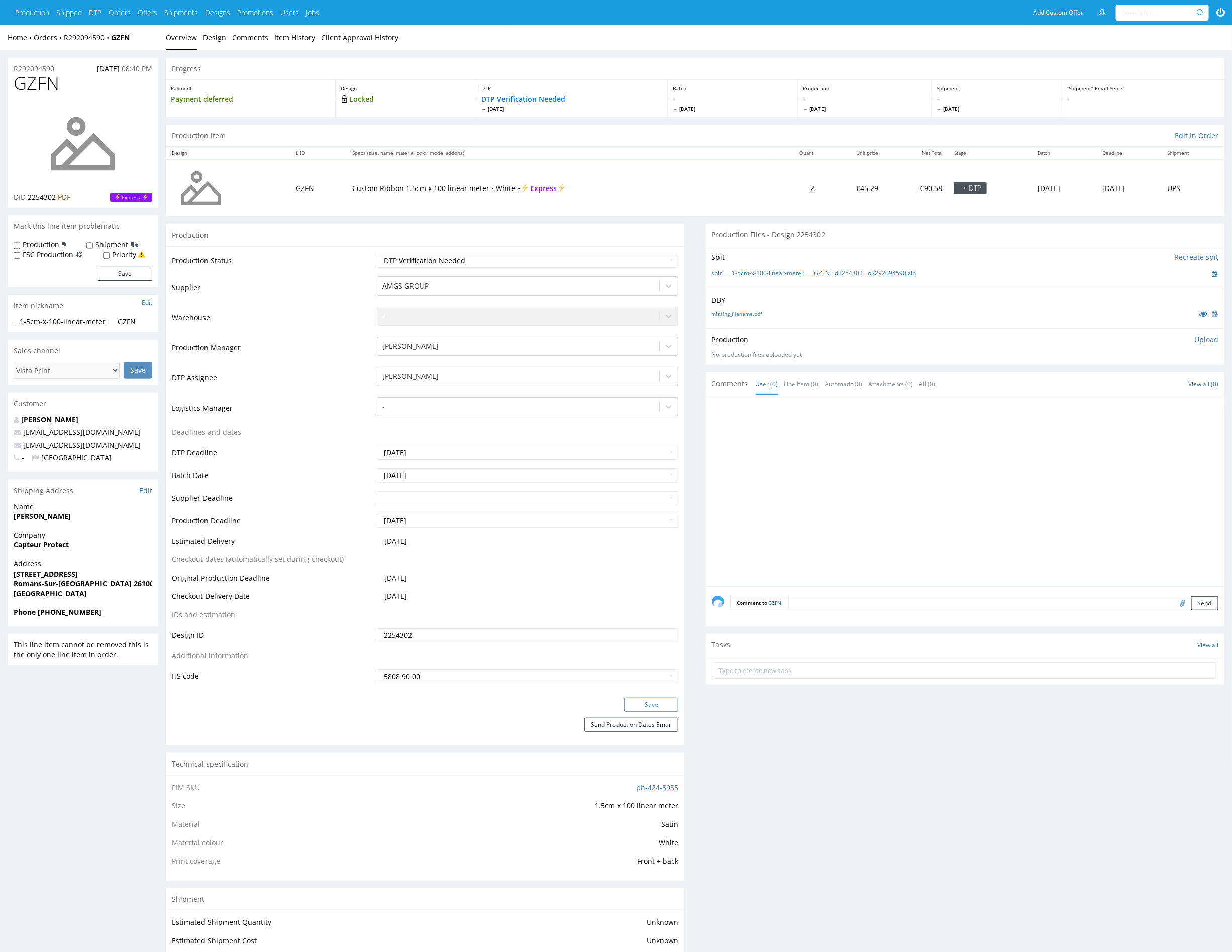
click at [672, 706] on button "Save" at bounding box center [651, 704] width 54 height 14
click at [528, 378] on div at bounding box center [518, 376] width 272 height 12
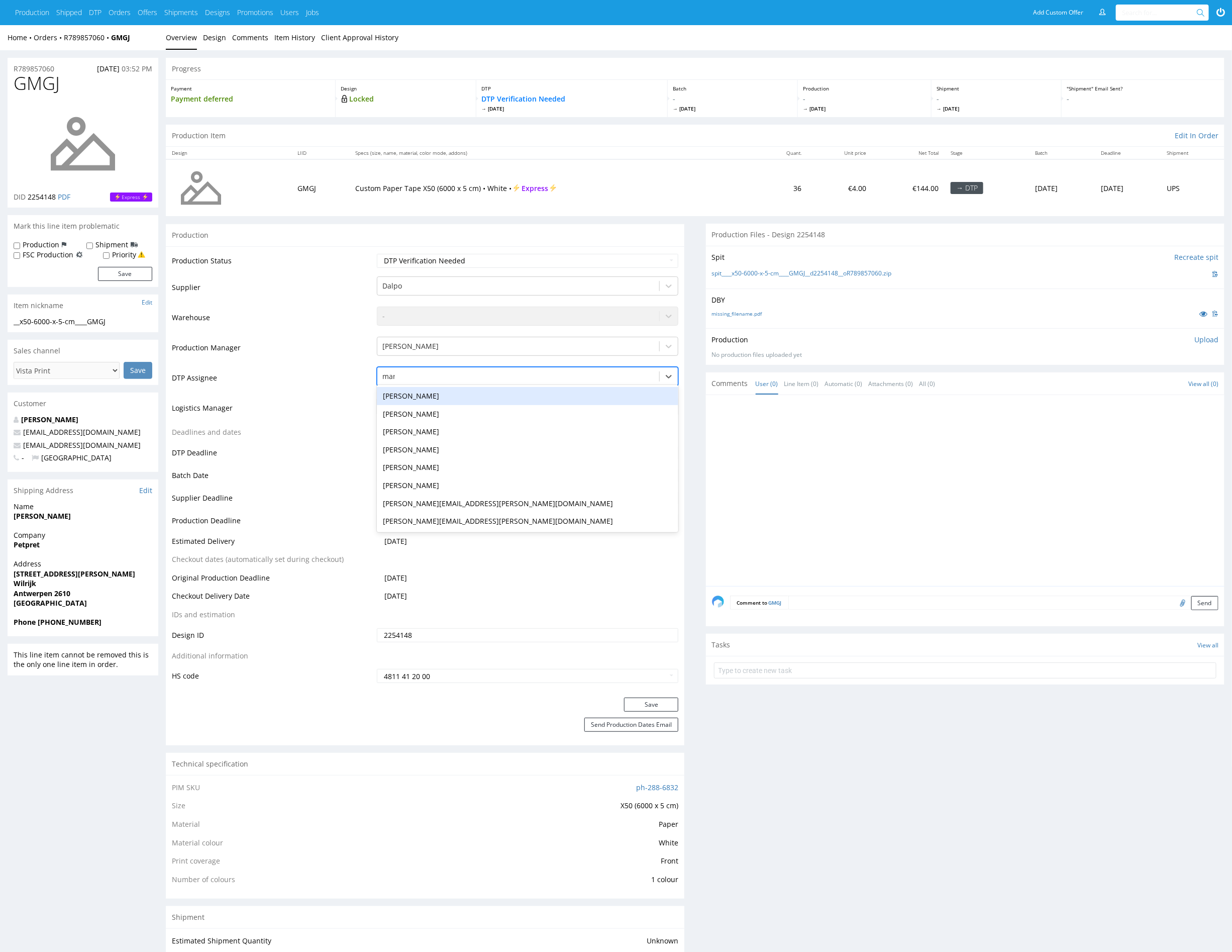
type input "mark"
click at [517, 399] on div "[PERSON_NAME]" at bounding box center [528, 396] width 301 height 18
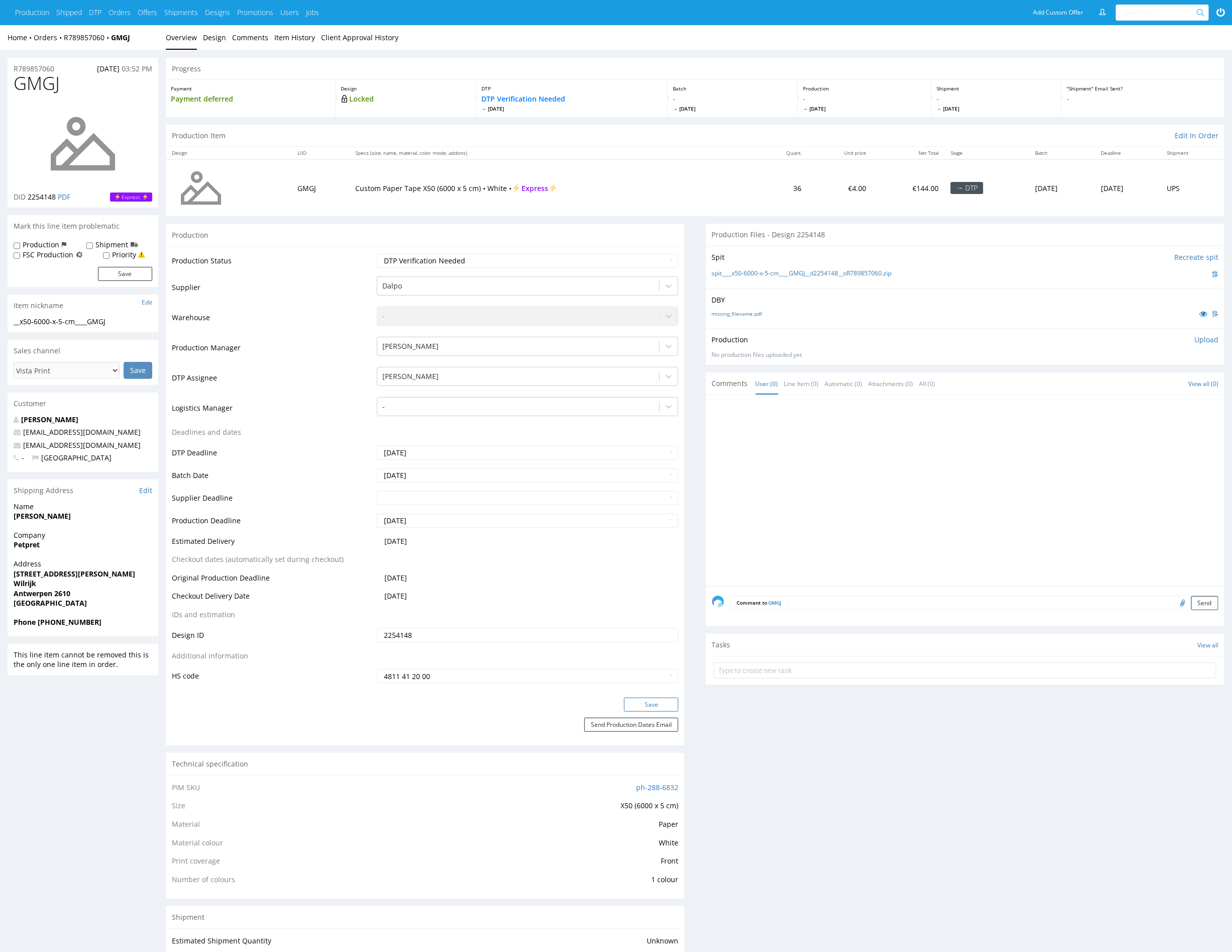
click at [653, 704] on button "Save" at bounding box center [651, 704] width 54 height 14
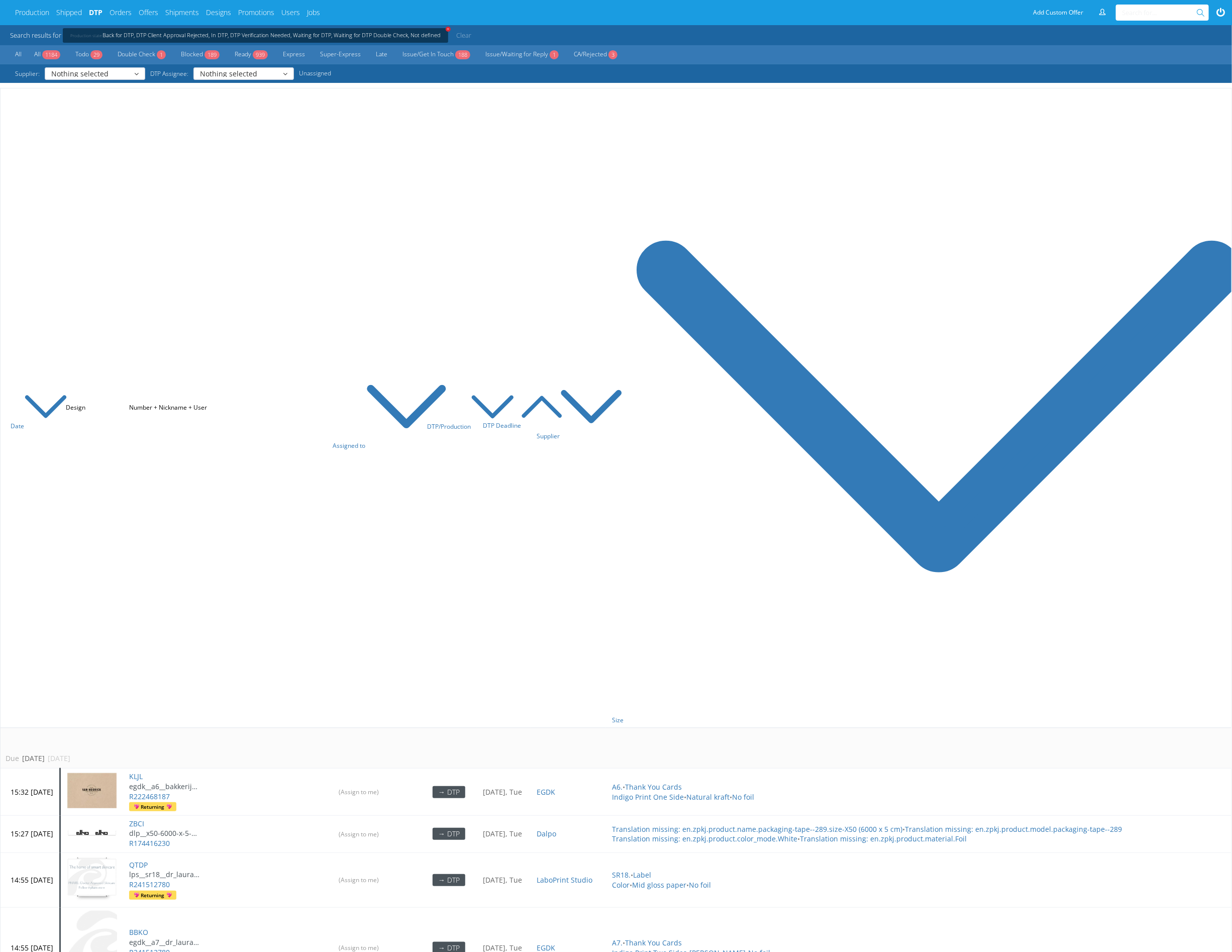
scroll to position [651, 0]
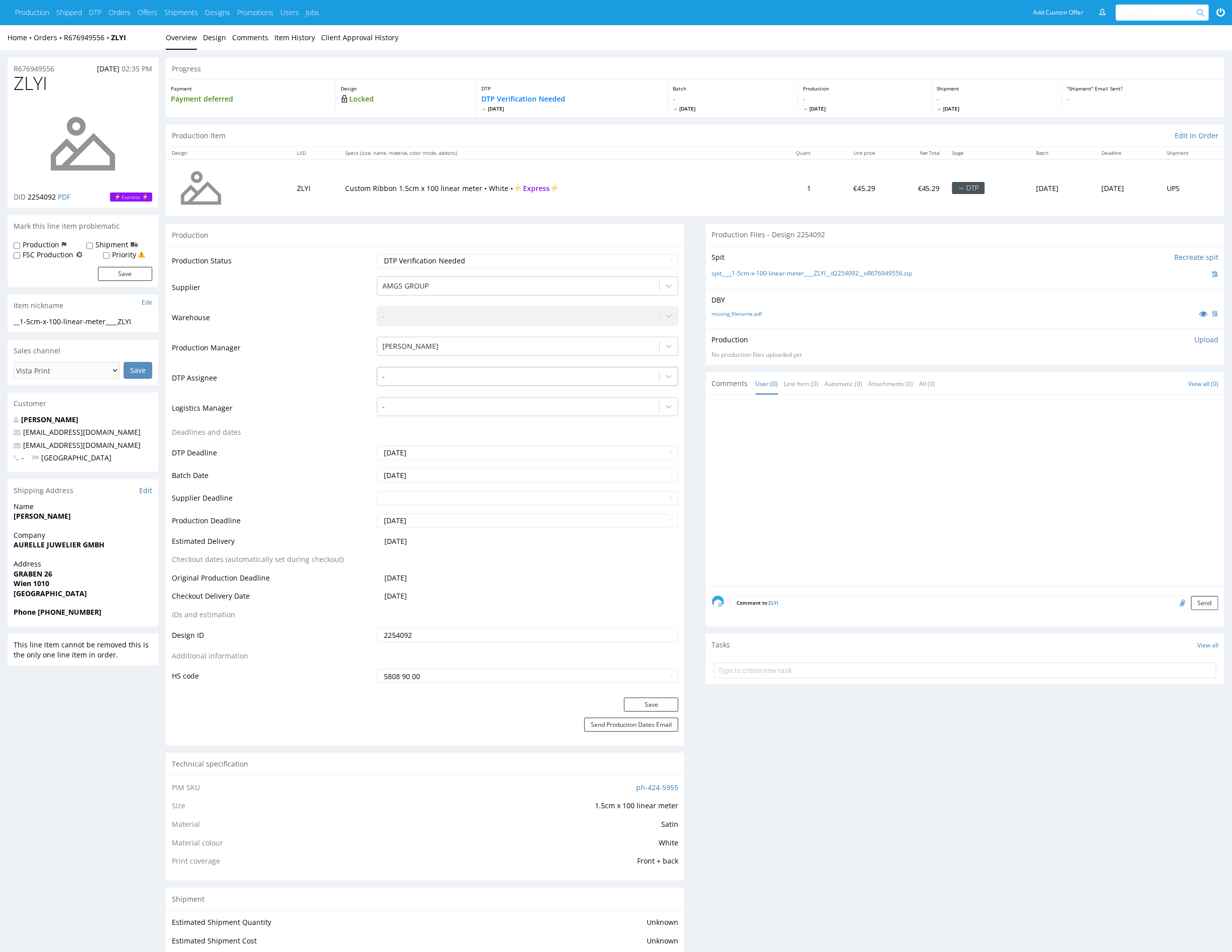
click at [479, 378] on div at bounding box center [518, 376] width 272 height 12
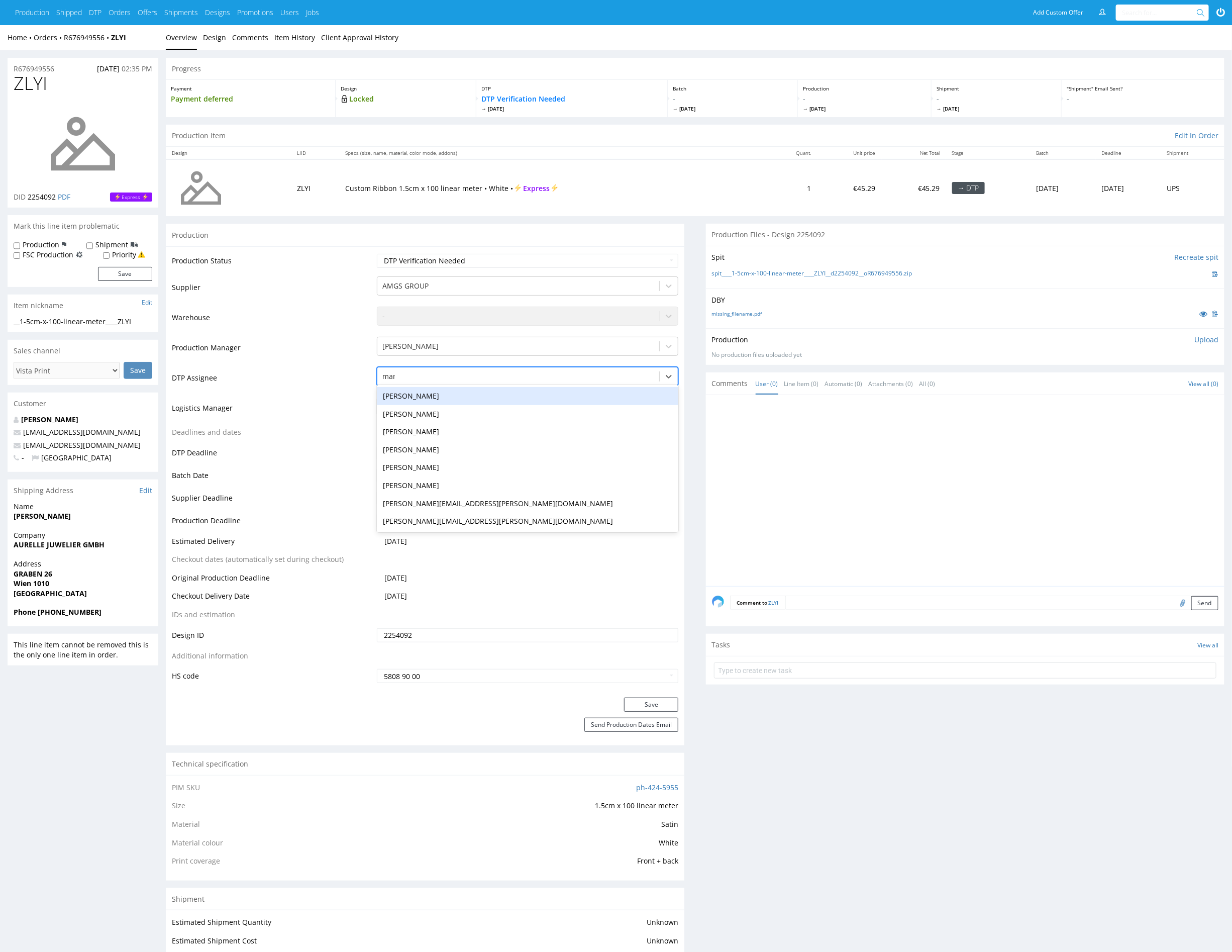
type input "mark"
click at [475, 398] on div "[PERSON_NAME]" at bounding box center [528, 396] width 301 height 18
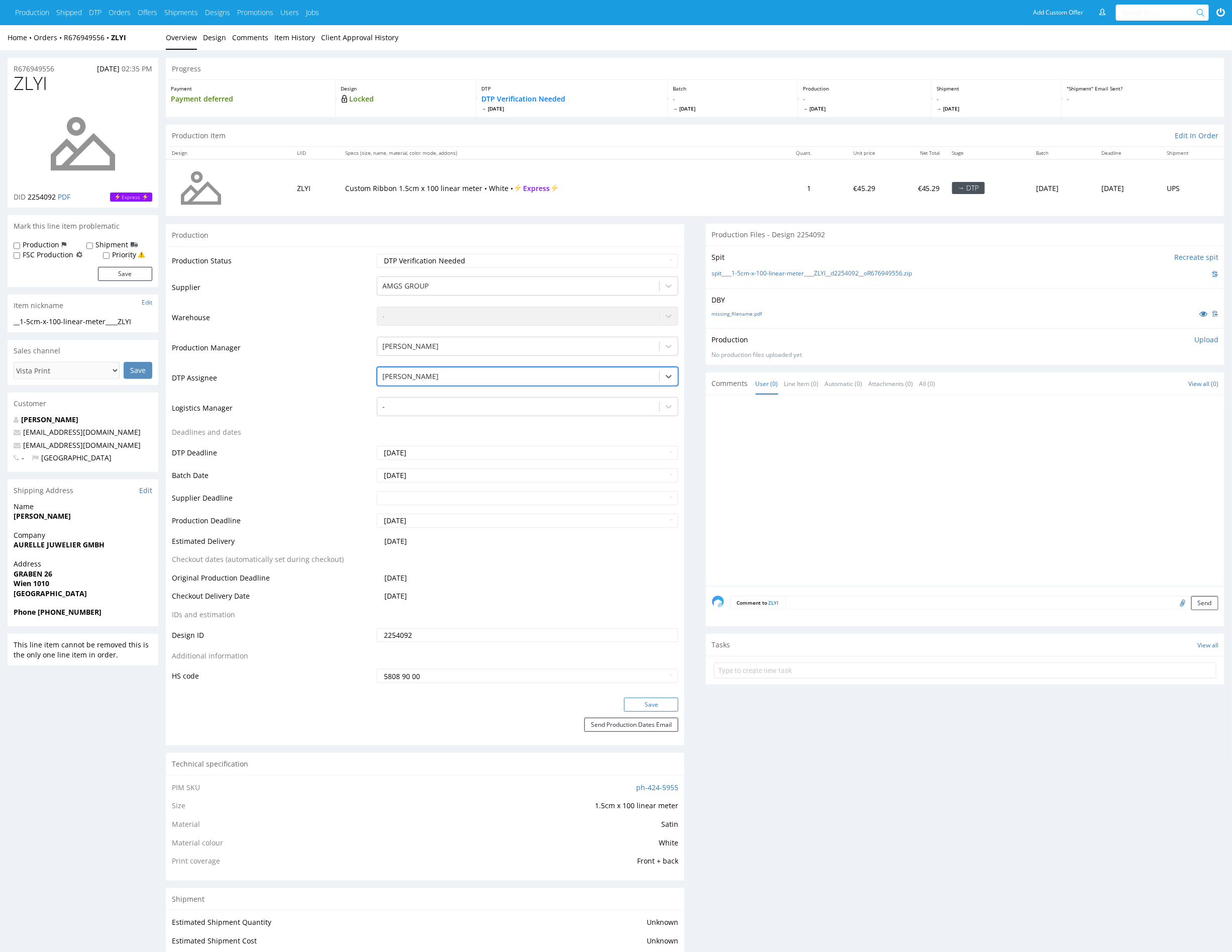
click at [645, 700] on button "Save" at bounding box center [651, 704] width 54 height 14
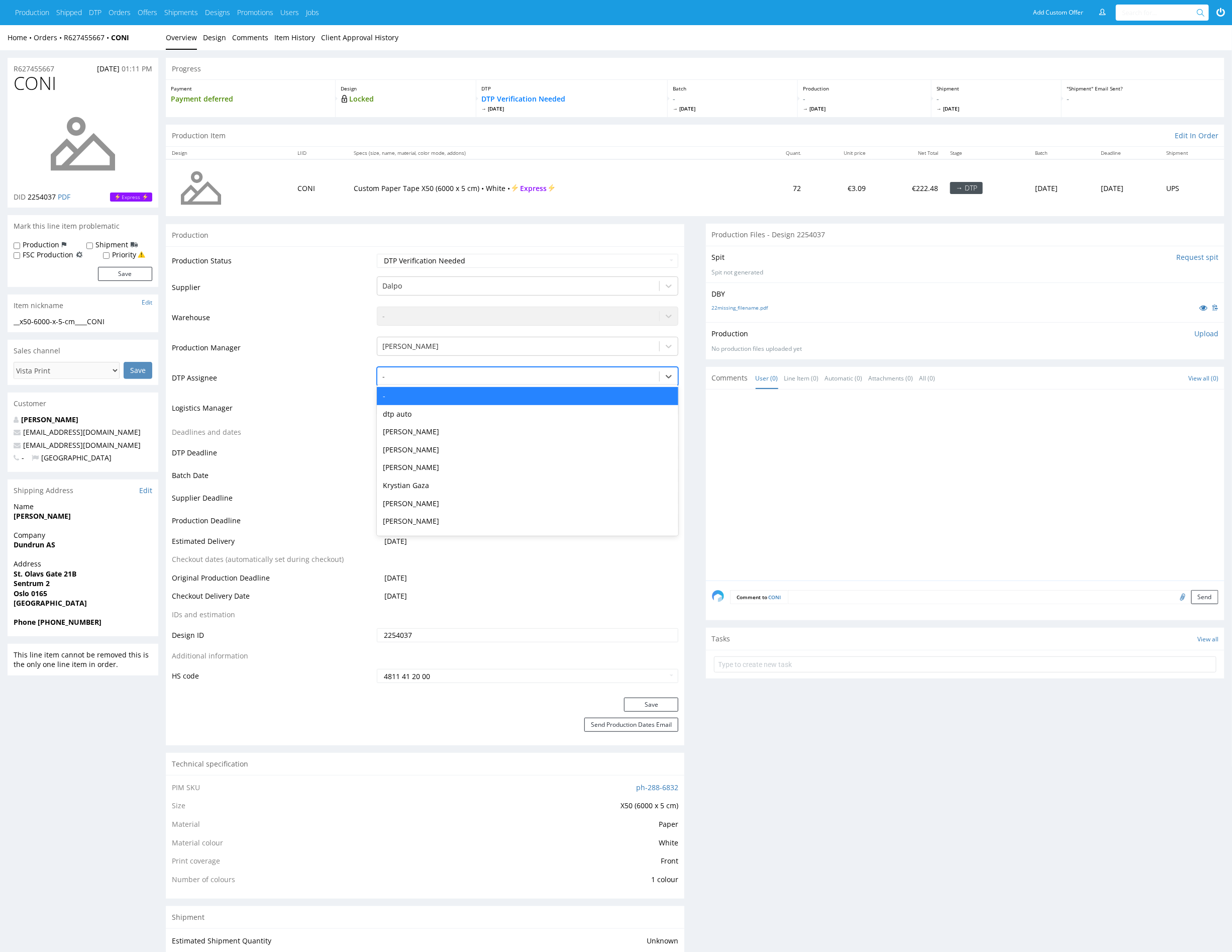
click at [521, 370] on div at bounding box center [518, 376] width 272 height 12
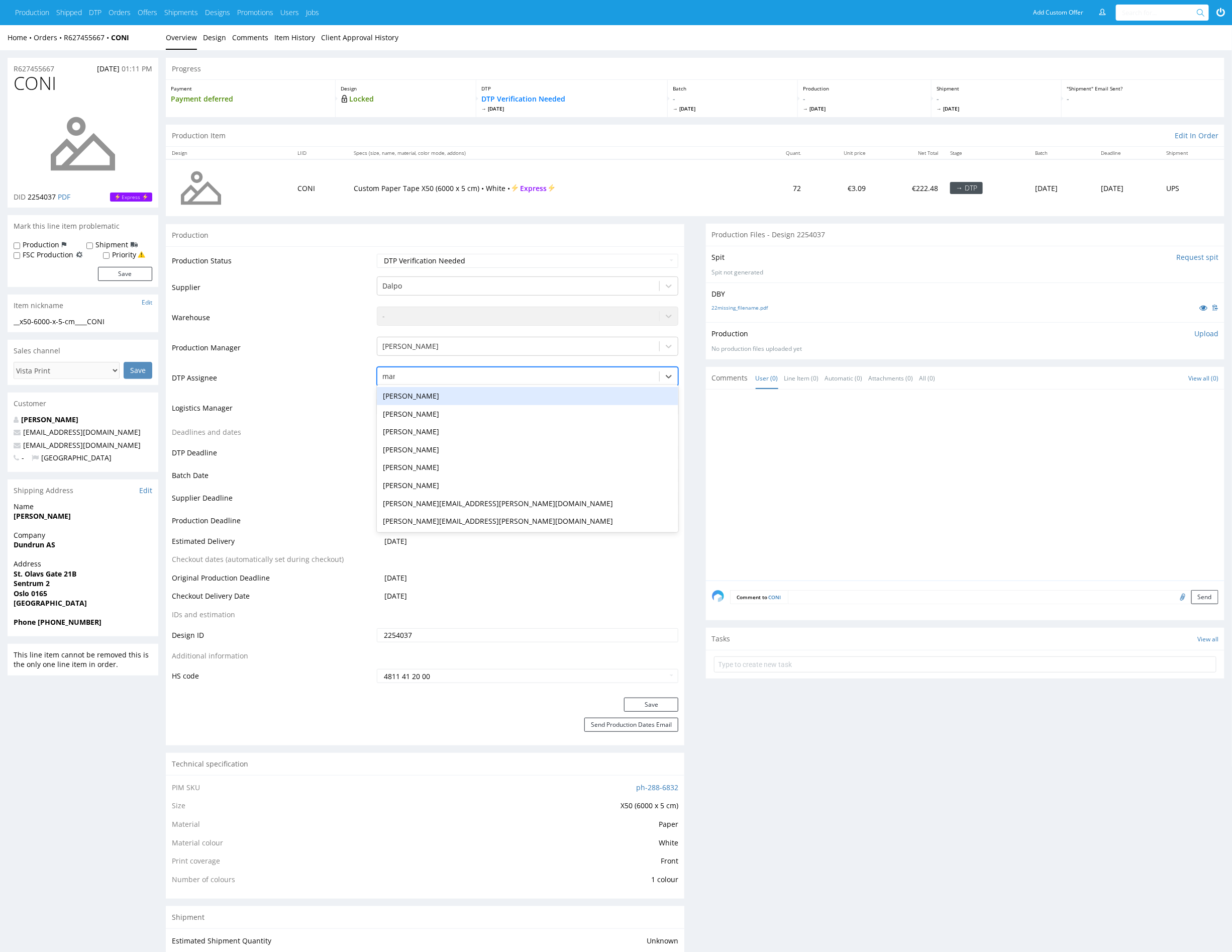
type input "mark"
click at [508, 387] on div "[PERSON_NAME]" at bounding box center [528, 396] width 301 height 18
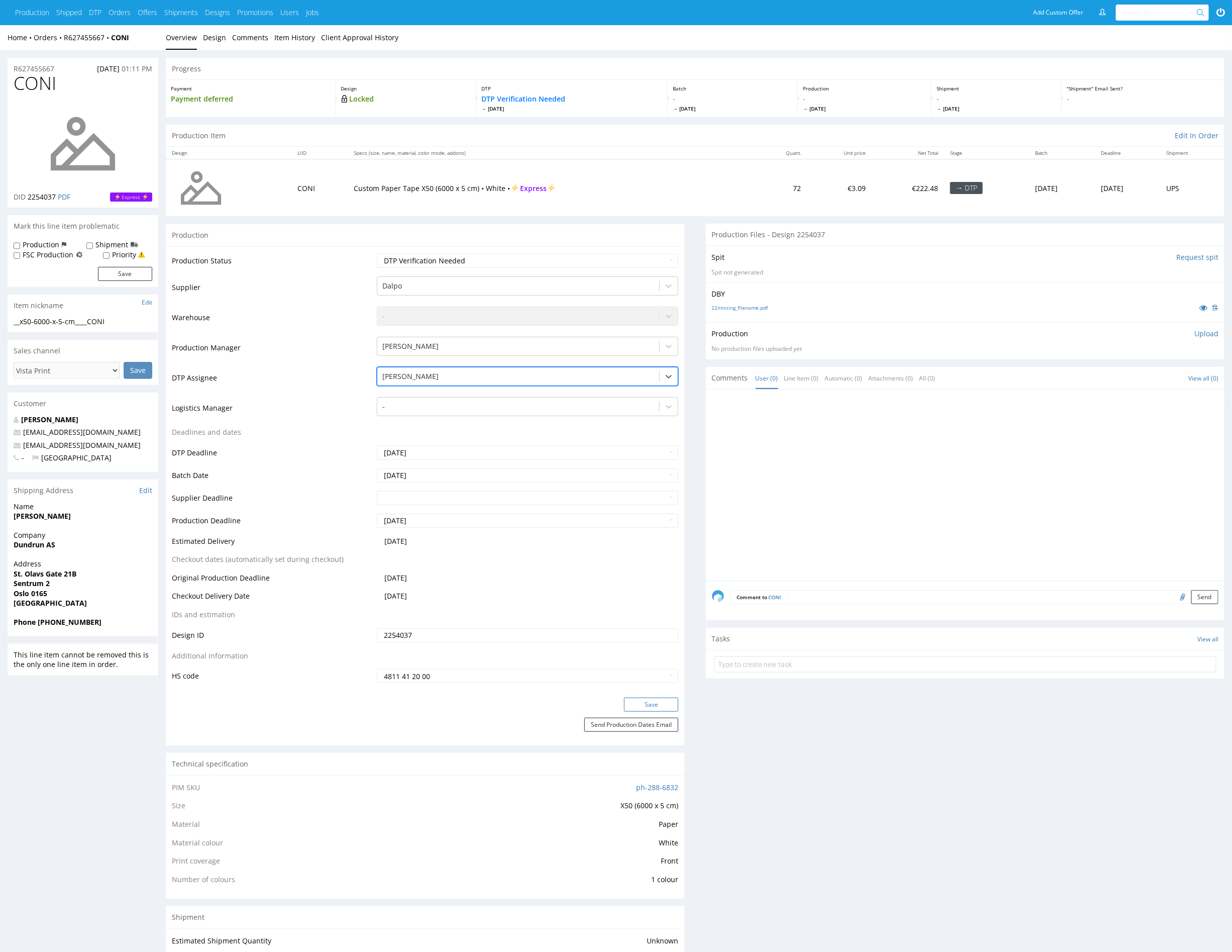
click at [641, 701] on button "Save" at bounding box center [651, 704] width 54 height 14
click at [482, 374] on div at bounding box center [518, 376] width 272 height 12
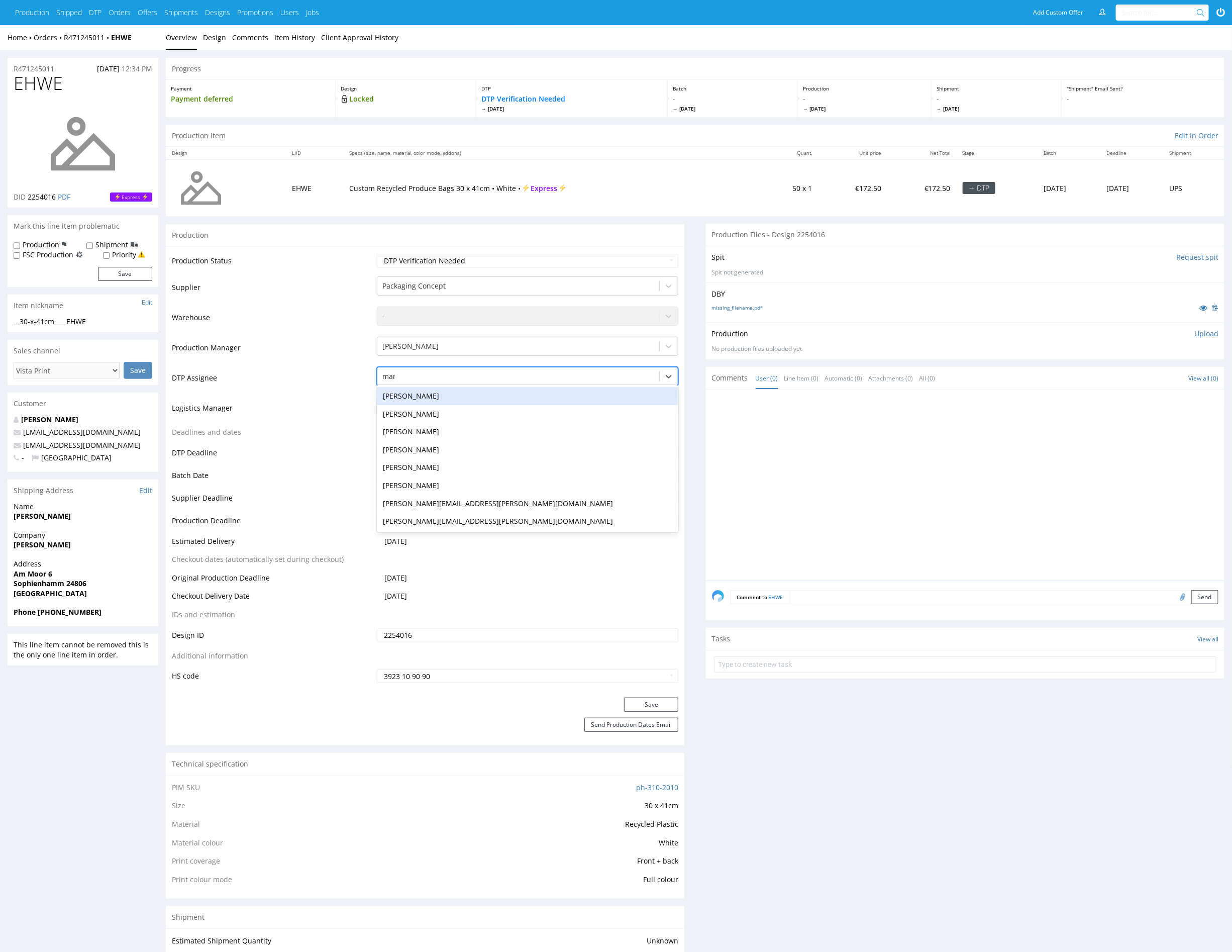
type input "mark"
click at [472, 392] on div "[PERSON_NAME]" at bounding box center [528, 396] width 301 height 18
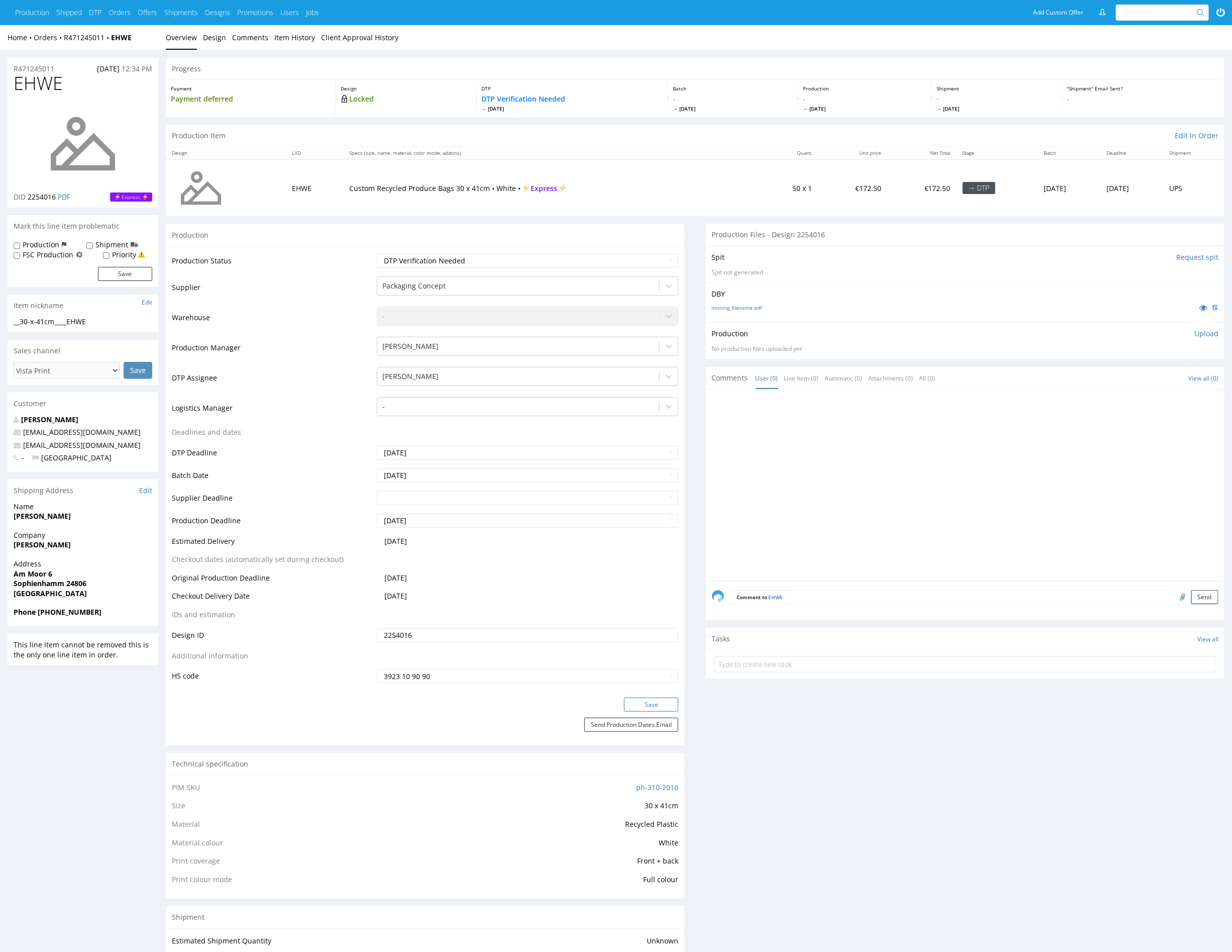
click at [665, 706] on button "Save" at bounding box center [651, 704] width 54 height 14
click at [513, 372] on div at bounding box center [518, 376] width 272 height 12
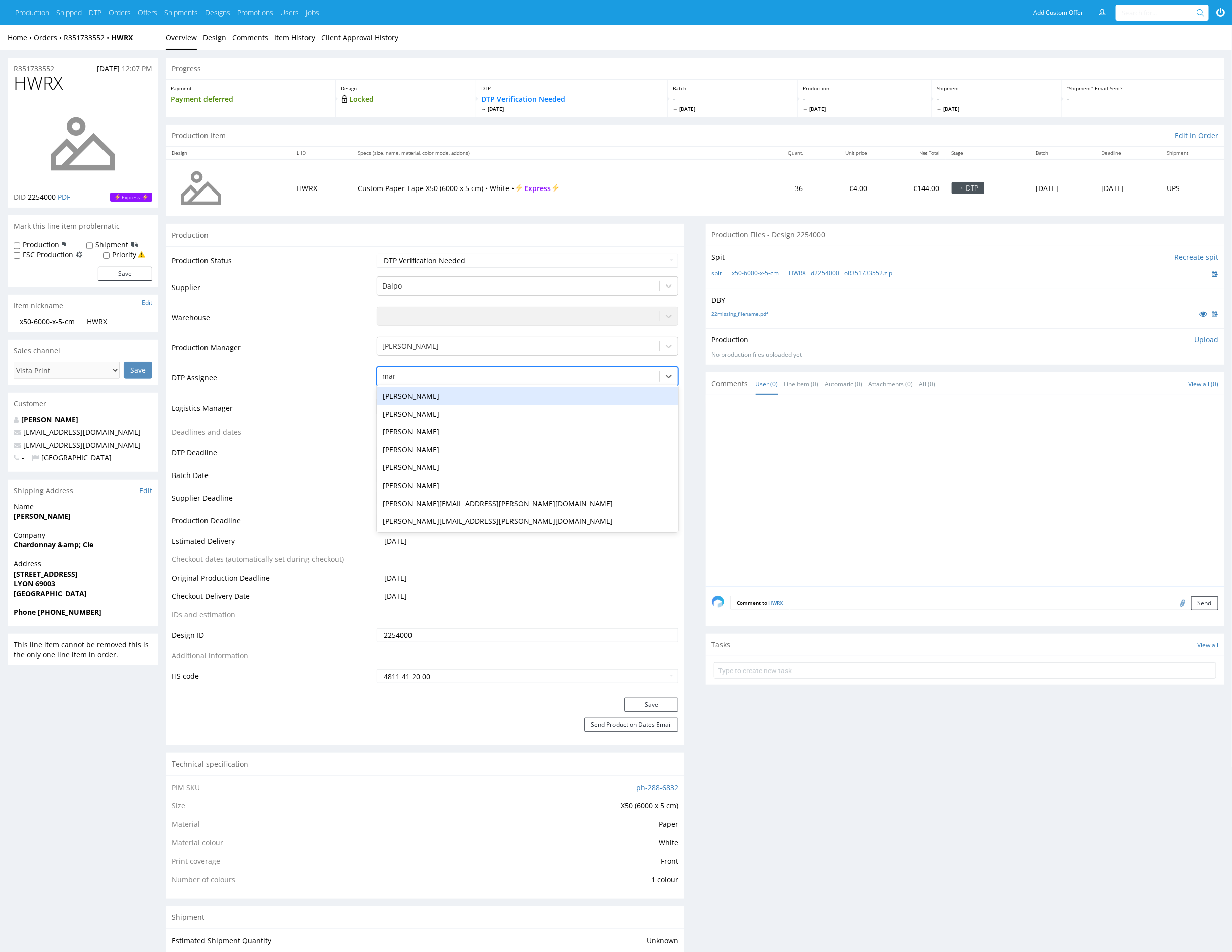
type input "mark"
click at [510, 394] on div "[PERSON_NAME]" at bounding box center [528, 396] width 301 height 18
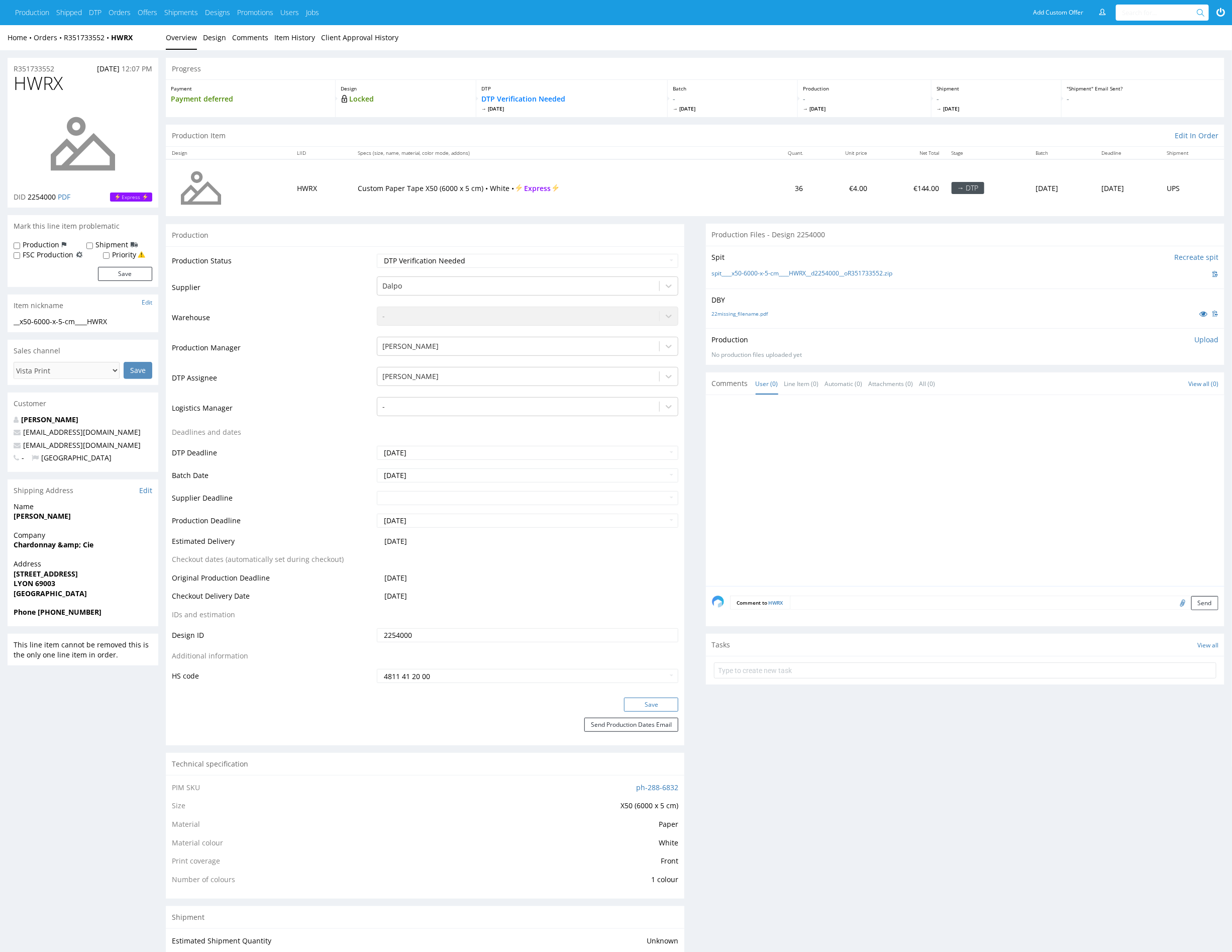
click at [645, 710] on button "Save" at bounding box center [651, 704] width 54 height 14
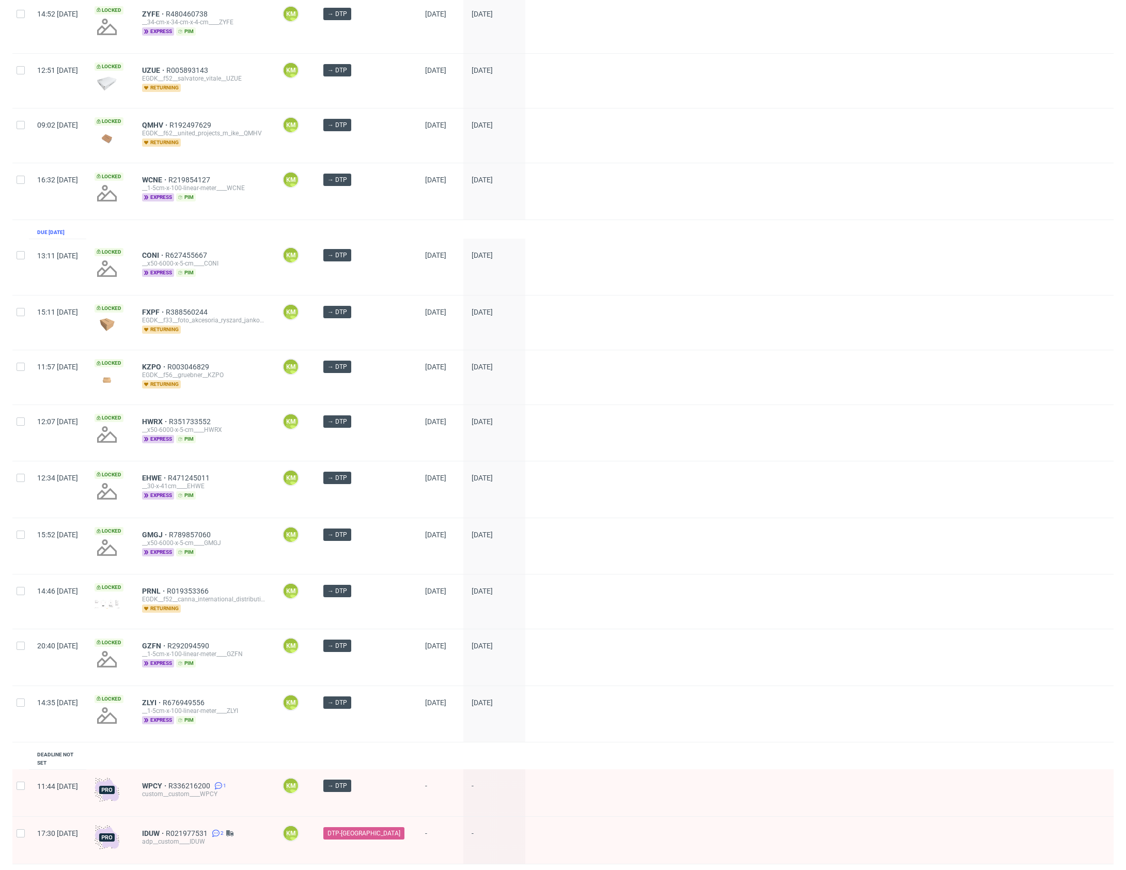
scroll to position [522, 0]
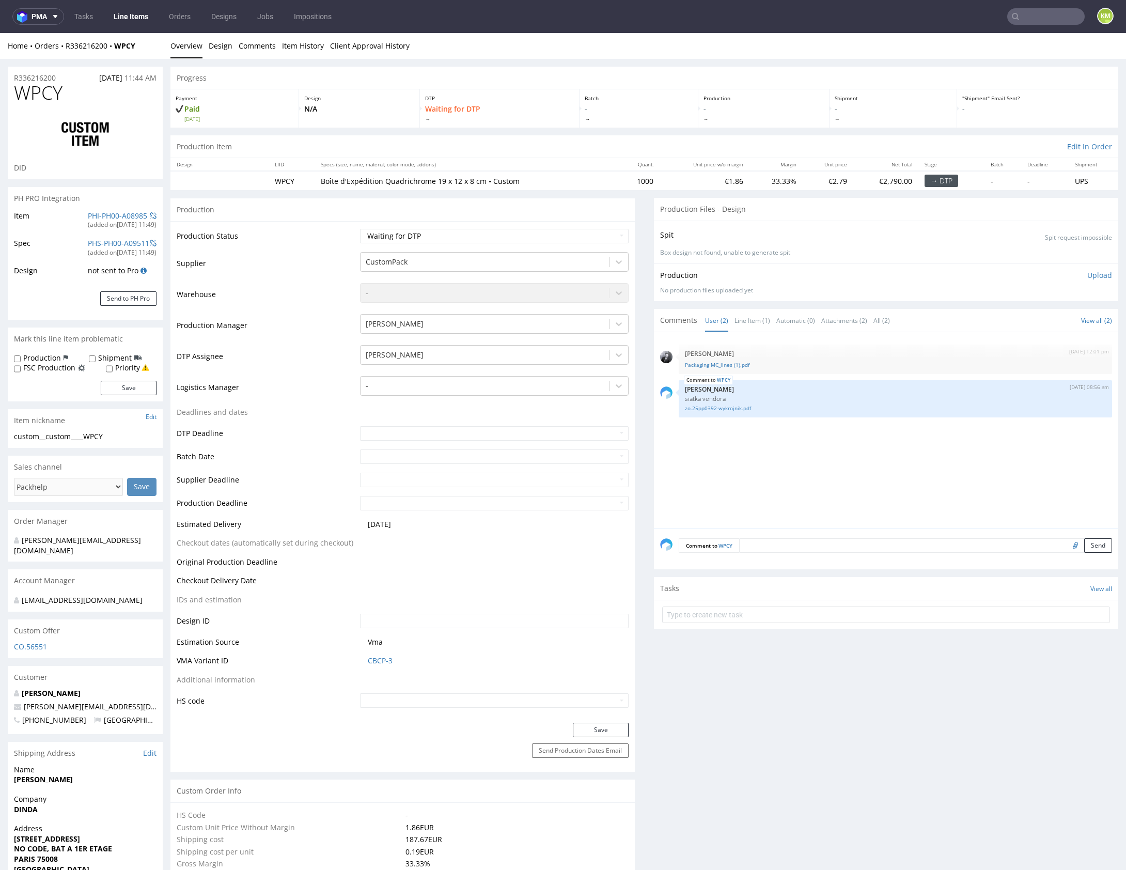
click at [784, 442] on div "28th Aug 25 | 12:01 pm Philippe Dubuy Packaging MC_lines (1).pdf WPCY 29th Aug …" at bounding box center [889, 433] width 458 height 190
click at [738, 406] on link "zo.25pp0392-wykrojnik.pdf" at bounding box center [895, 409] width 421 height 8
click at [736, 365] on link "Packaging MC_lines (1).pdf" at bounding box center [895, 365] width 421 height 8
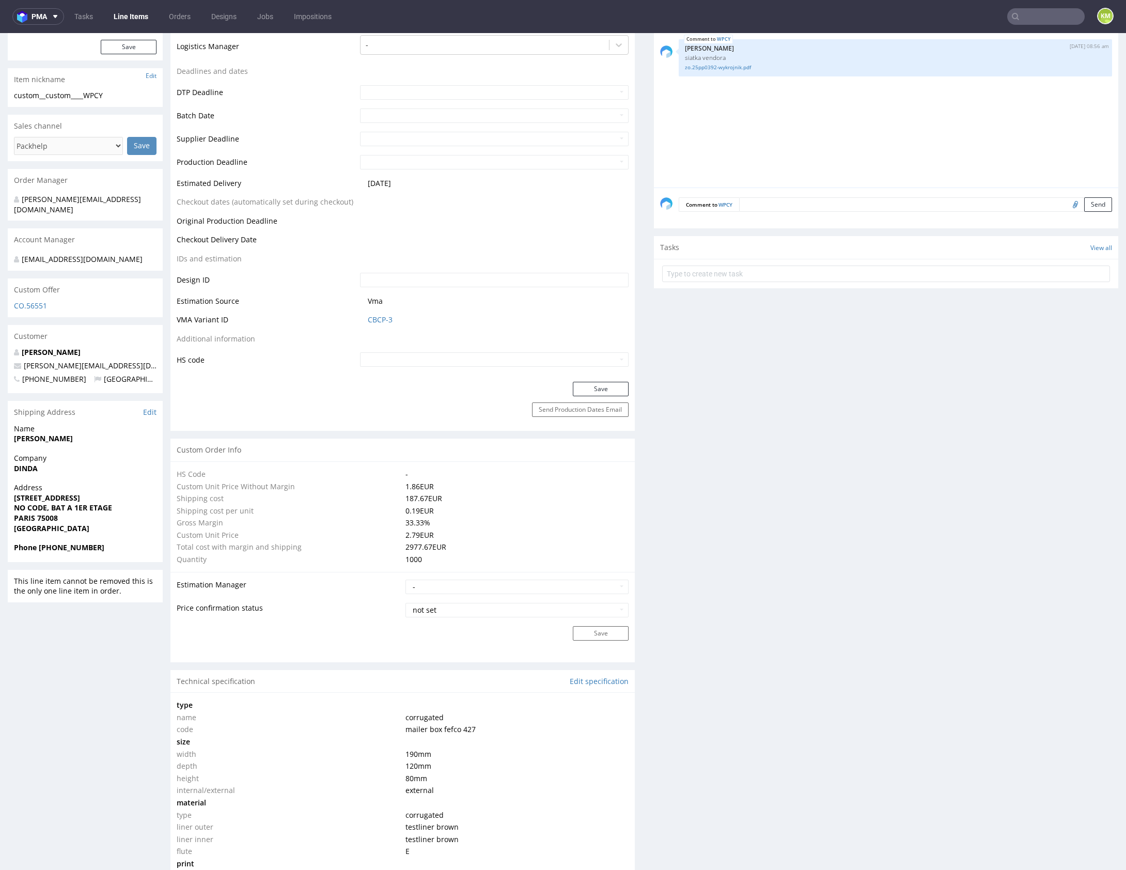
scroll to position [677, 0]
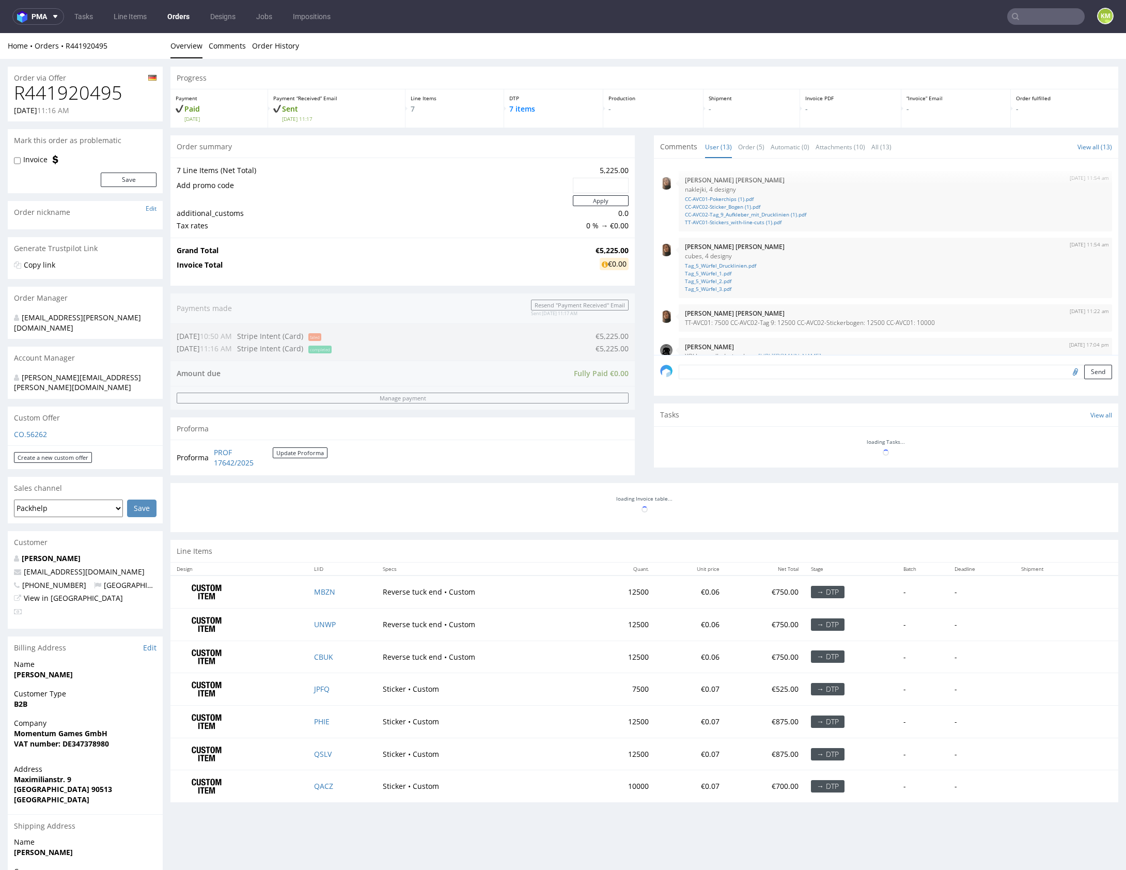
scroll to position [343, 0]
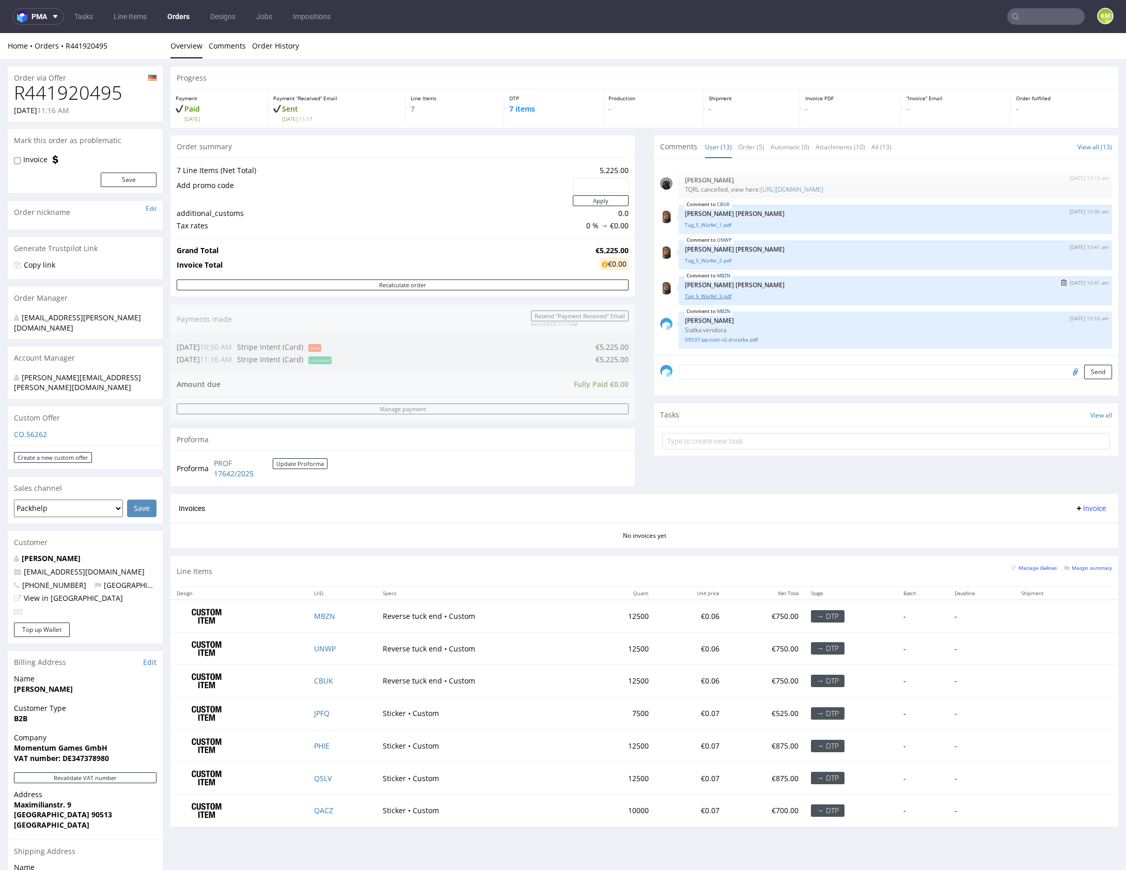
click at [709, 296] on link "Tag_5_Würfel_3.pdf" at bounding box center [895, 296] width 421 height 8
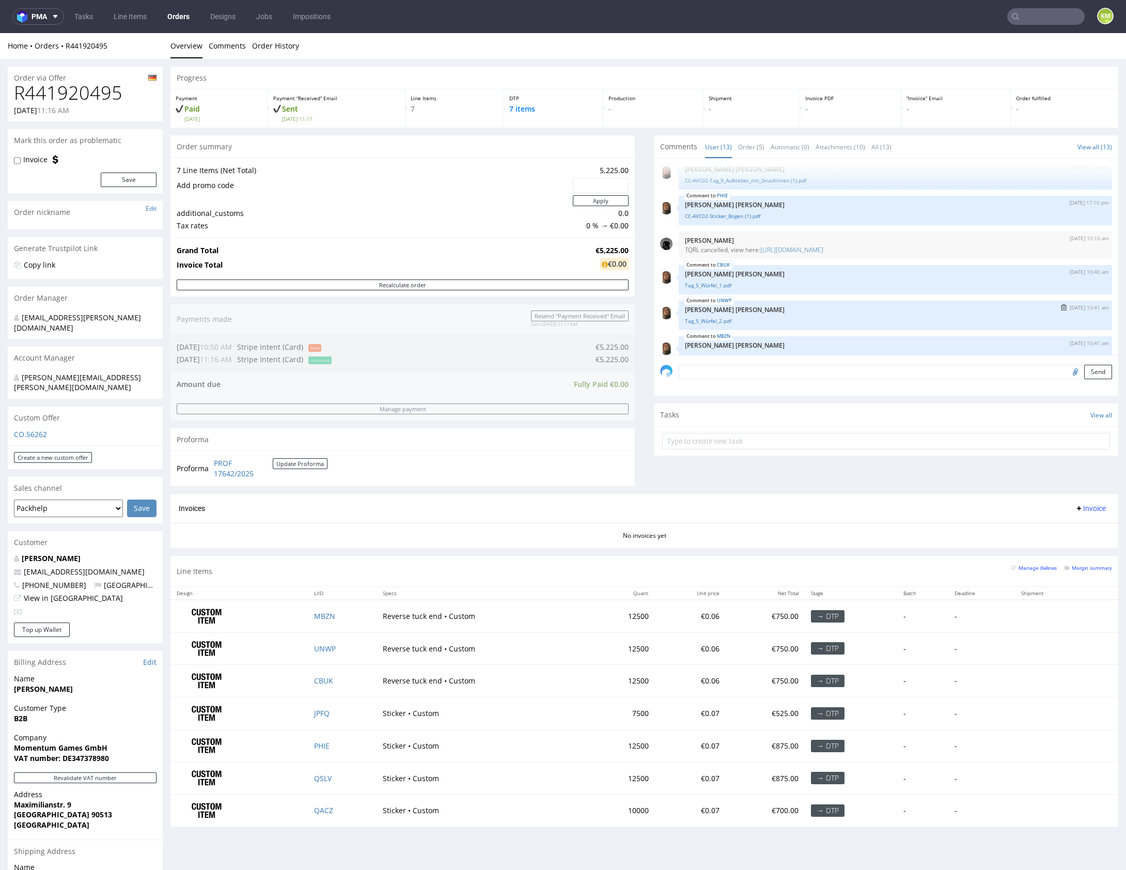
scroll to position [267, 0]
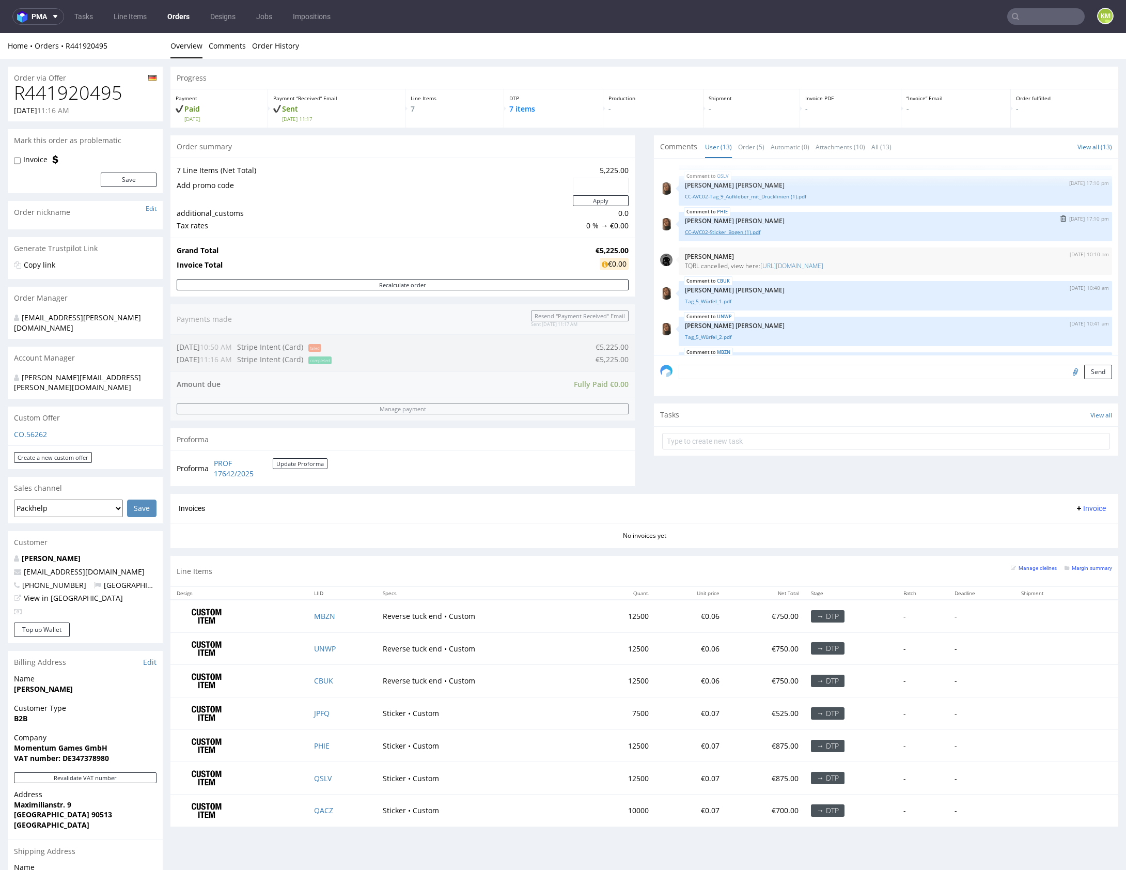
click at [747, 234] on link "CC-AVC02-Sticker_Bogen (1).pdf" at bounding box center [895, 232] width 421 height 8
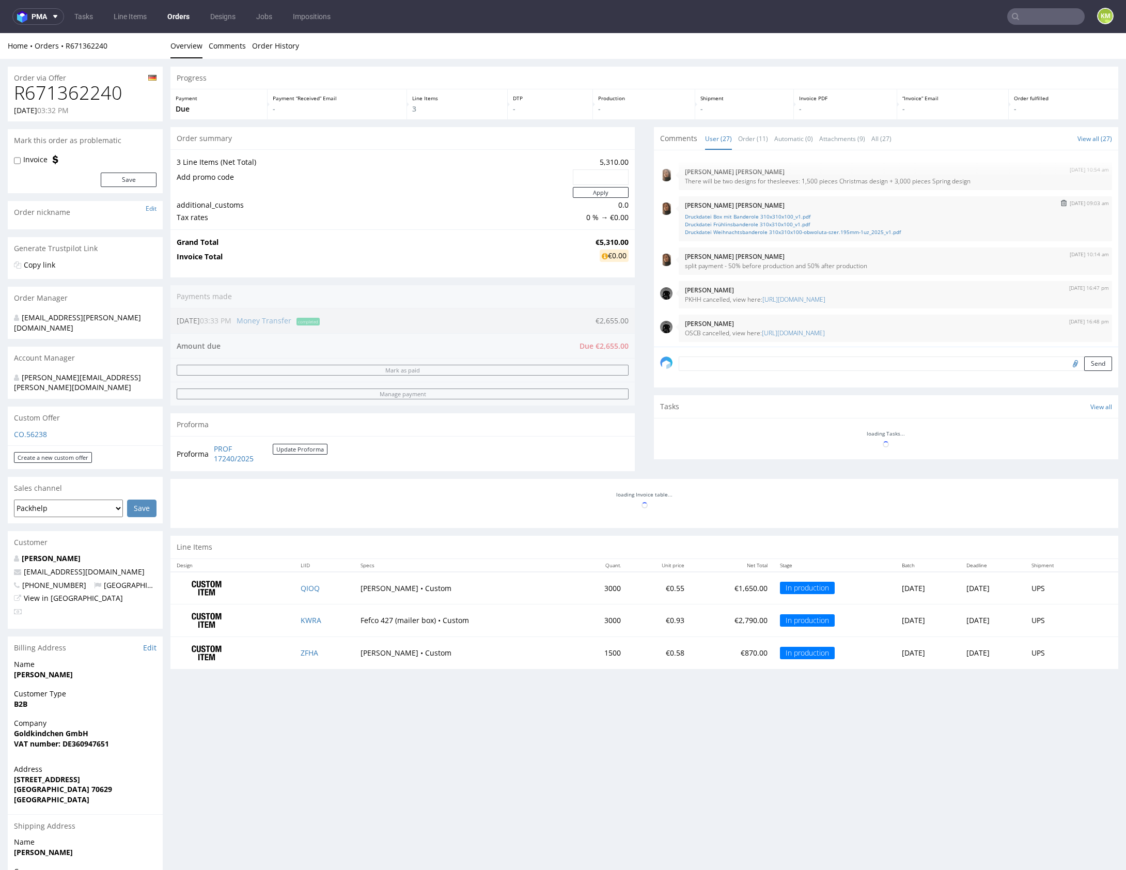
scroll to position [818, 0]
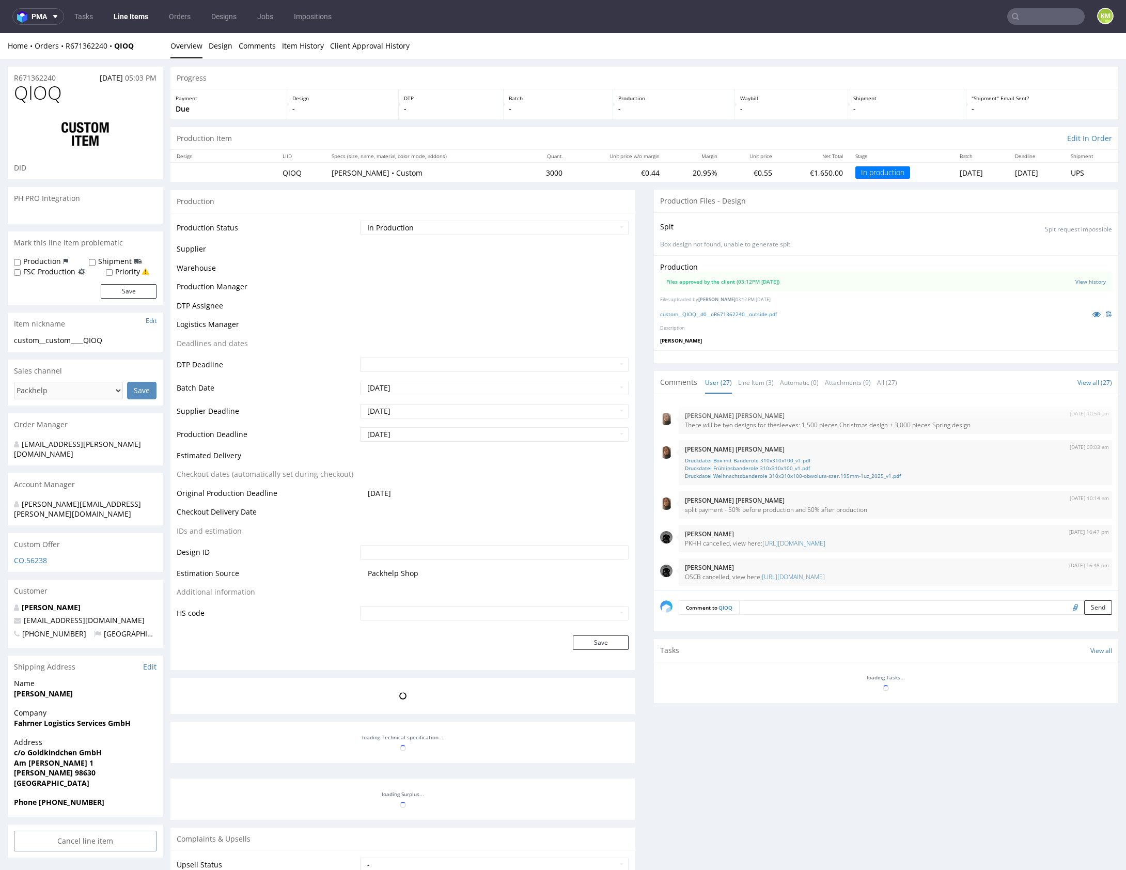
scroll to position [818, 0]
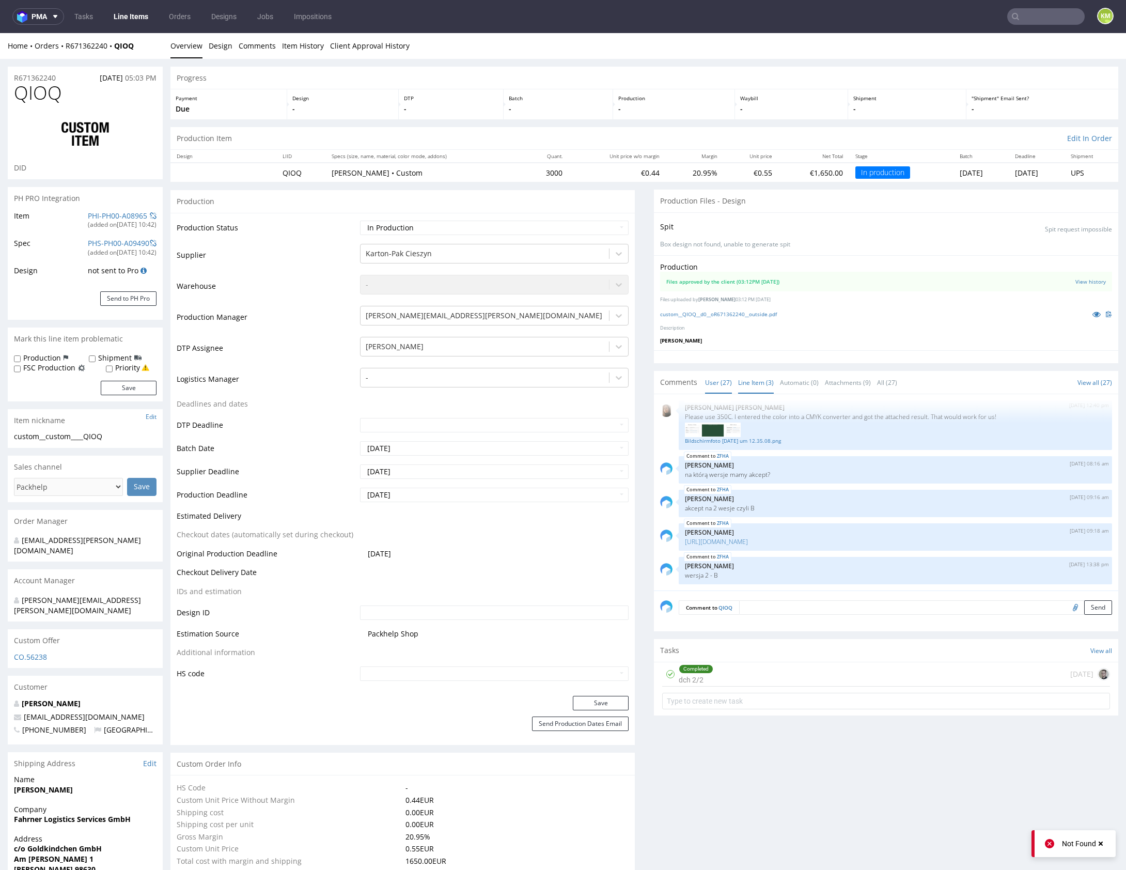
click at [756, 382] on link "Line Item (3)" at bounding box center [756, 383] width 36 height 22
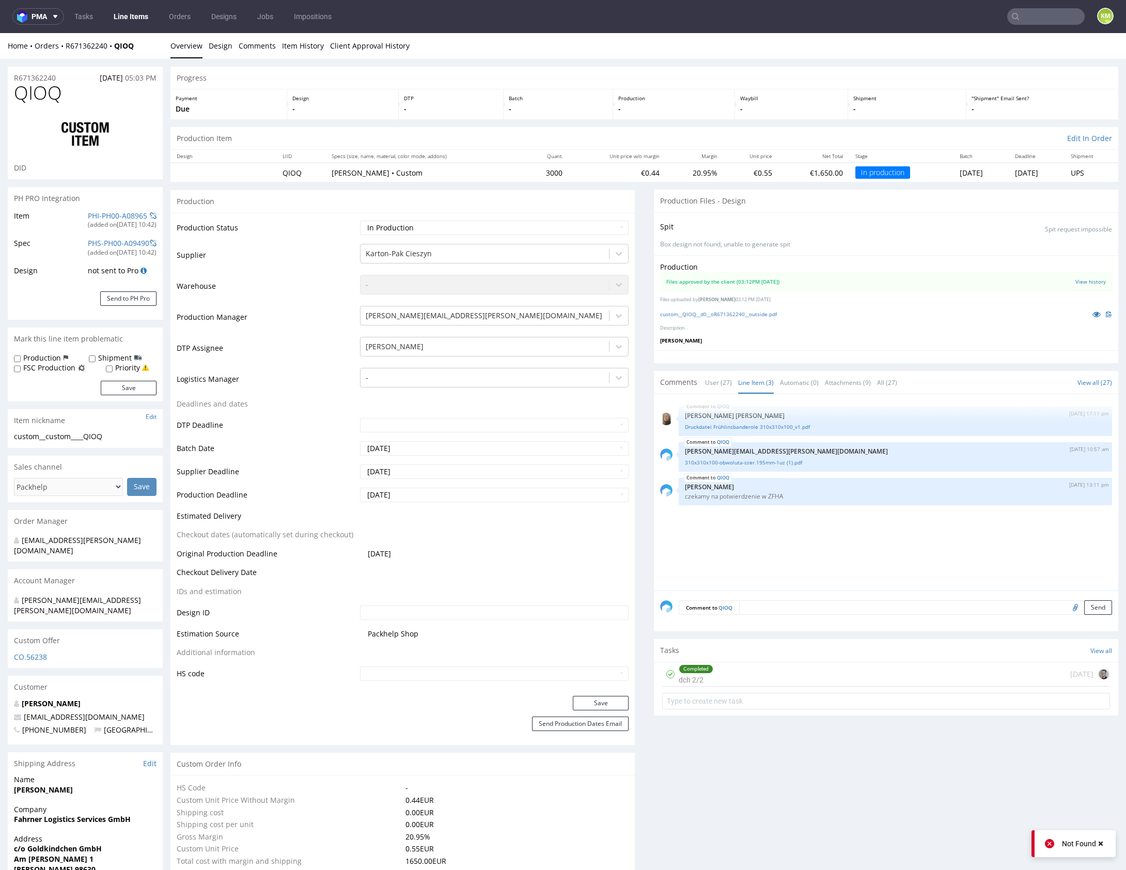
click at [815, 534] on div "QIOQ 13th Aug 25 | 17:11 pm Angelina Marć Druckdatei Frühlinsbanderole 310x310…" at bounding box center [889, 495] width 458 height 190
click at [761, 525] on div "QIOQ 13th Aug 25 | 17:11 pm Angelina Marć Druckdatei Frühlinsbanderole 310x310…" at bounding box center [889, 495] width 458 height 190
click at [764, 534] on div "QIOQ 13th Aug 25 | 17:11 pm Angelina Marć Druckdatei Frühlinsbanderole 310x310…" at bounding box center [889, 495] width 458 height 190
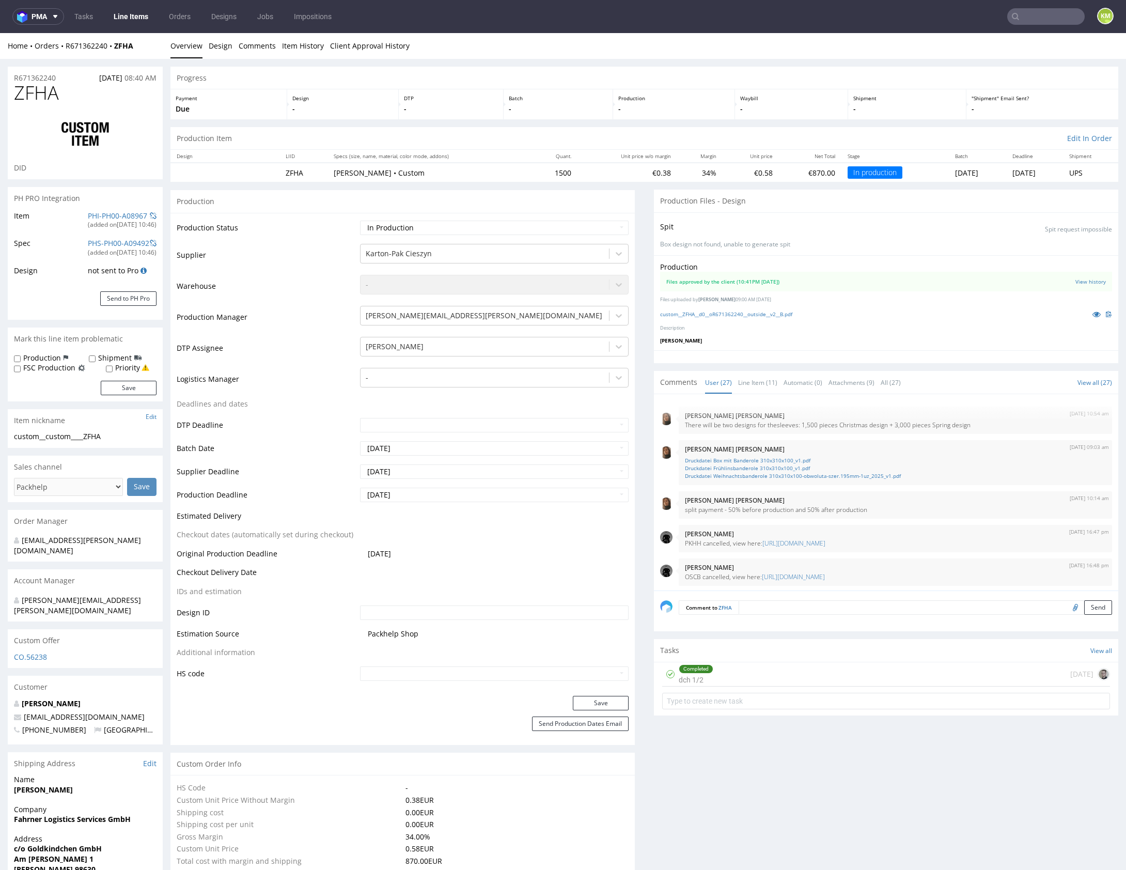
scroll to position [818, 0]
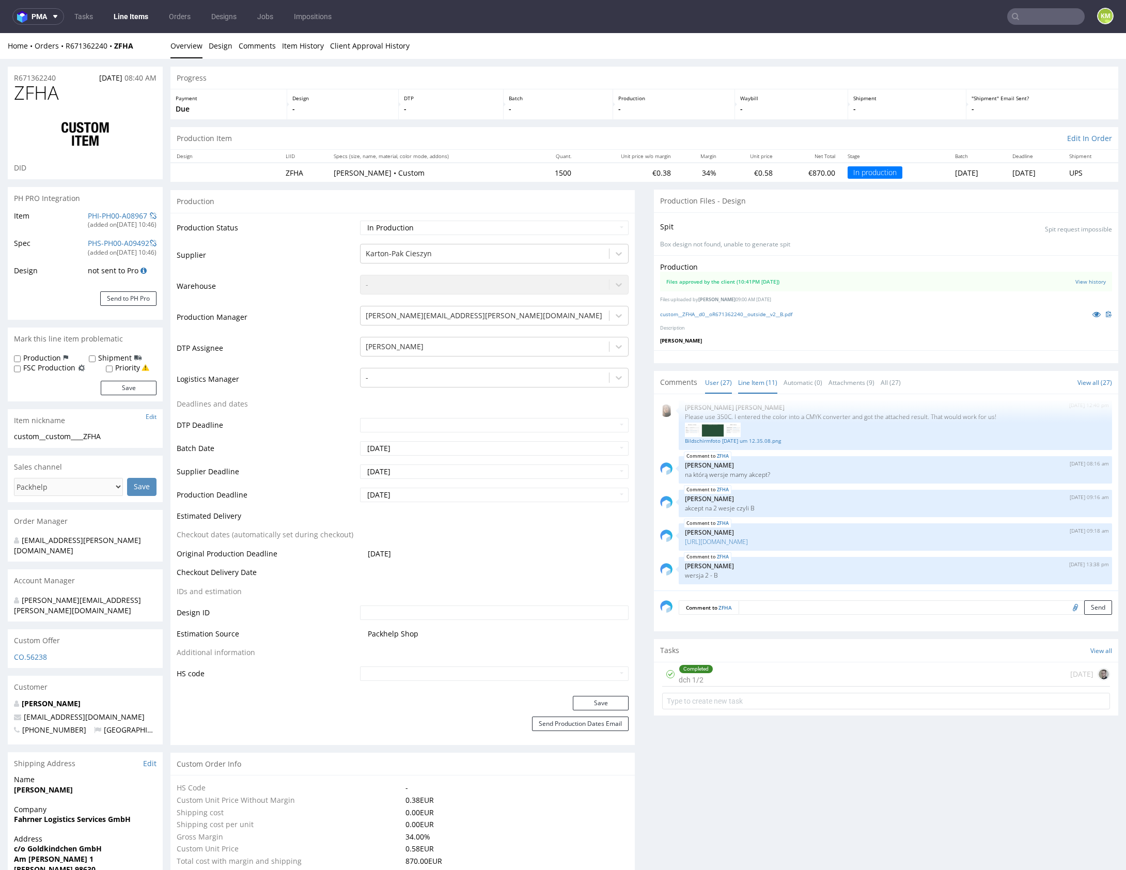
click at [759, 385] on link "Line Item (11)" at bounding box center [757, 383] width 39 height 22
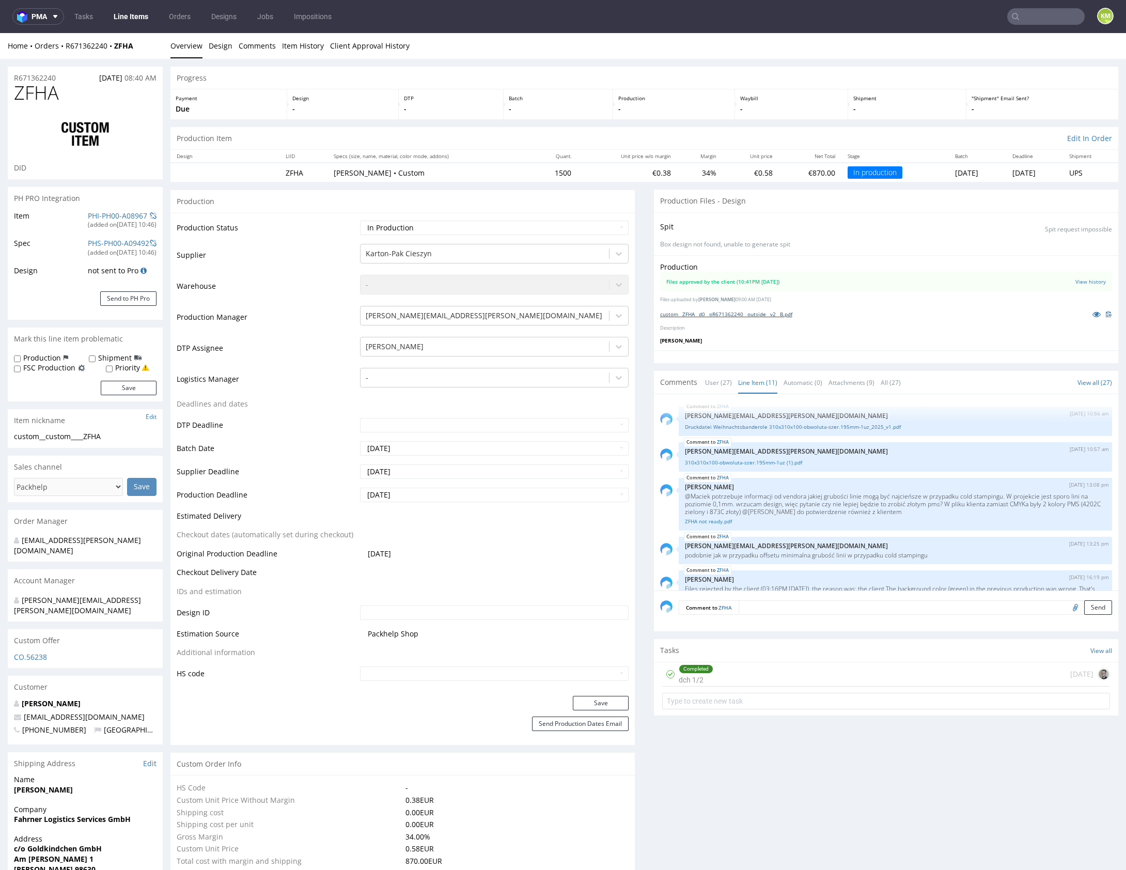
click at [774, 313] on link "custom__ZFHA__d0__oR671362240__outside__v2__B.pdf" at bounding box center [726, 314] width 132 height 7
